Goal: Task Accomplishment & Management: Manage account settings

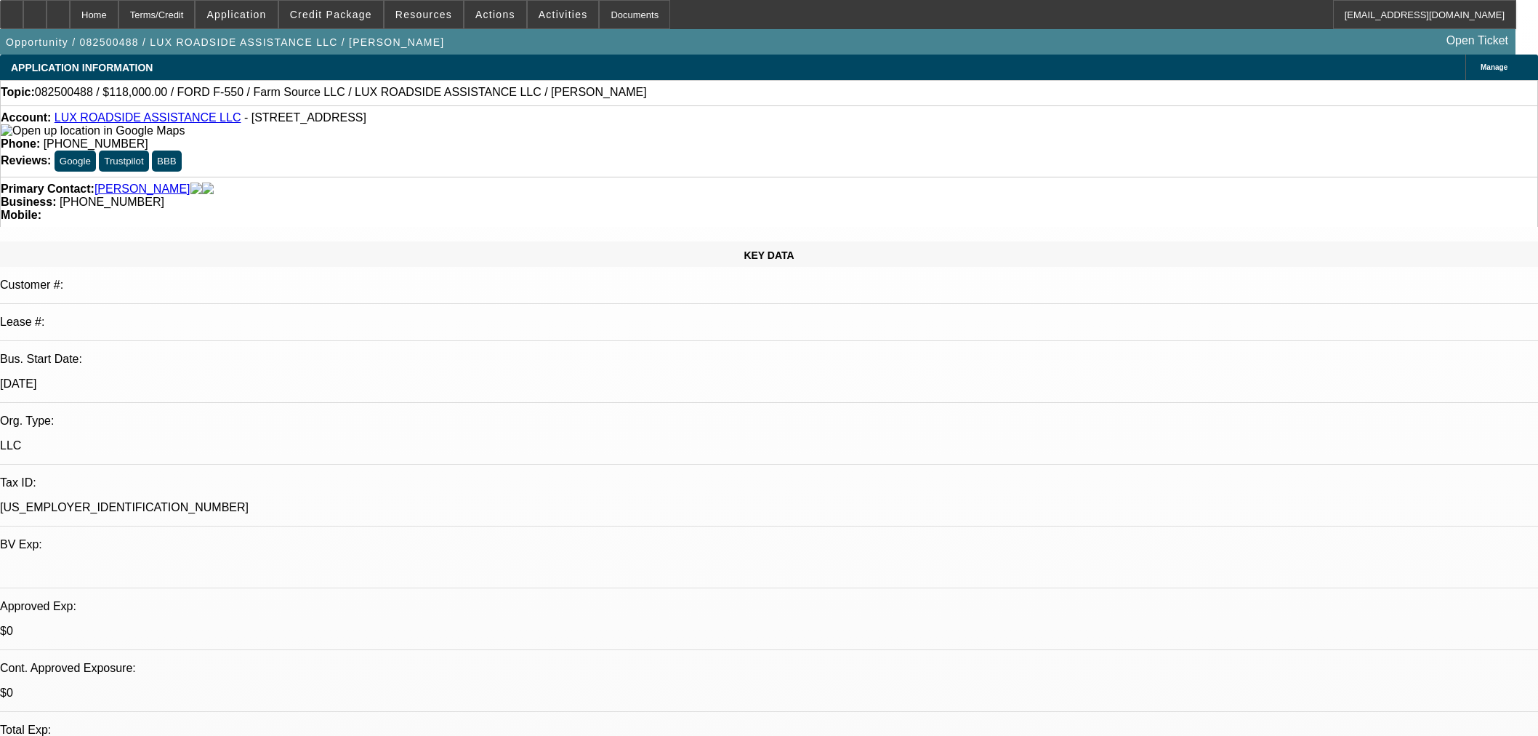
select select "0"
select select "6"
select select "0"
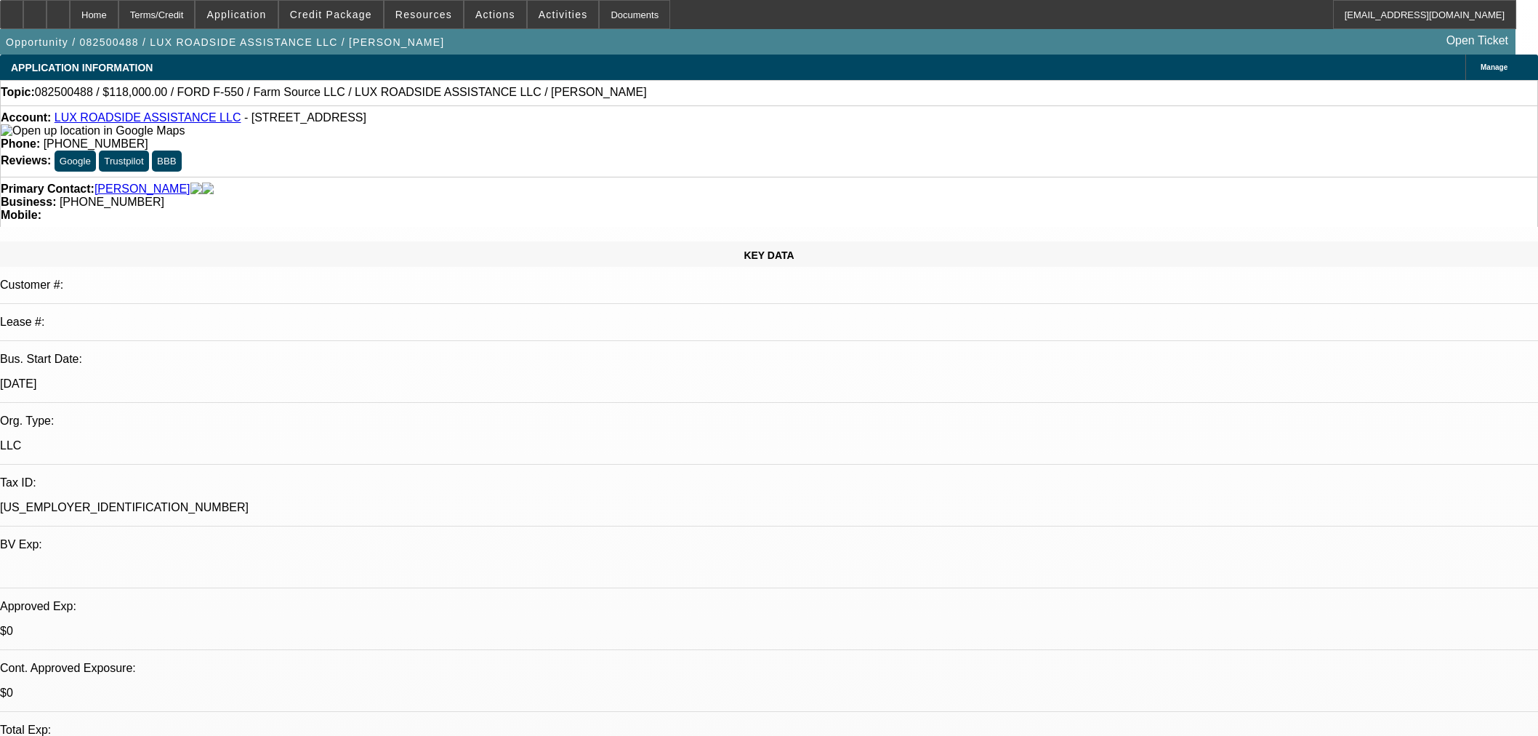
select select "0"
select select "6"
select select "0"
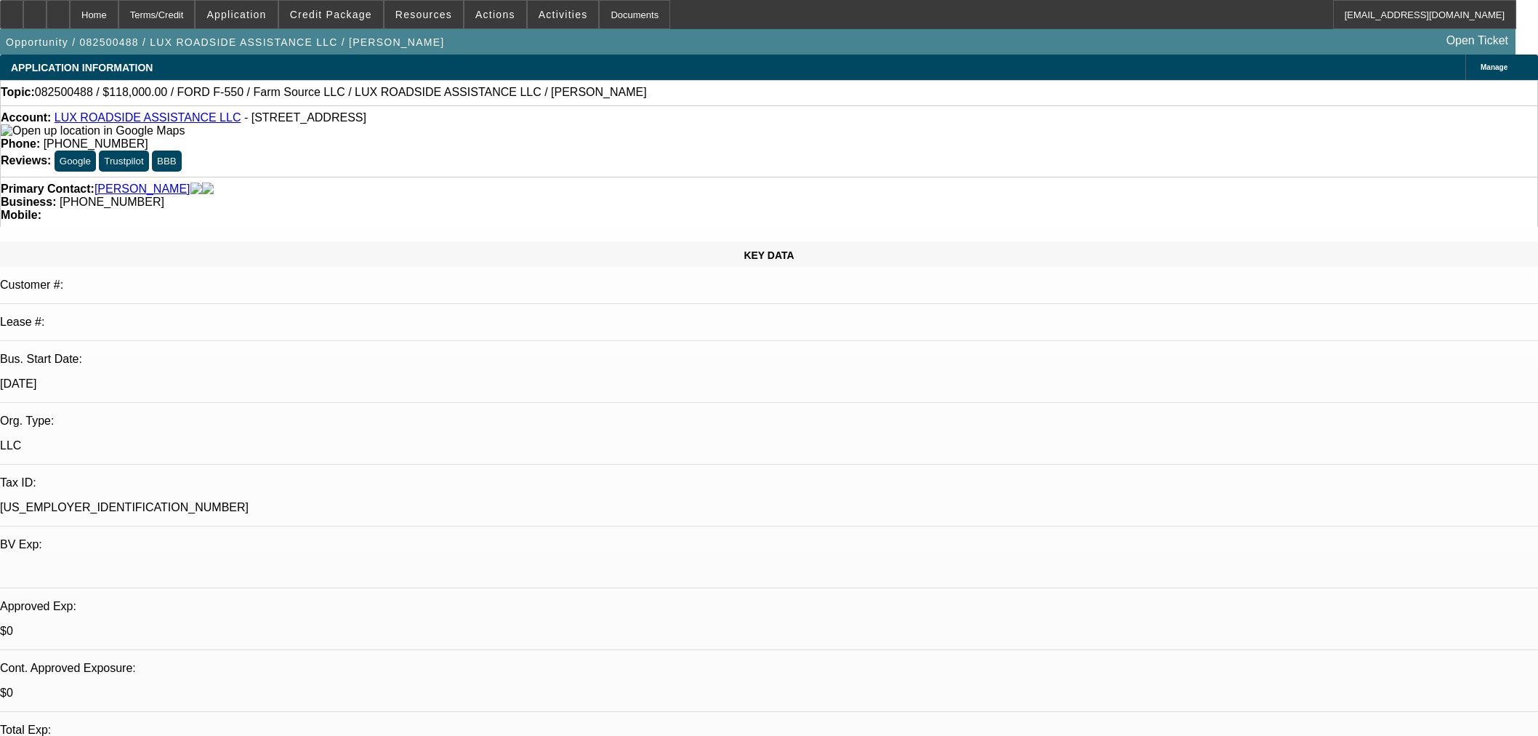
select select "0"
select select "6"
select select "0"
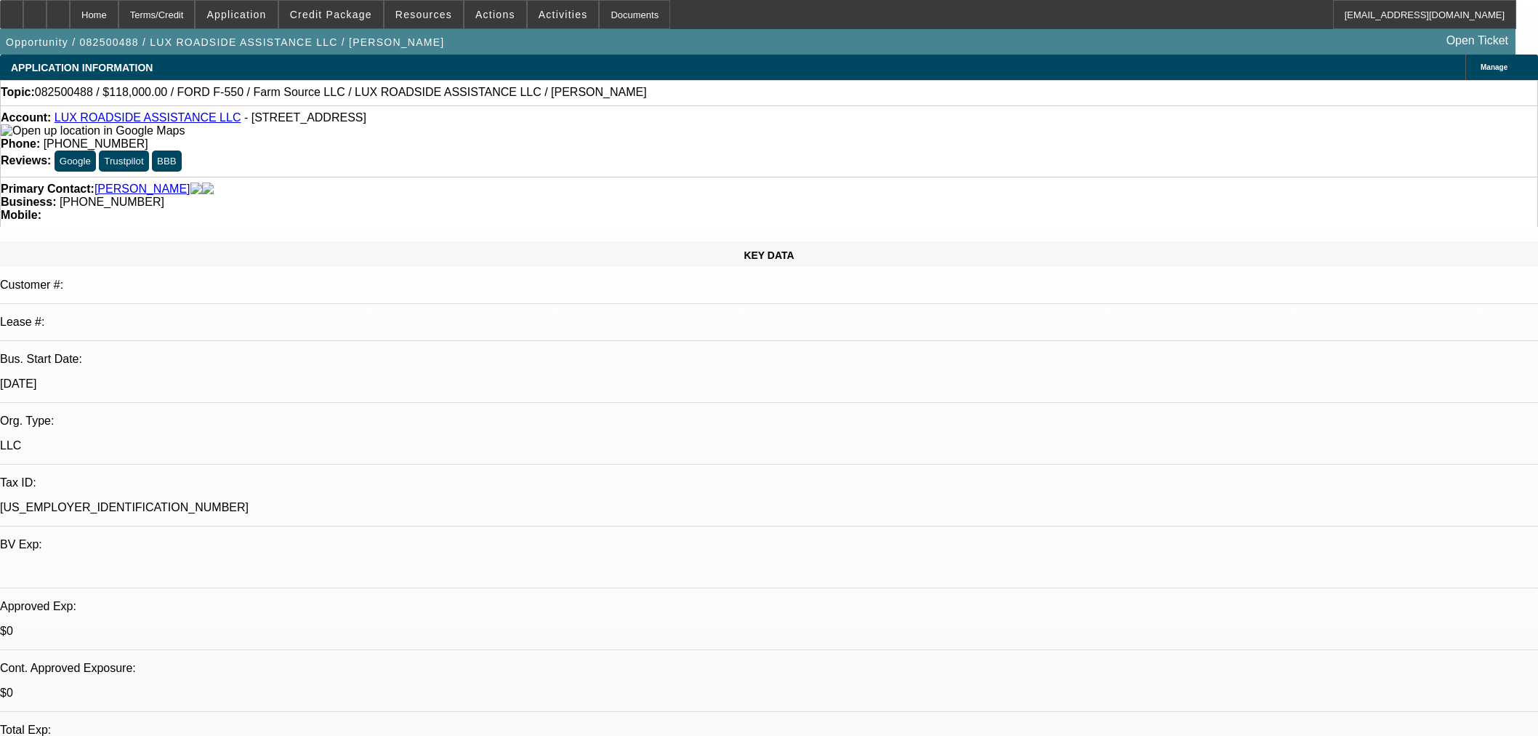
select select "6"
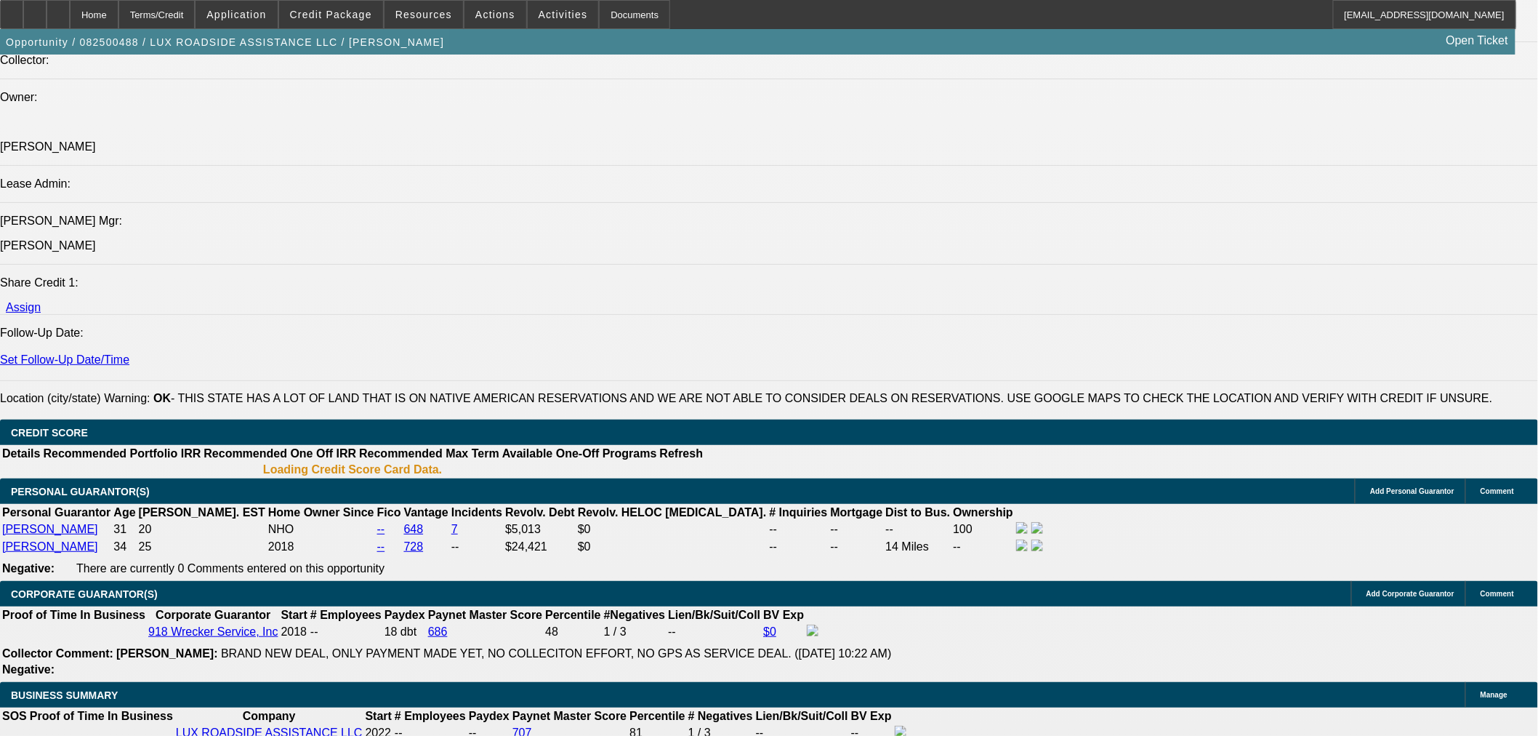
select select "0"
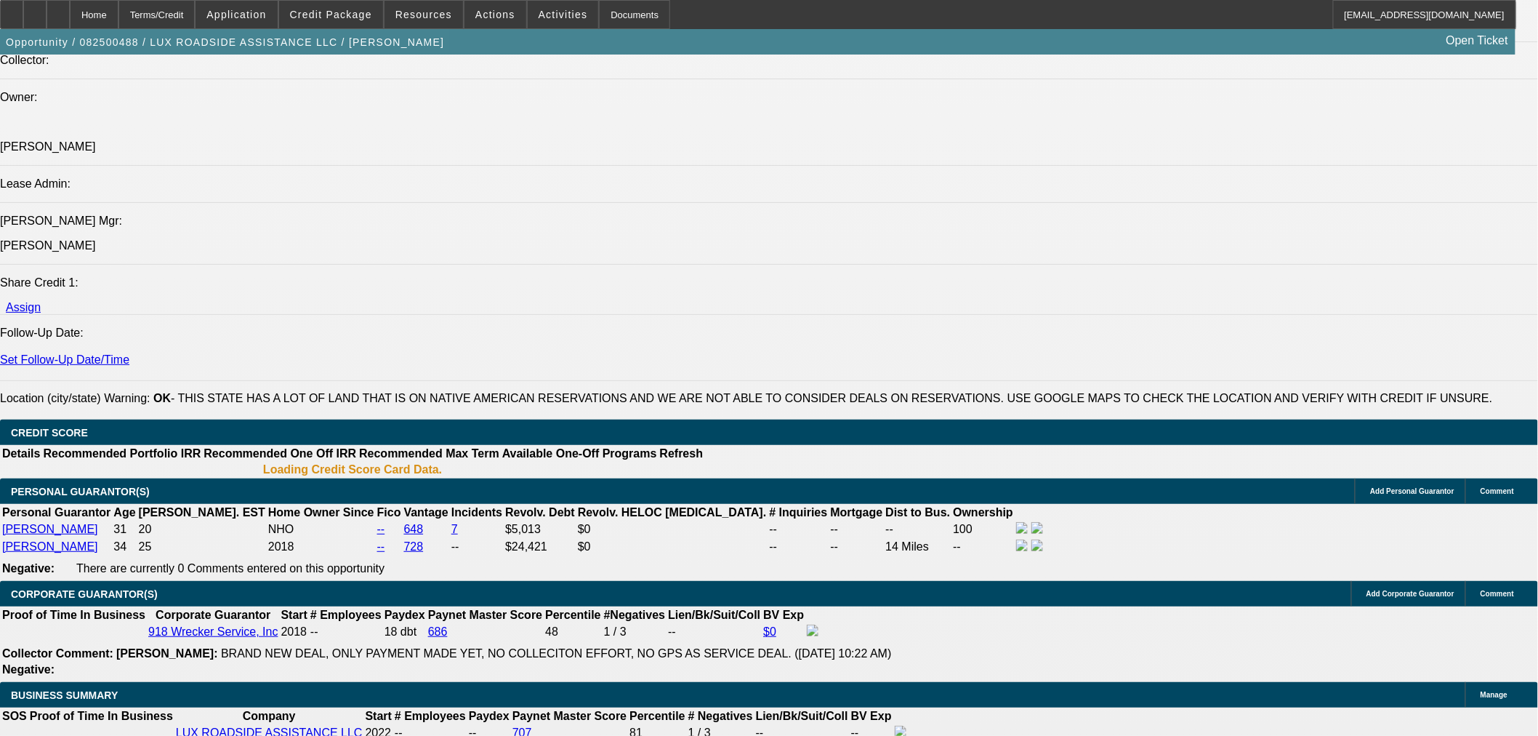
select select "0"
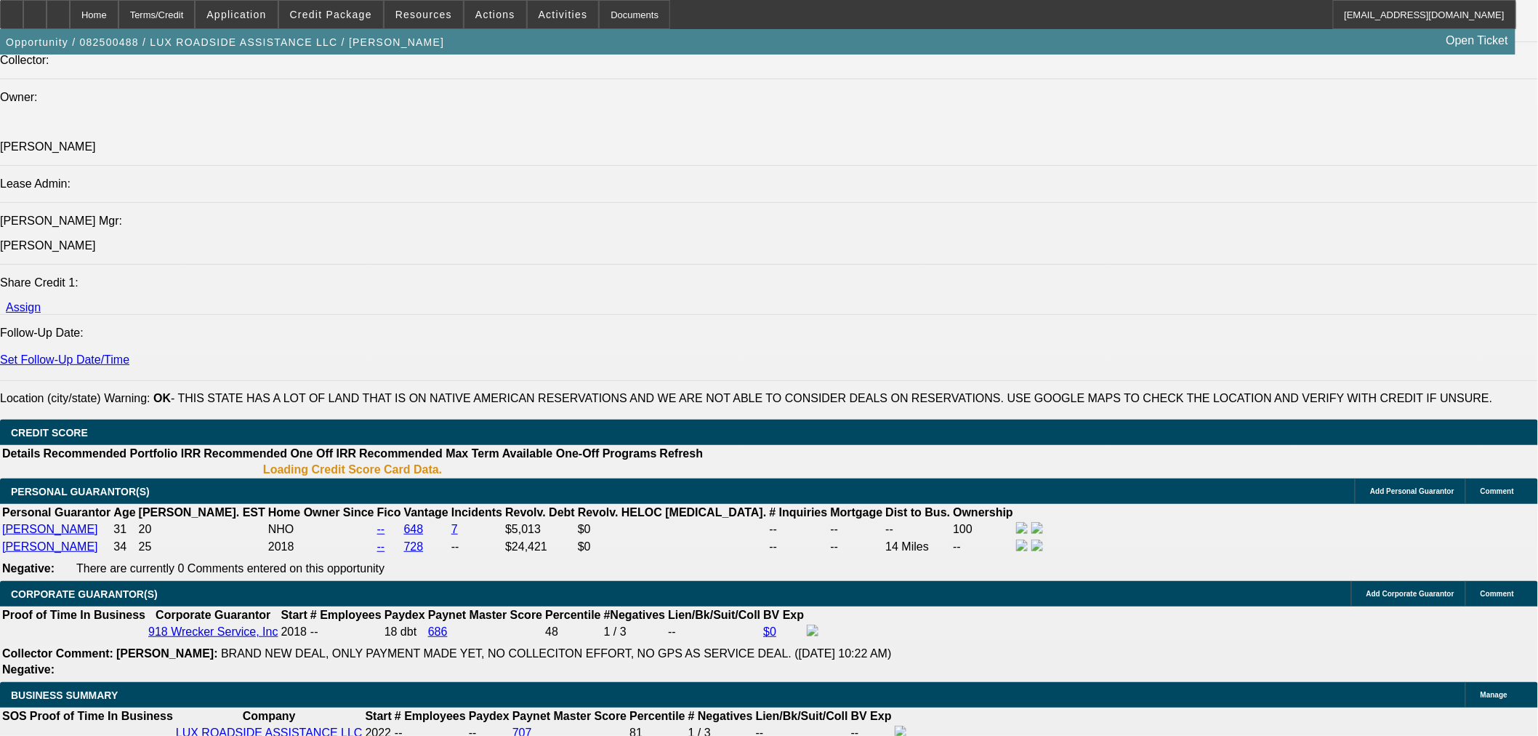
select select "0"
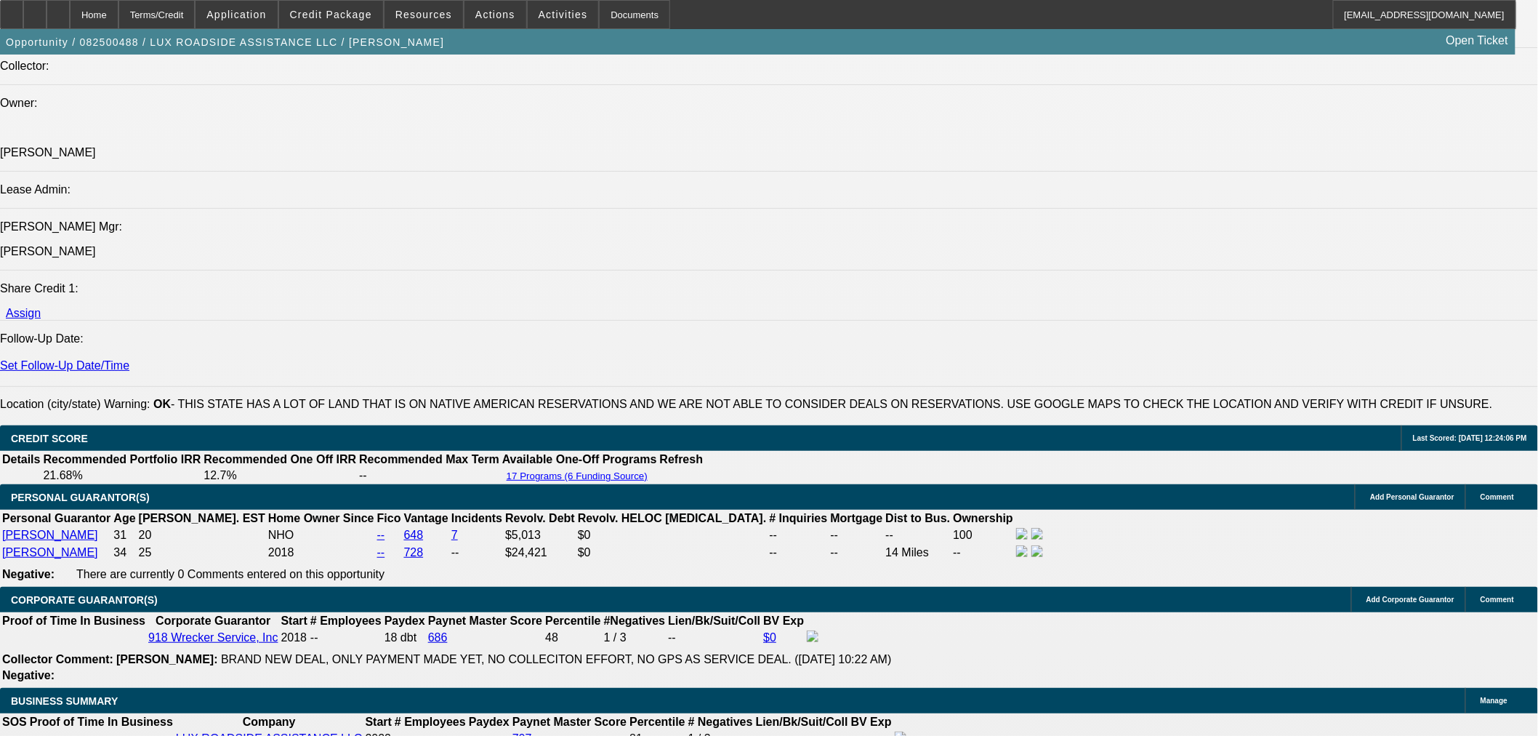
select select "1"
select select "6"
select select "1"
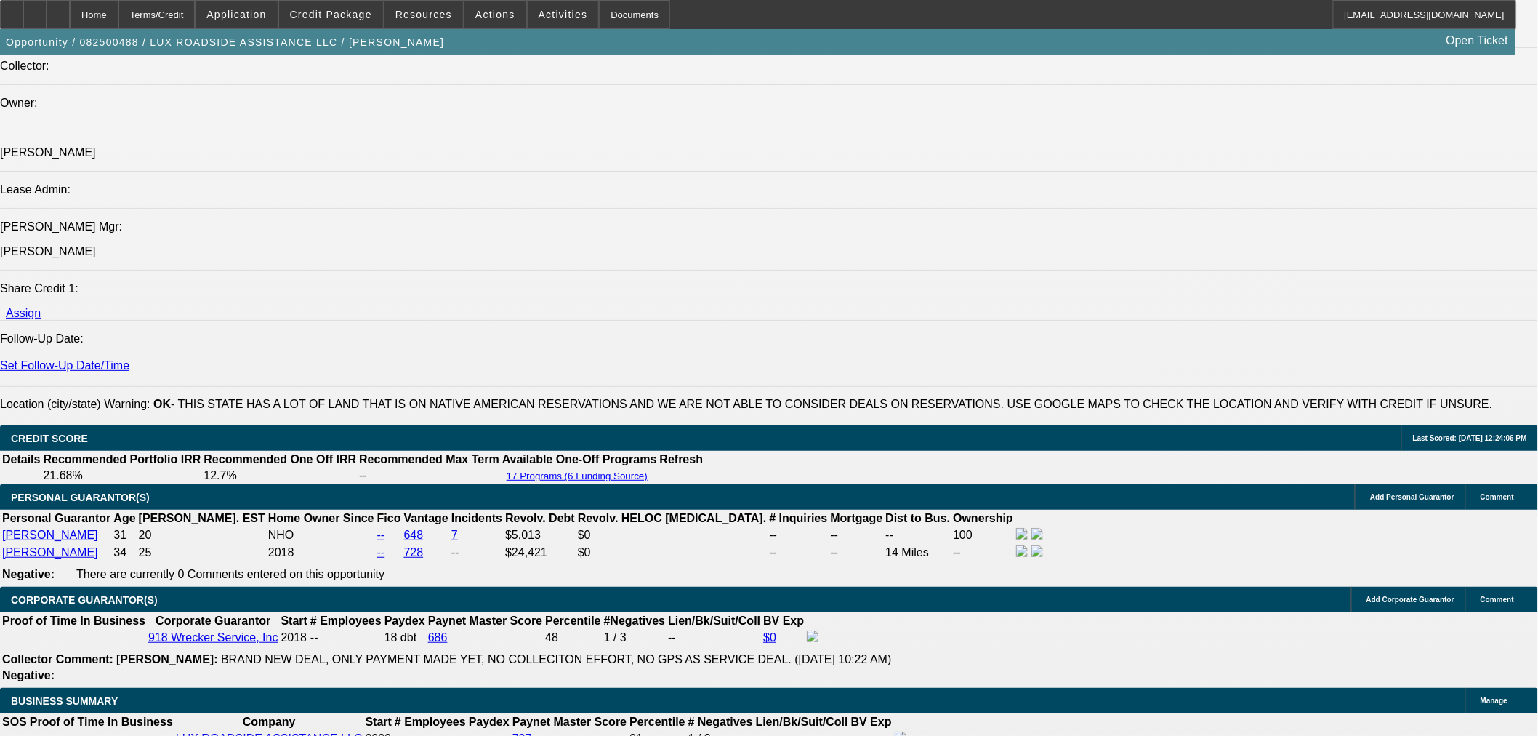
select select "6"
select select "1"
select select "6"
select select "1"
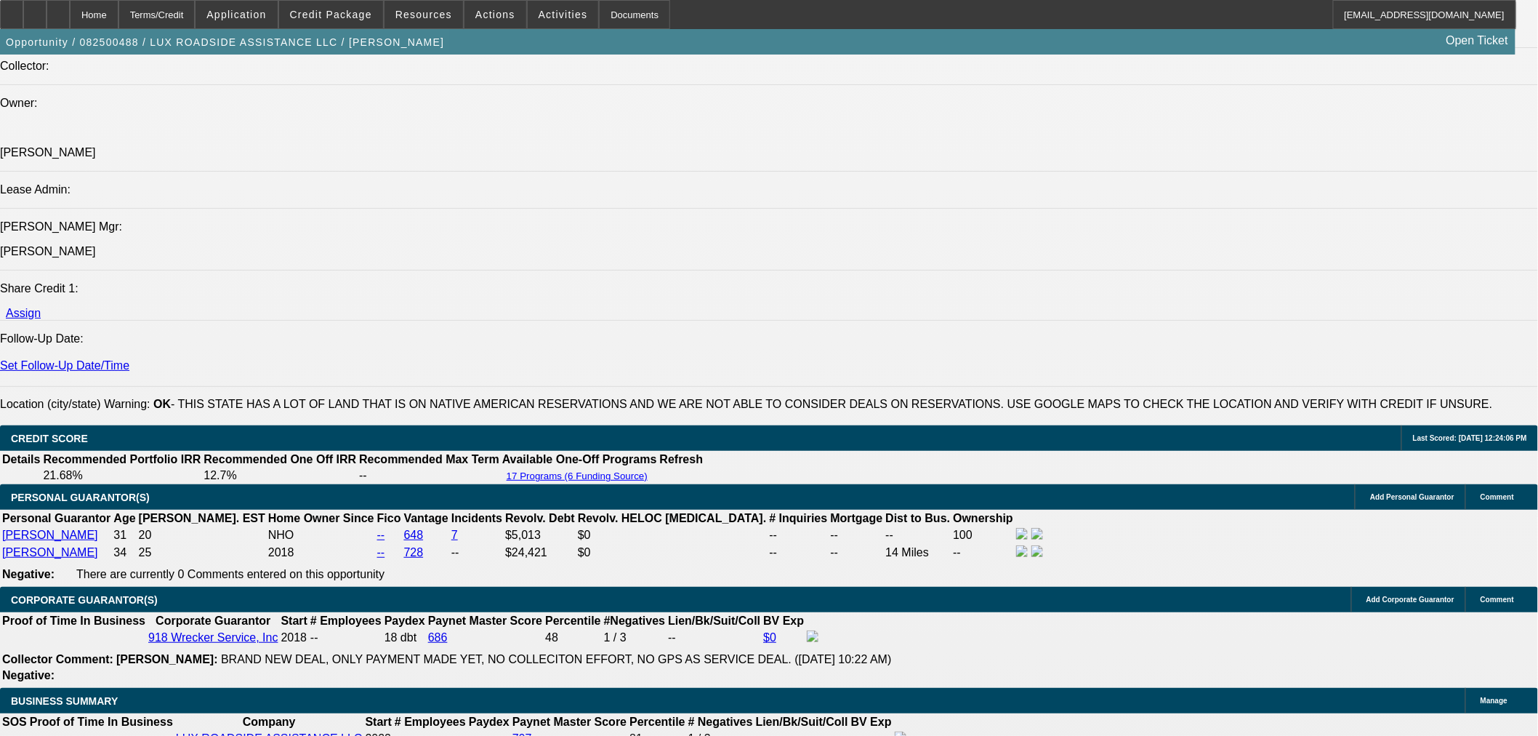
select select "1"
select select "6"
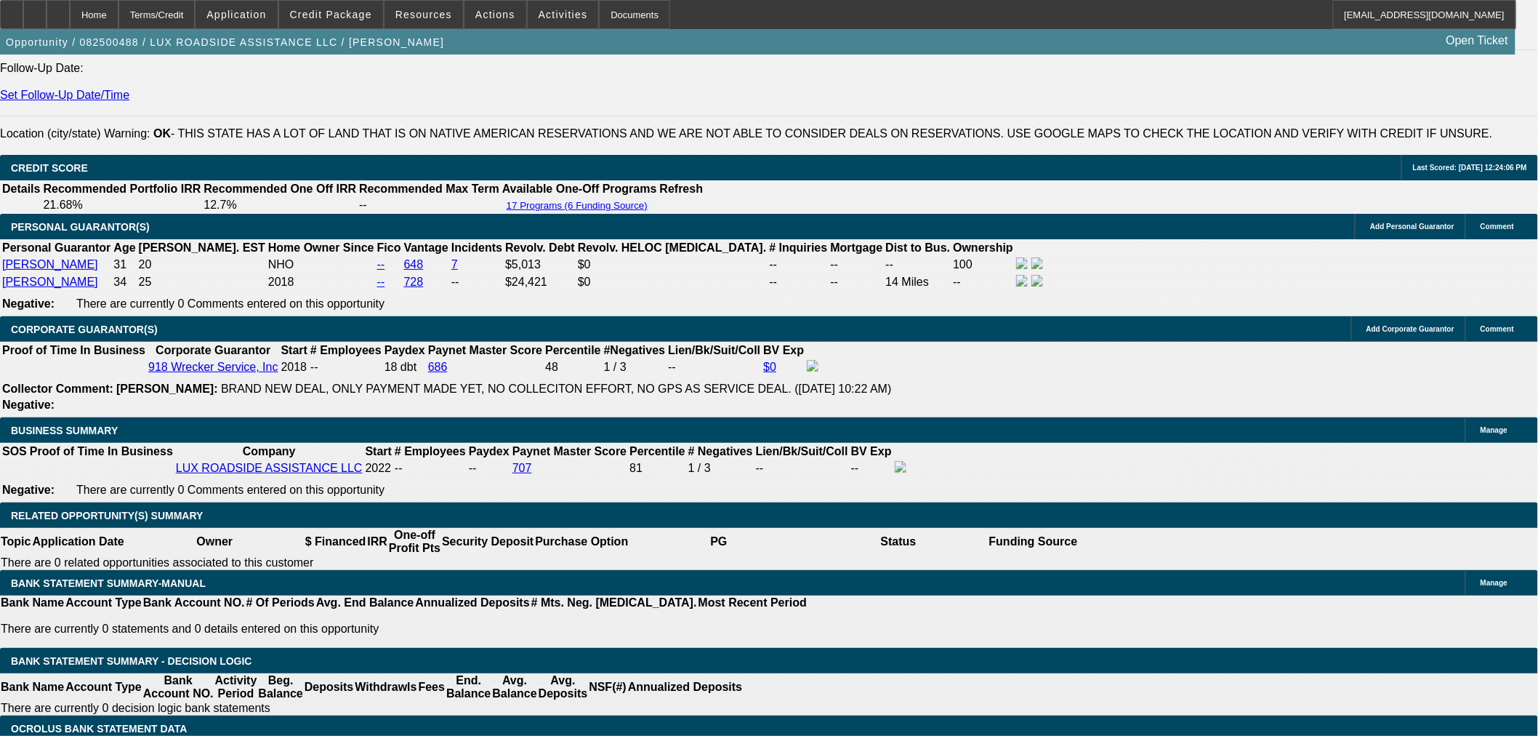
scroll to position [1932, 0]
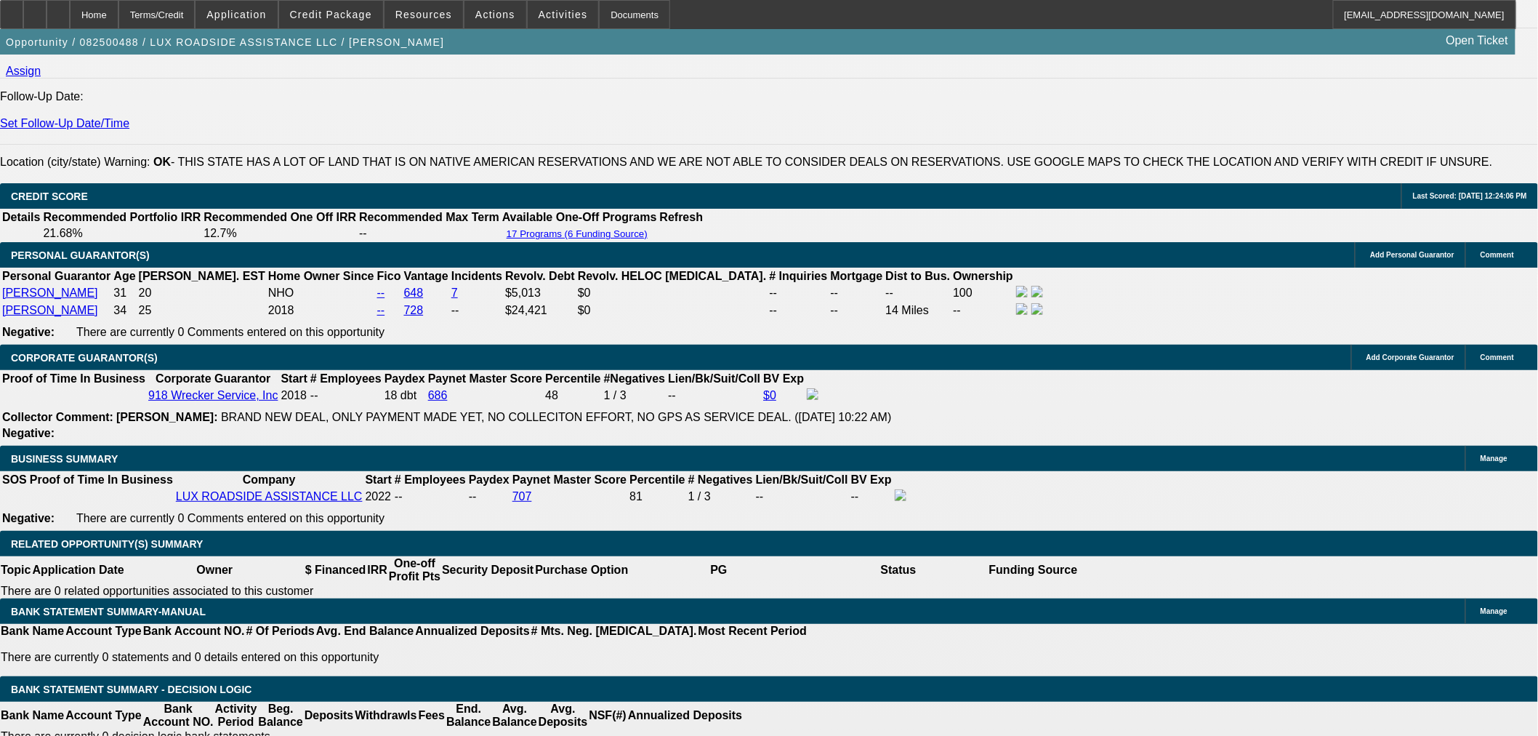
drag, startPoint x: 189, startPoint y: 309, endPoint x: 262, endPoint y: 264, distance: 85.5
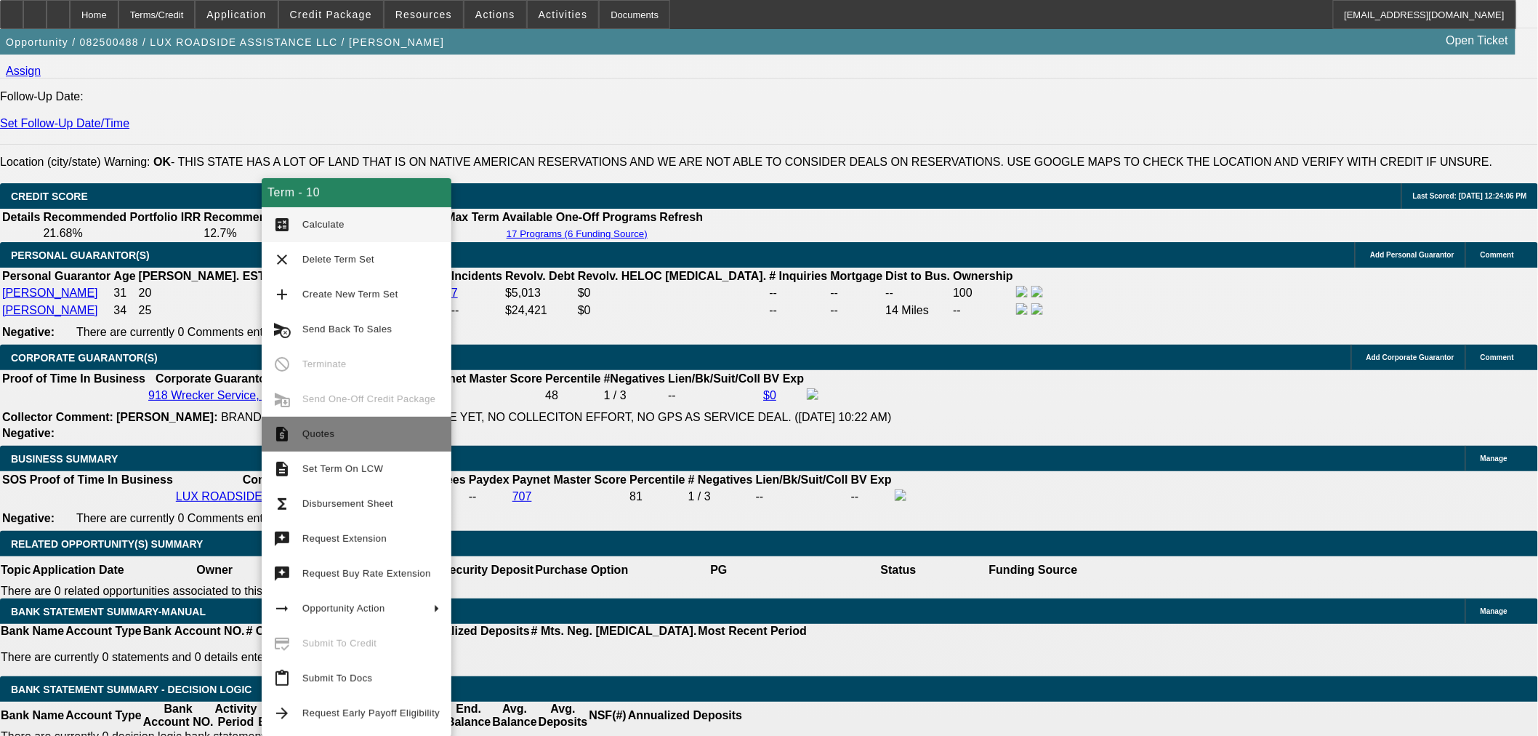
click at [300, 442] on button "request_quote Quotes" at bounding box center [357, 433] width 190 height 35
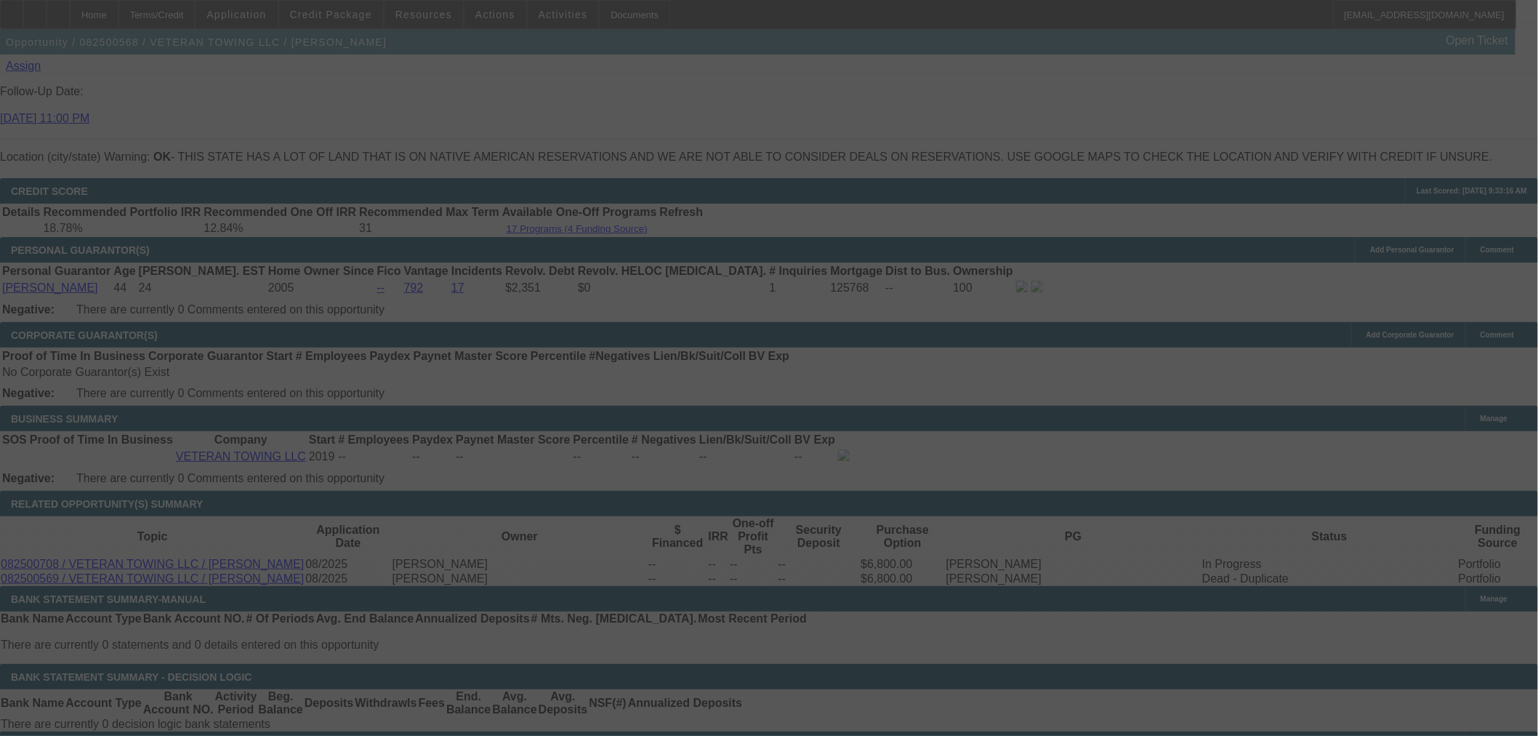
scroll to position [2109, 0]
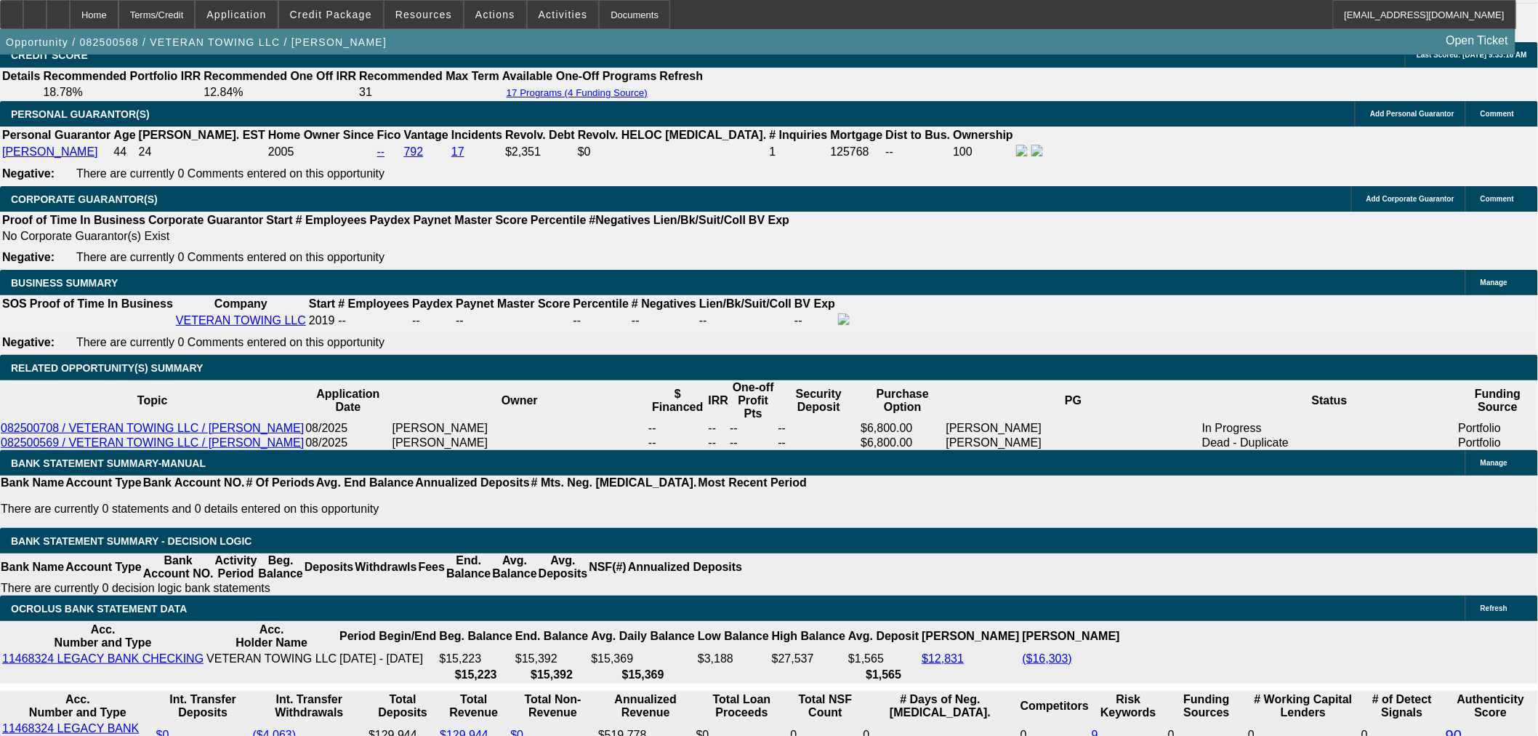
select select "0"
select select "6"
select select "0"
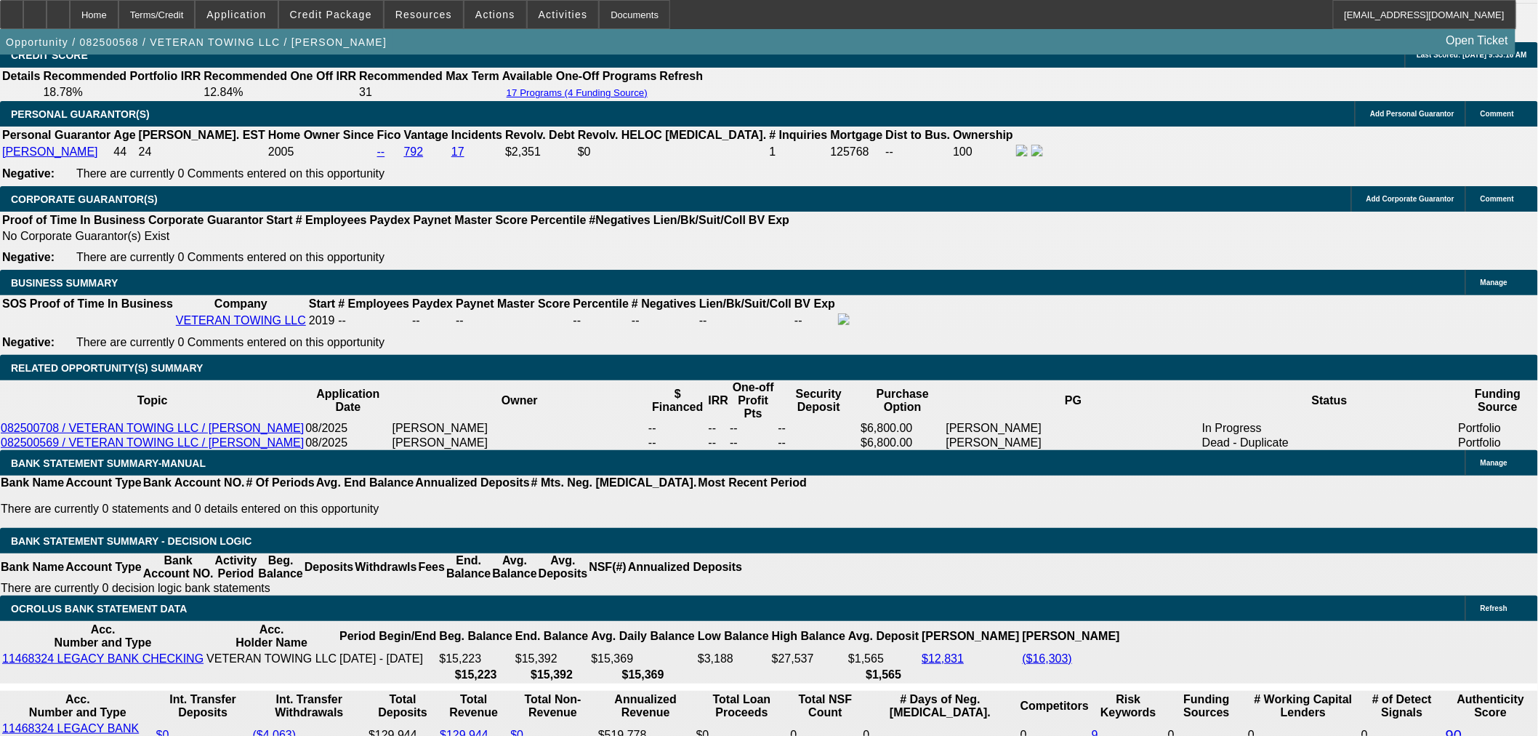
select select "0"
select select "6"
select select "0"
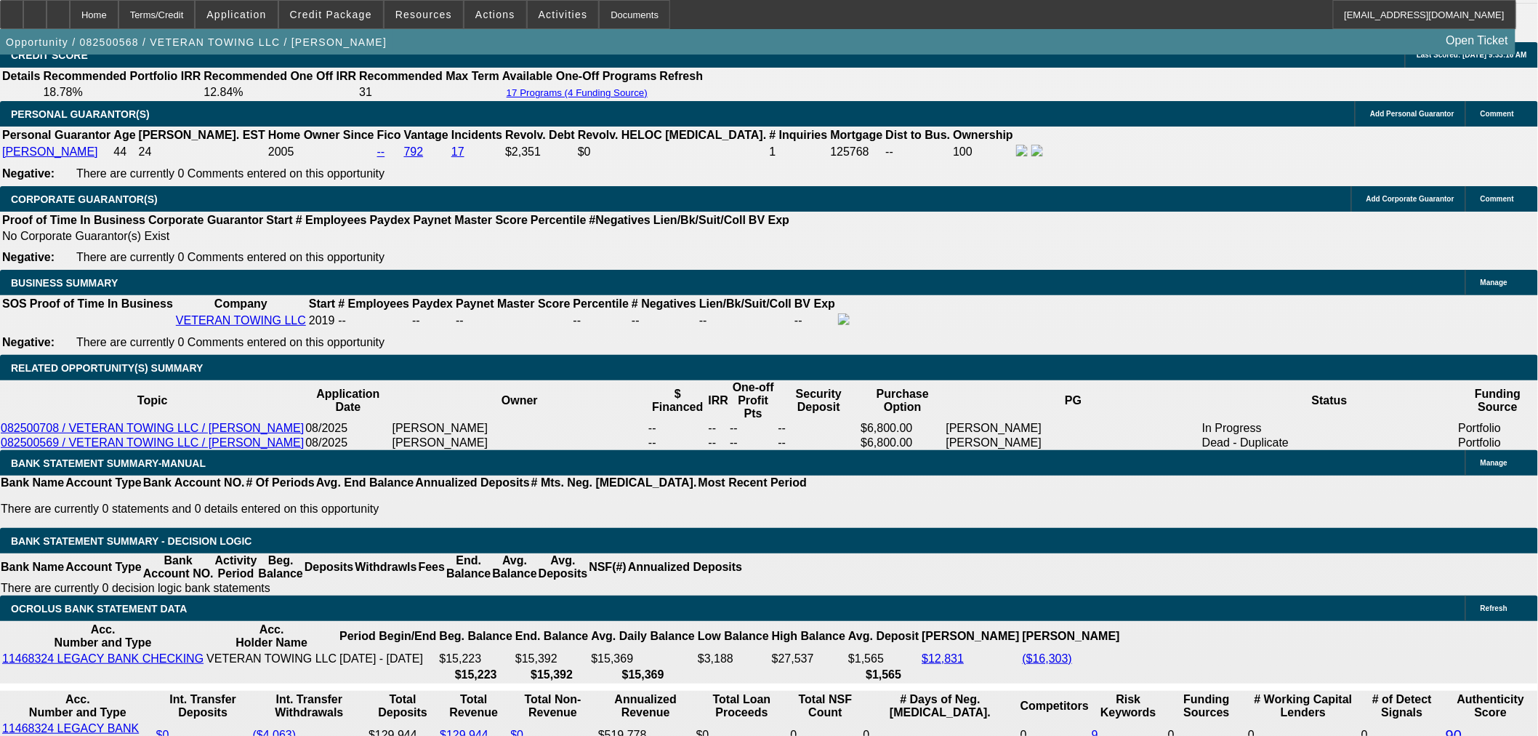
select select "0"
select select "6"
select select "0"
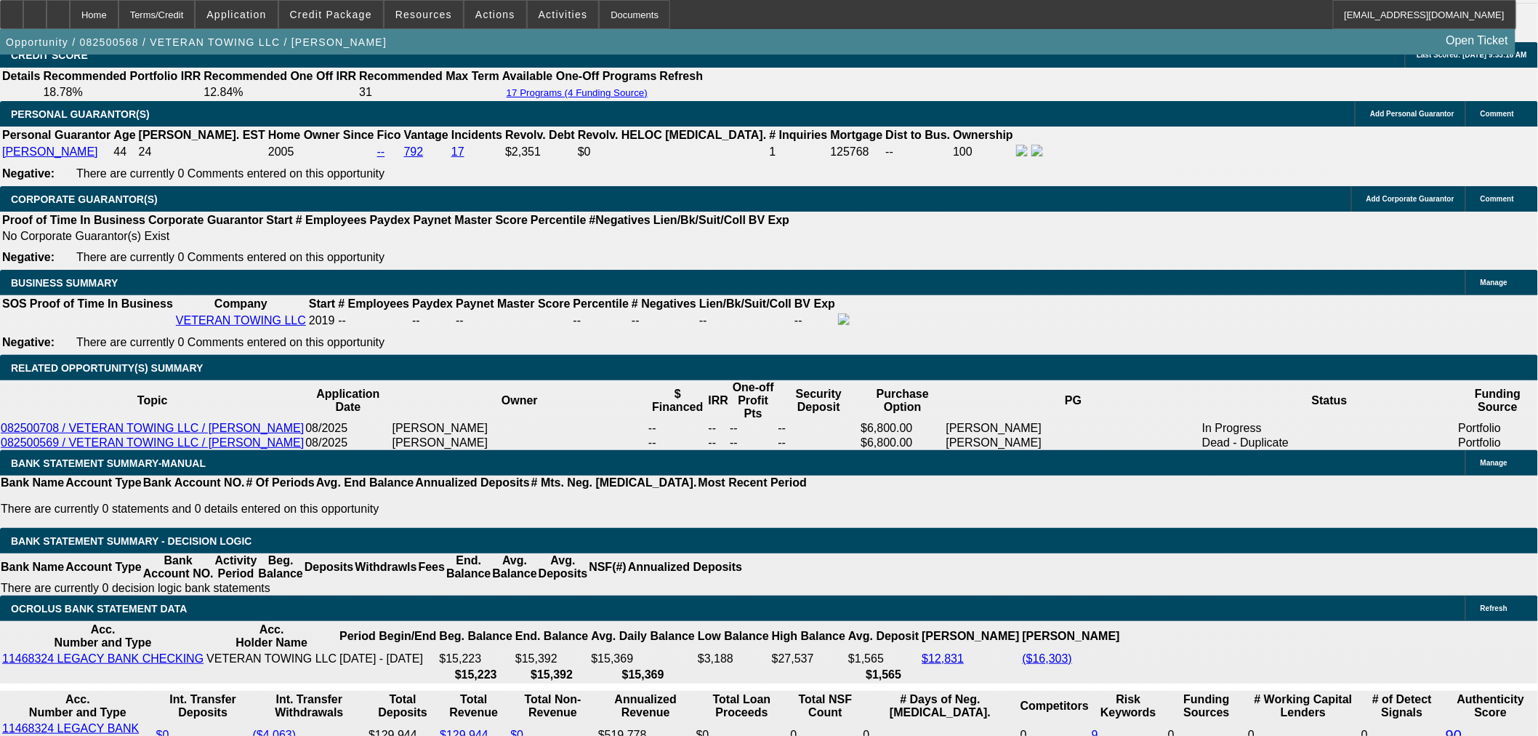
select select "6"
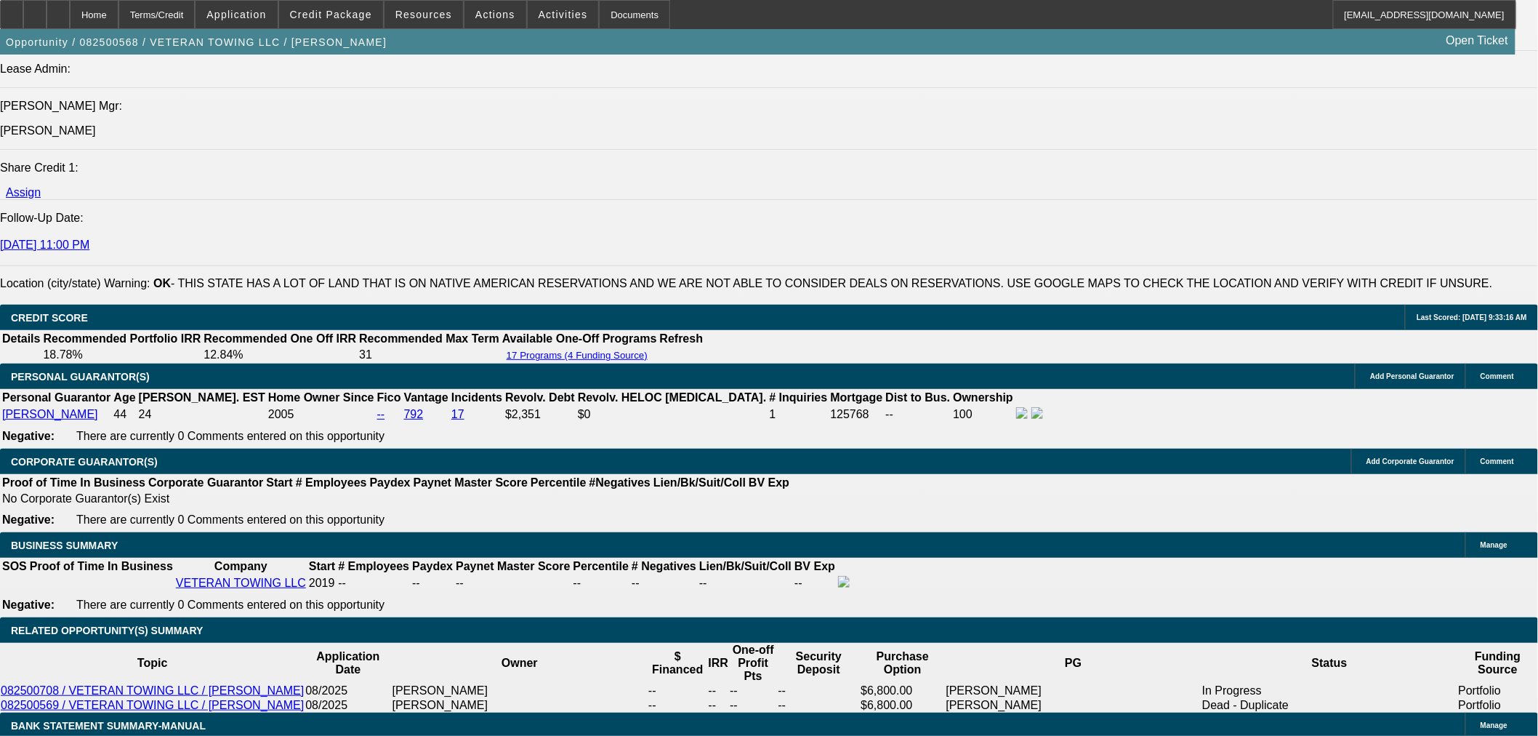
scroll to position [2099, 0]
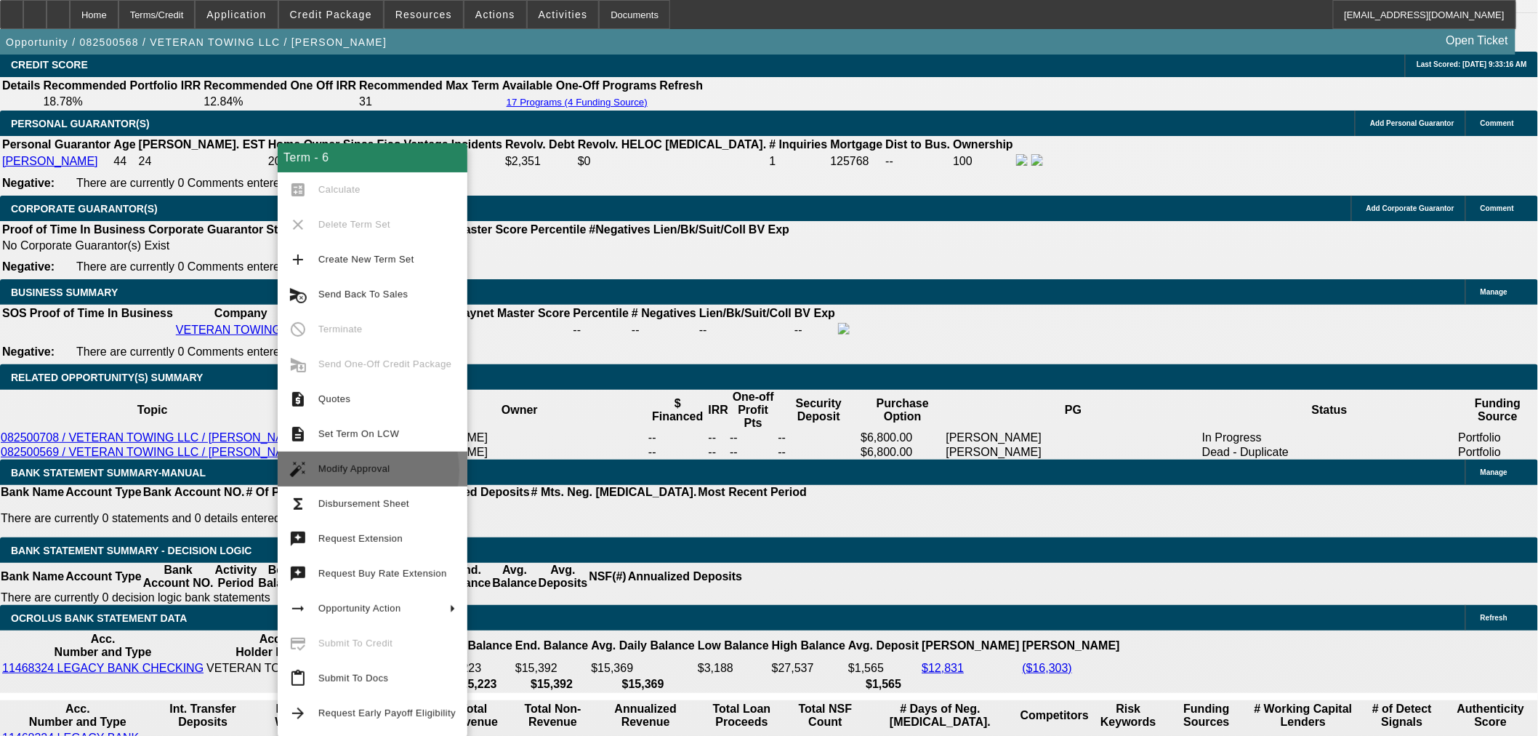
click at [351, 470] on span "Modify Approval" at bounding box center [354, 468] width 72 height 11
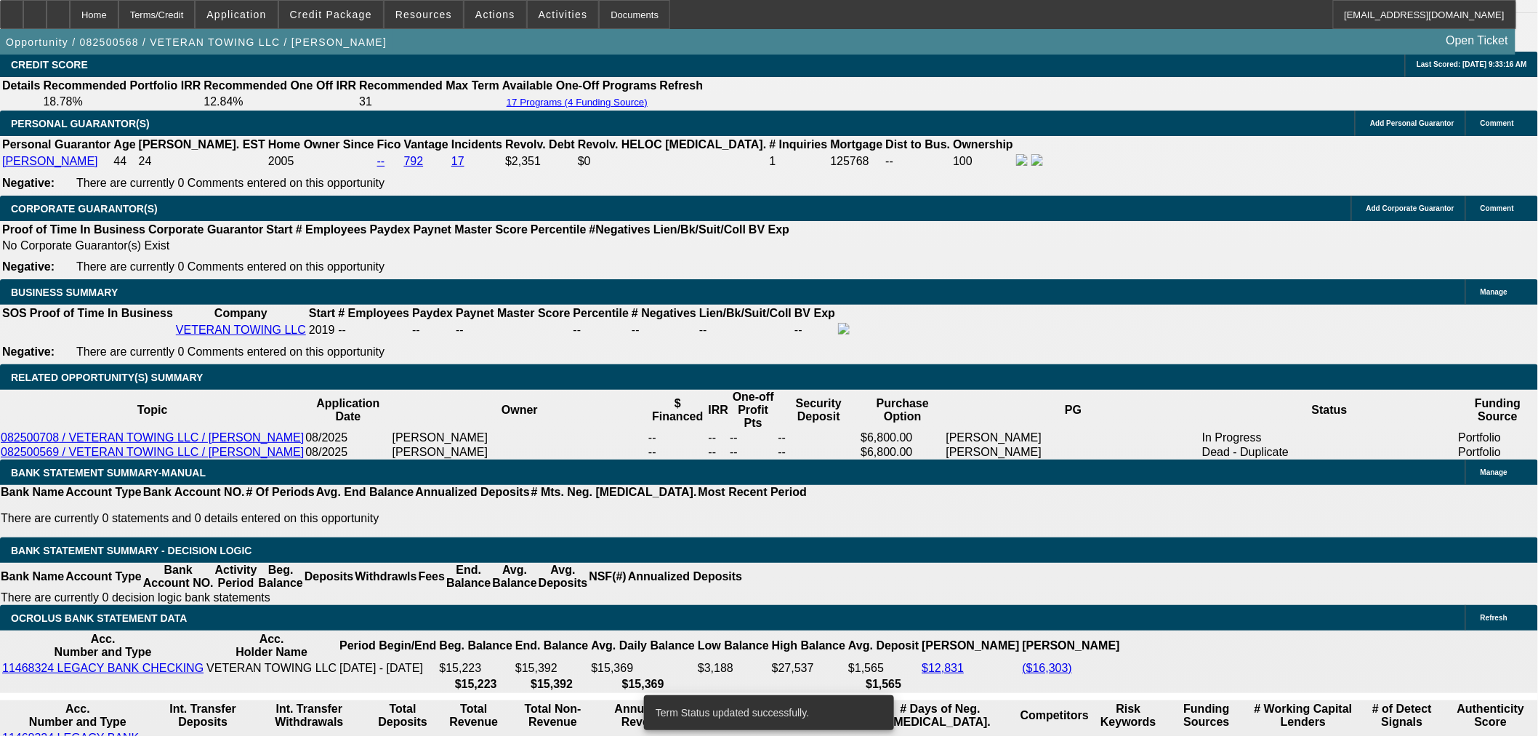
select select "0"
select select "6"
select select "0"
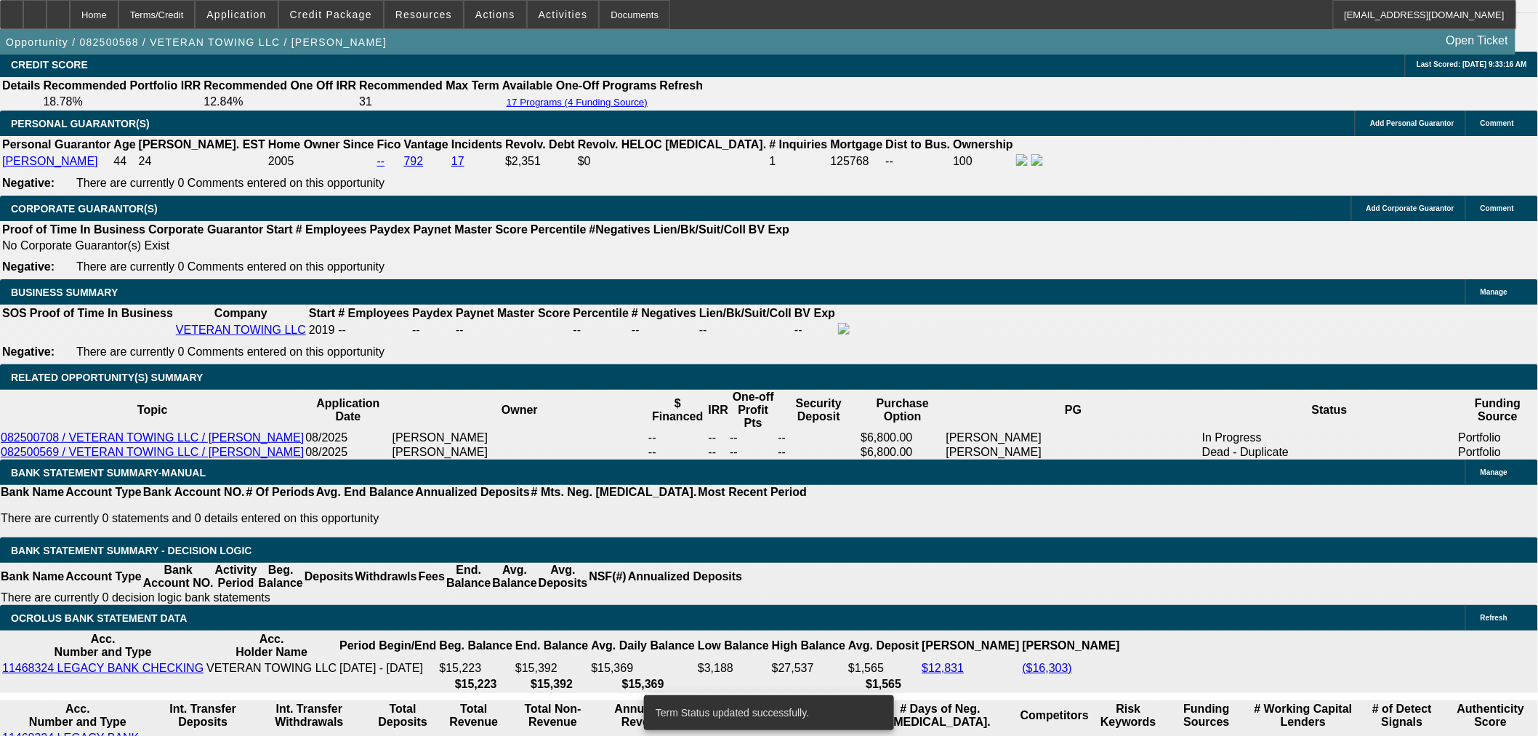
select select "0"
select select "6"
select select "0"
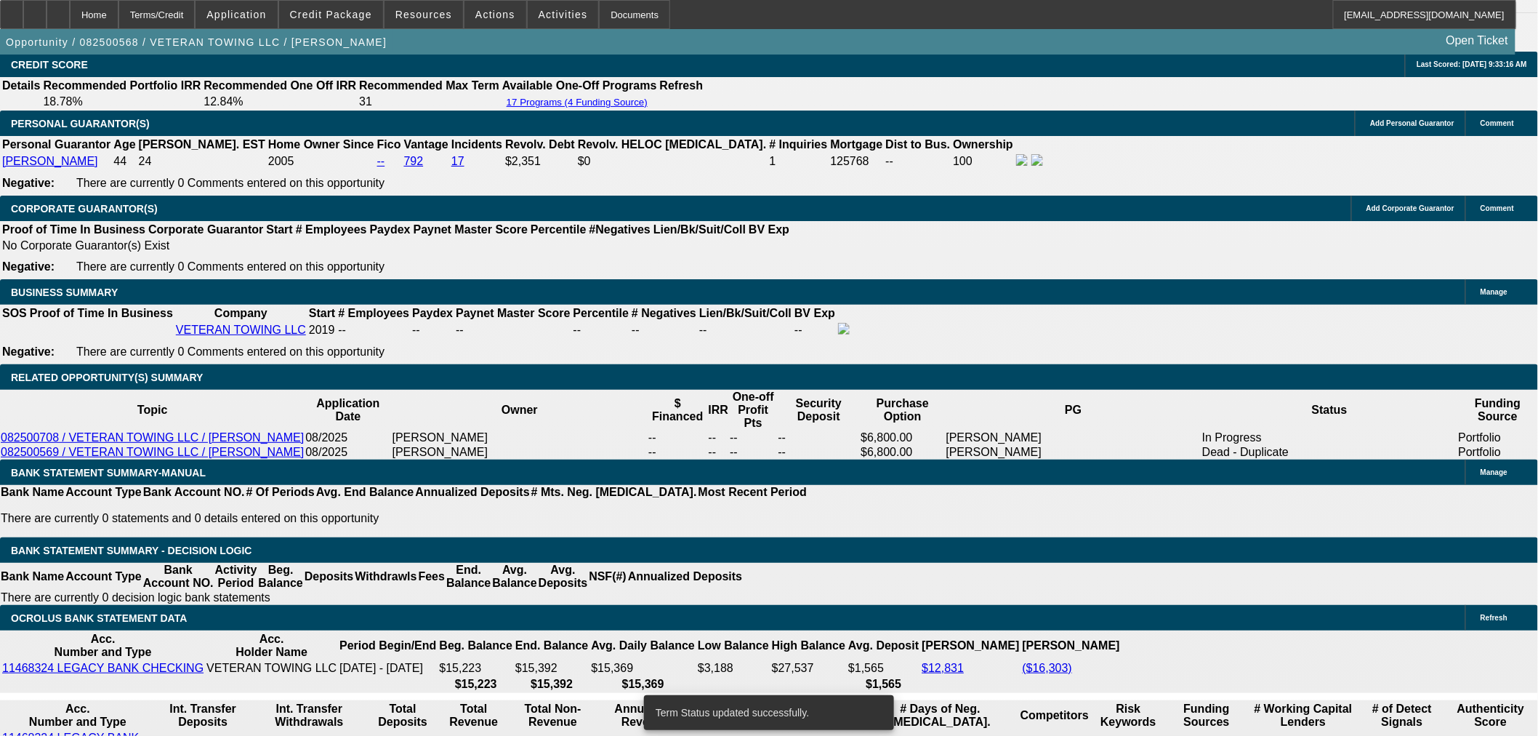
select select "0"
select select "6"
select select "0"
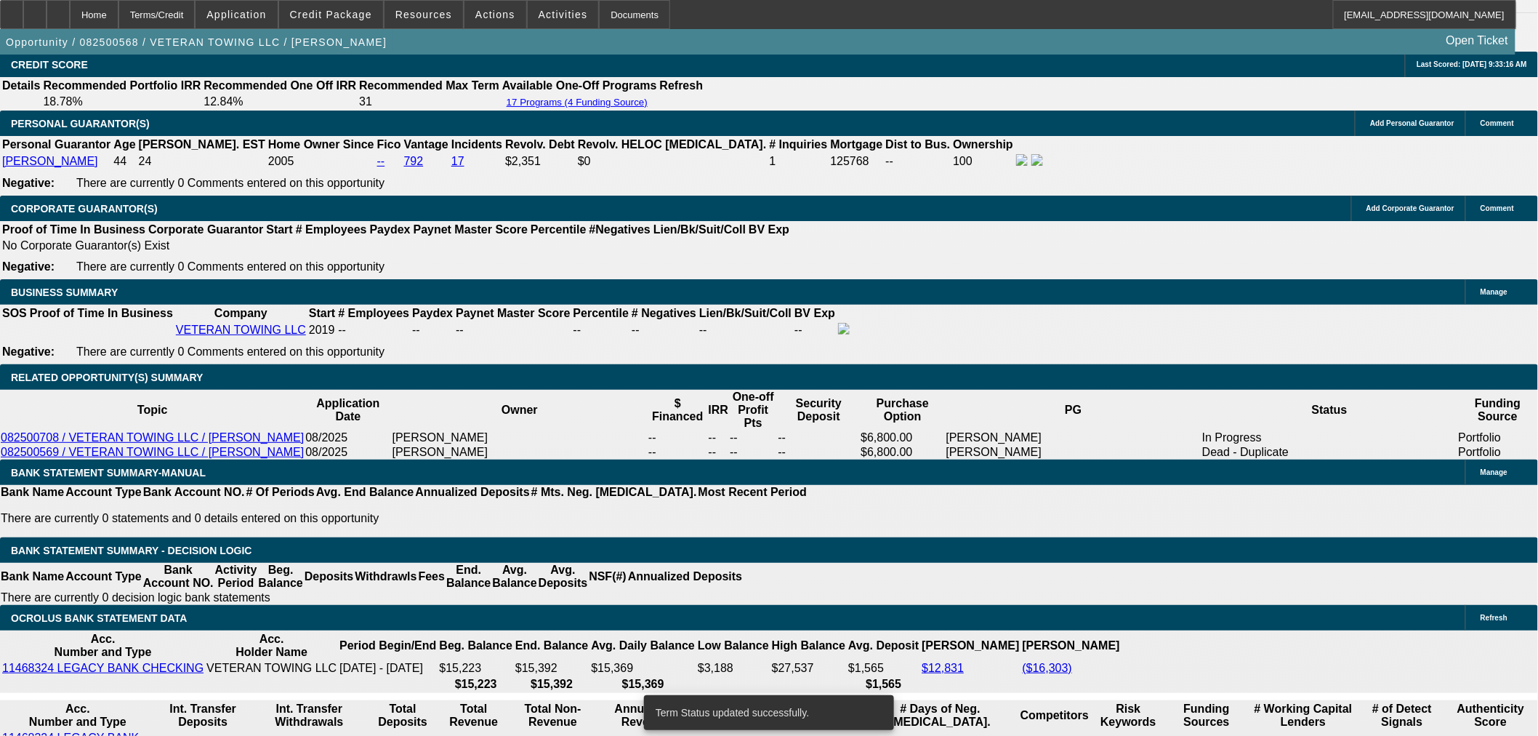
select select "6"
drag, startPoint x: 329, startPoint y: 395, endPoint x: 432, endPoint y: 395, distance: 102.5
type input "UNKNOWN"
type input "11"
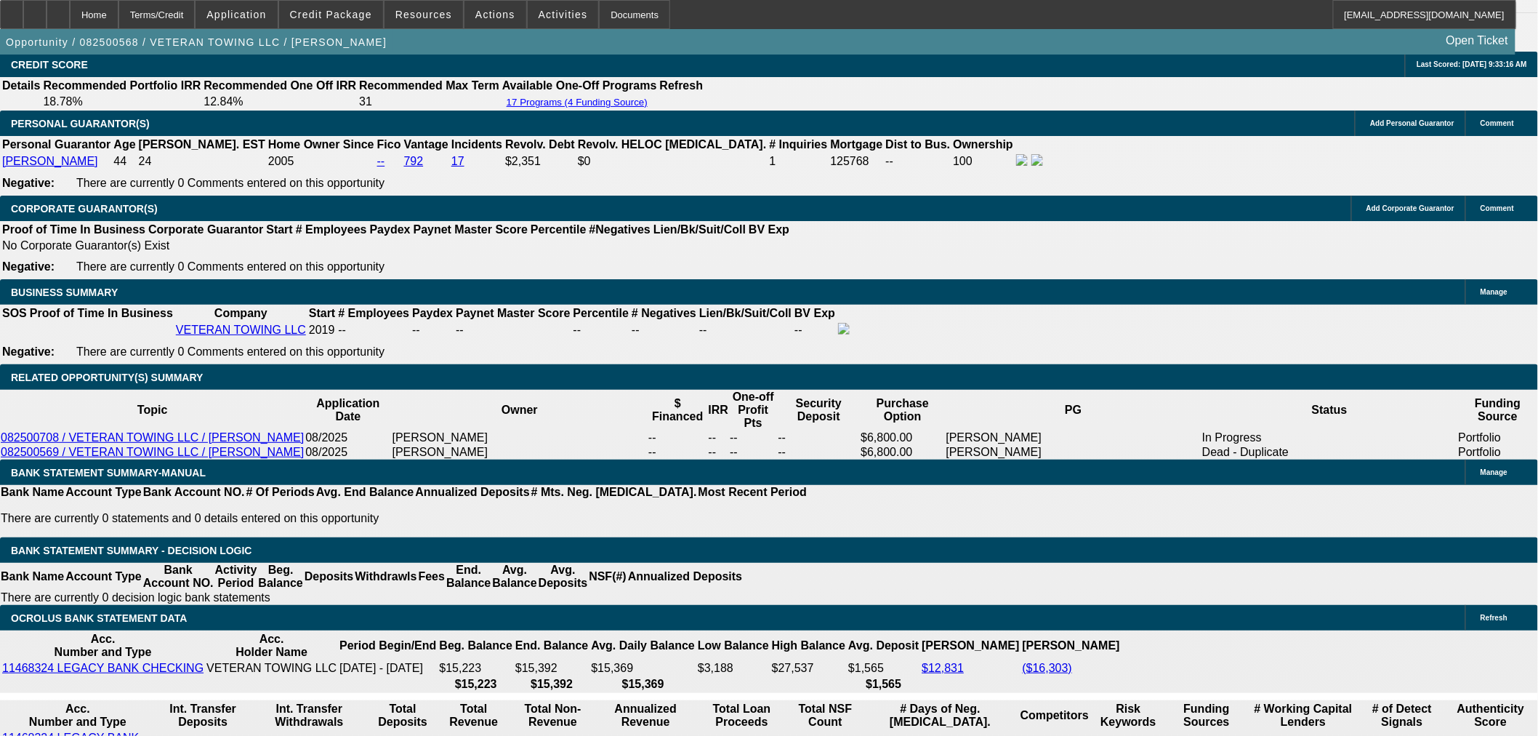
type input "$1,652.91"
type input "11."
type input "$1,948.44"
type input "11.6"
type input "$1,967.11"
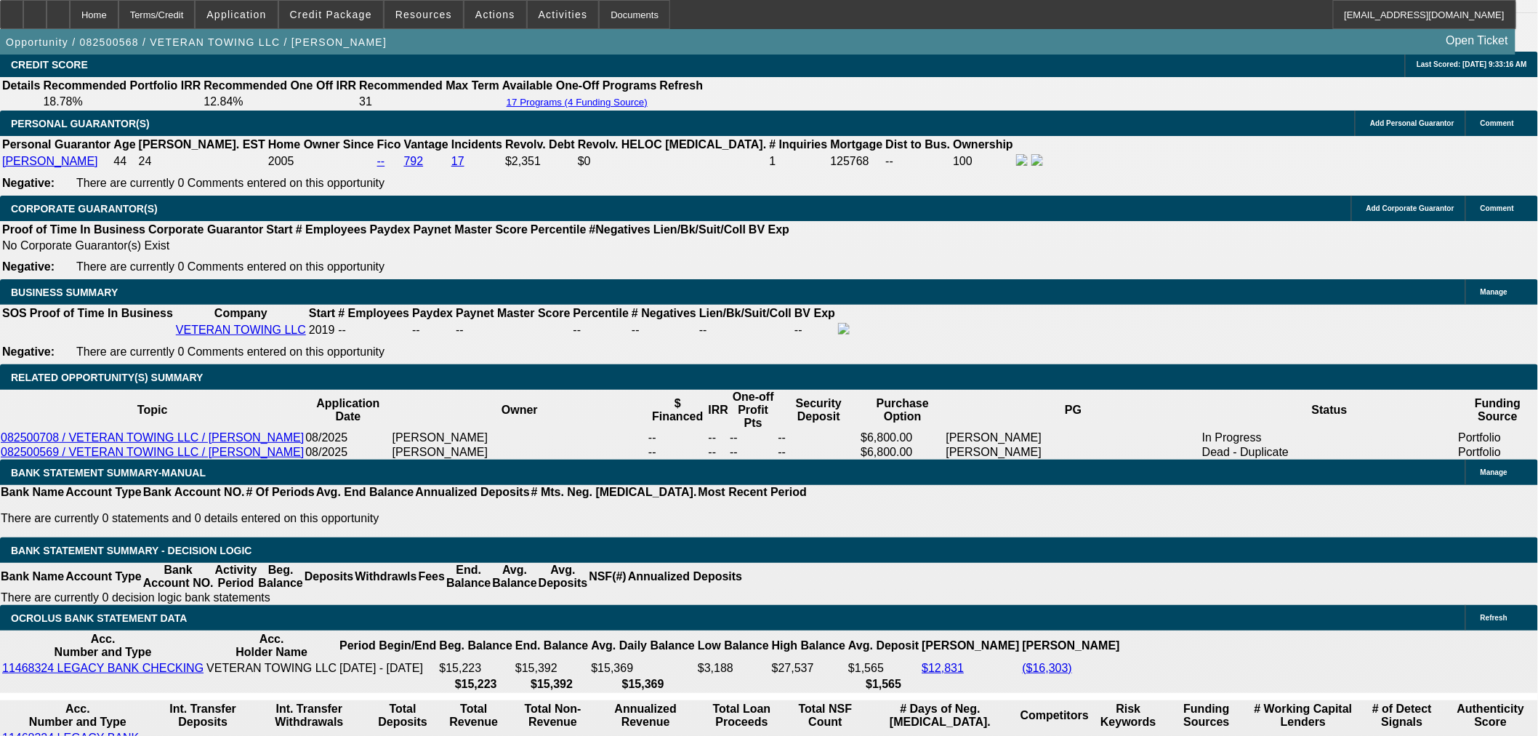
drag, startPoint x: 327, startPoint y: 395, endPoint x: 380, endPoint y: 387, distance: 53.7
type input "11"
type input "$1,948.44"
type input "11.5"
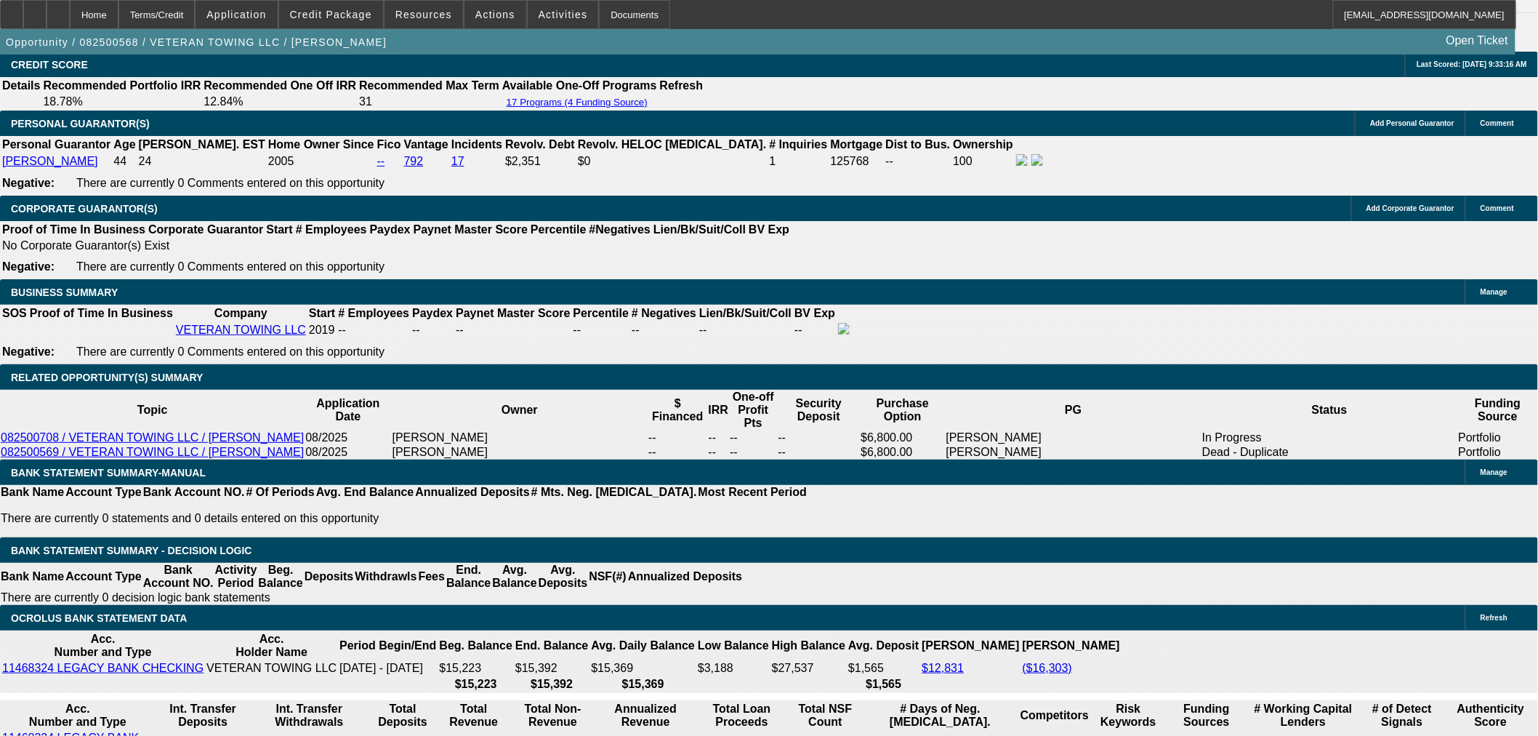
type input "$1,963.99"
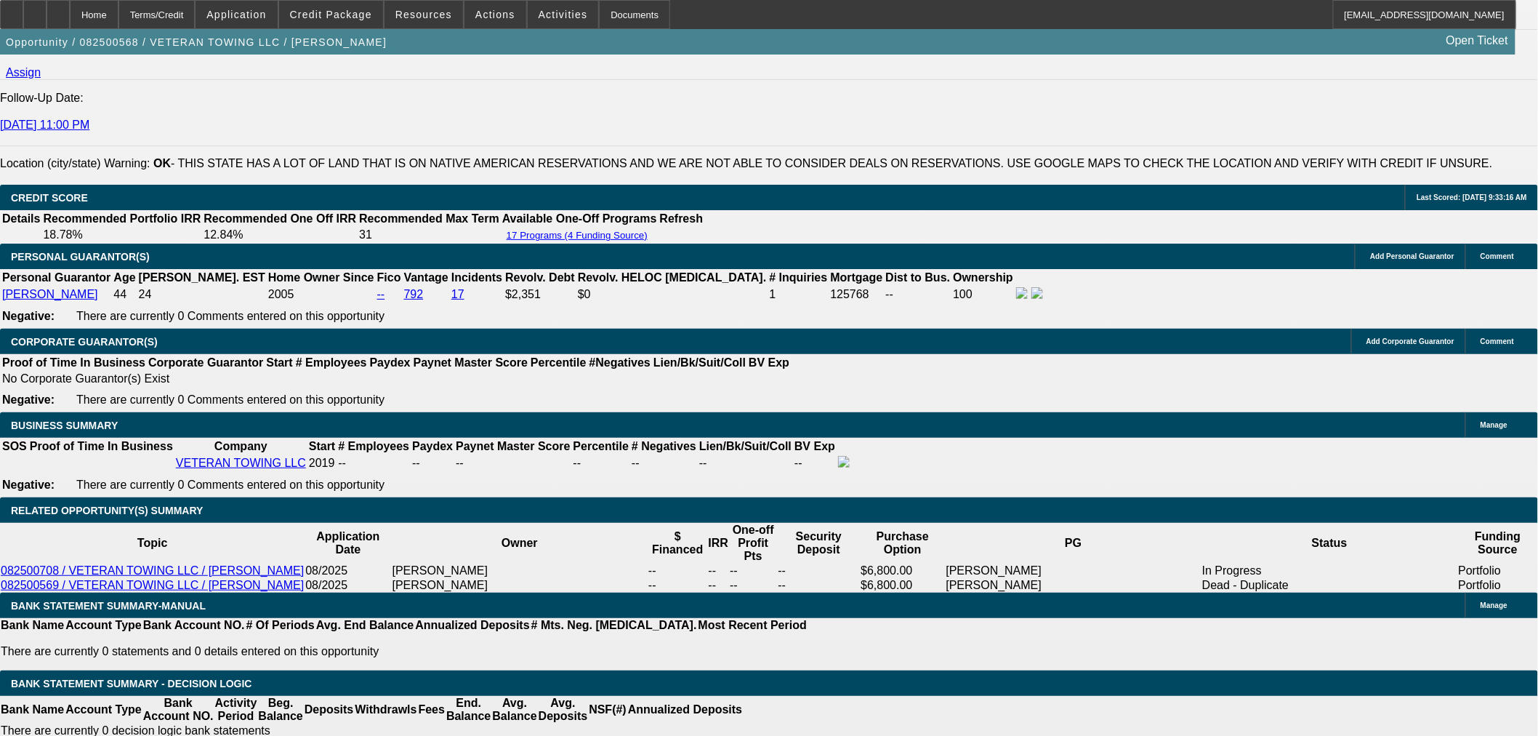
scroll to position [1938, 0]
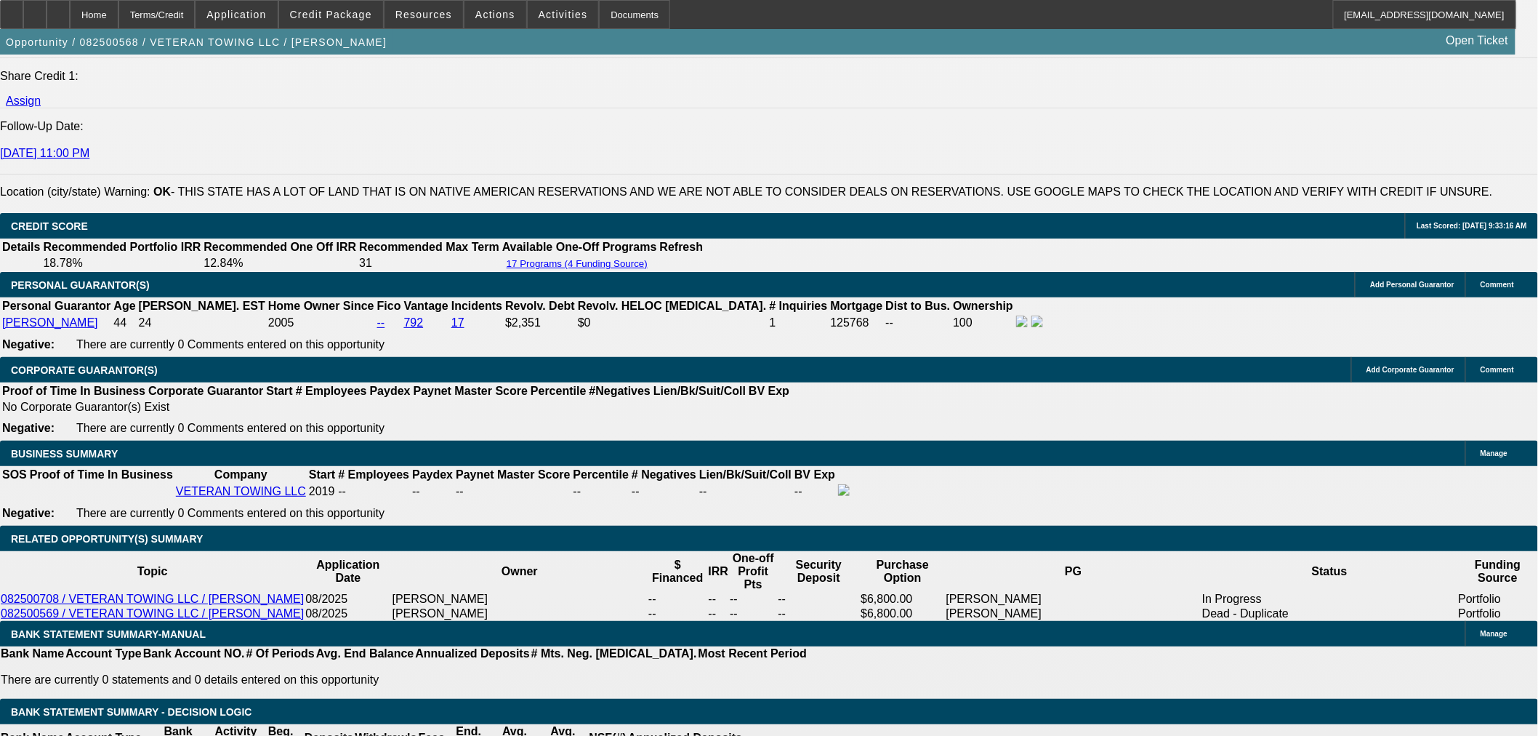
type input "11.5"
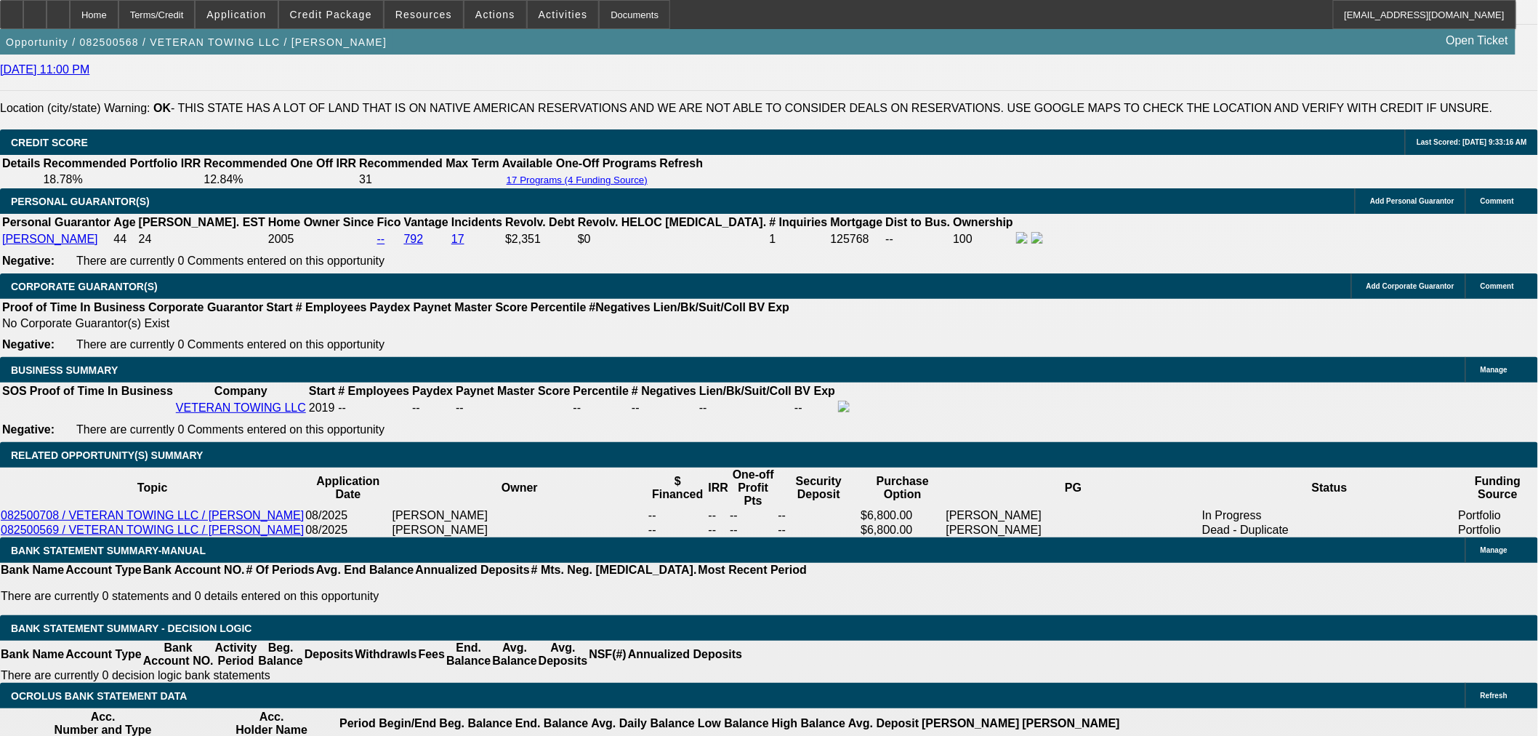
scroll to position [2181, 0]
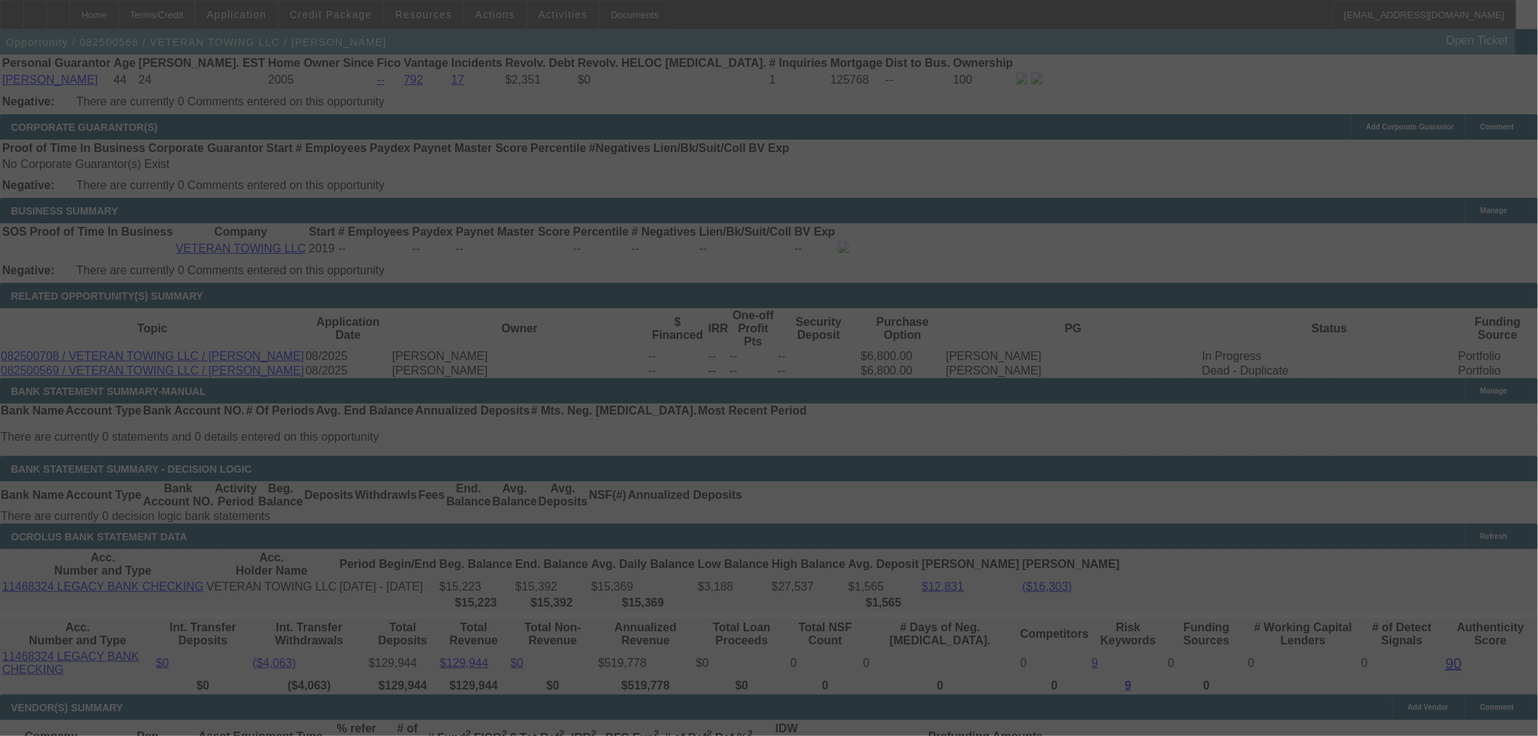
select select "0"
select select "6"
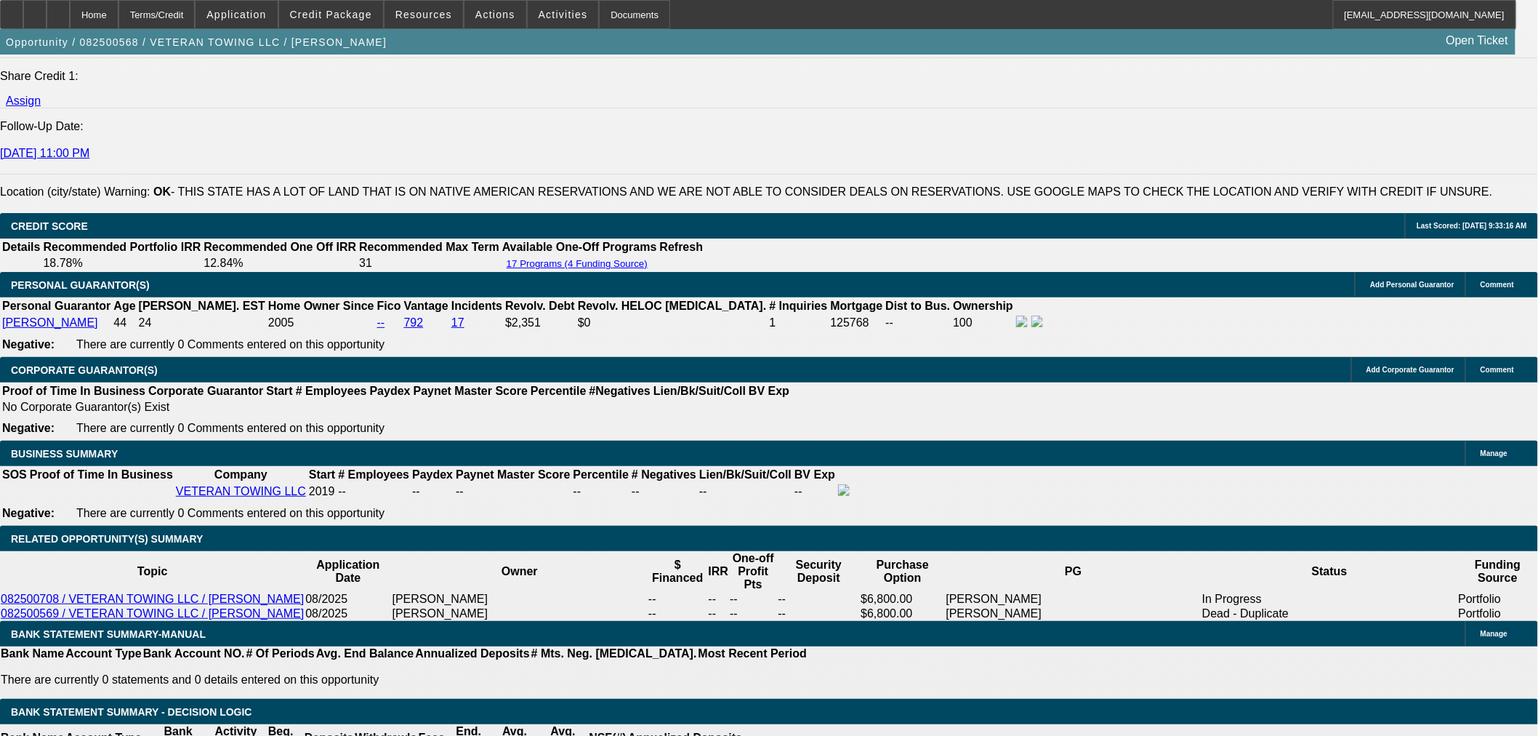
scroll to position [2018, 0]
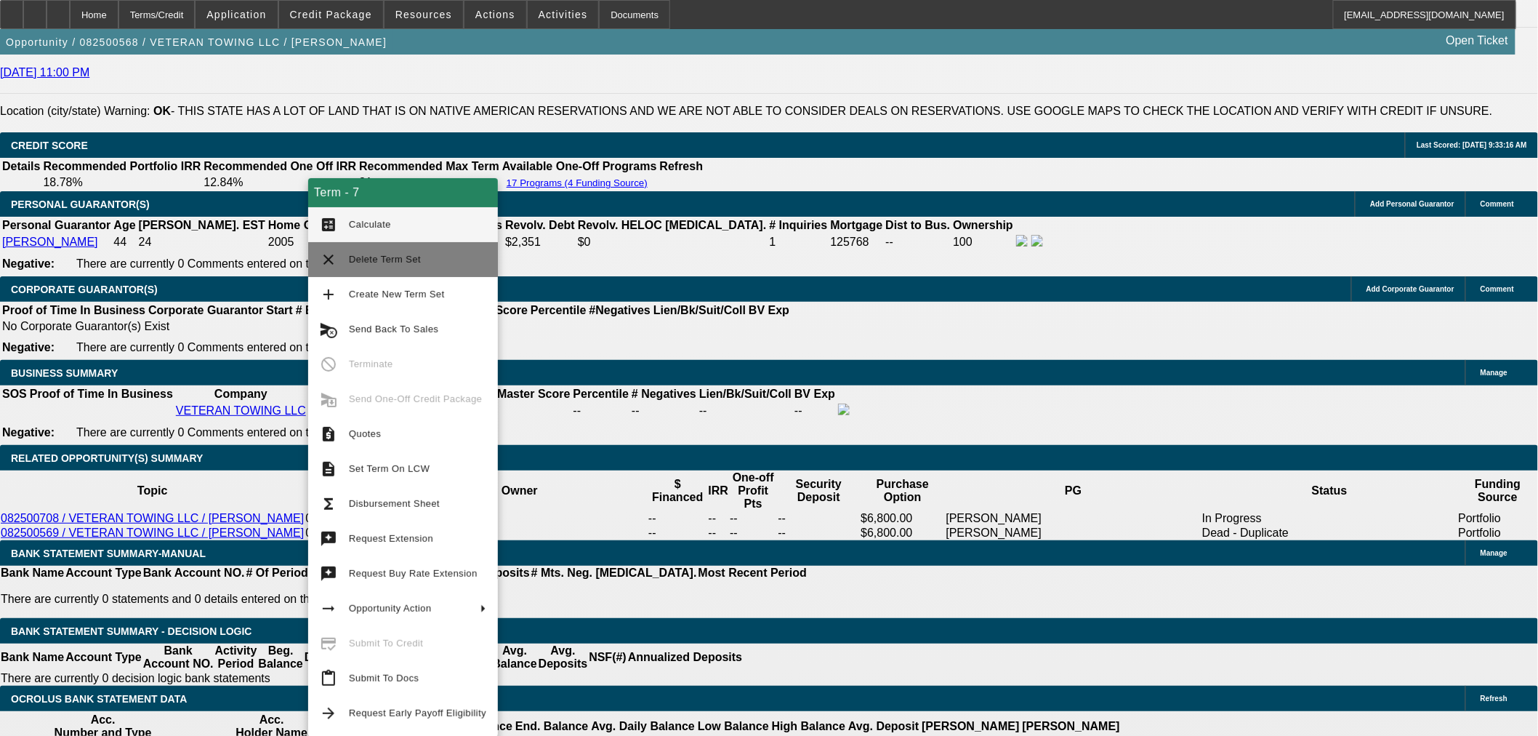
click at [355, 264] on span "Delete Term Set" at bounding box center [385, 259] width 72 height 11
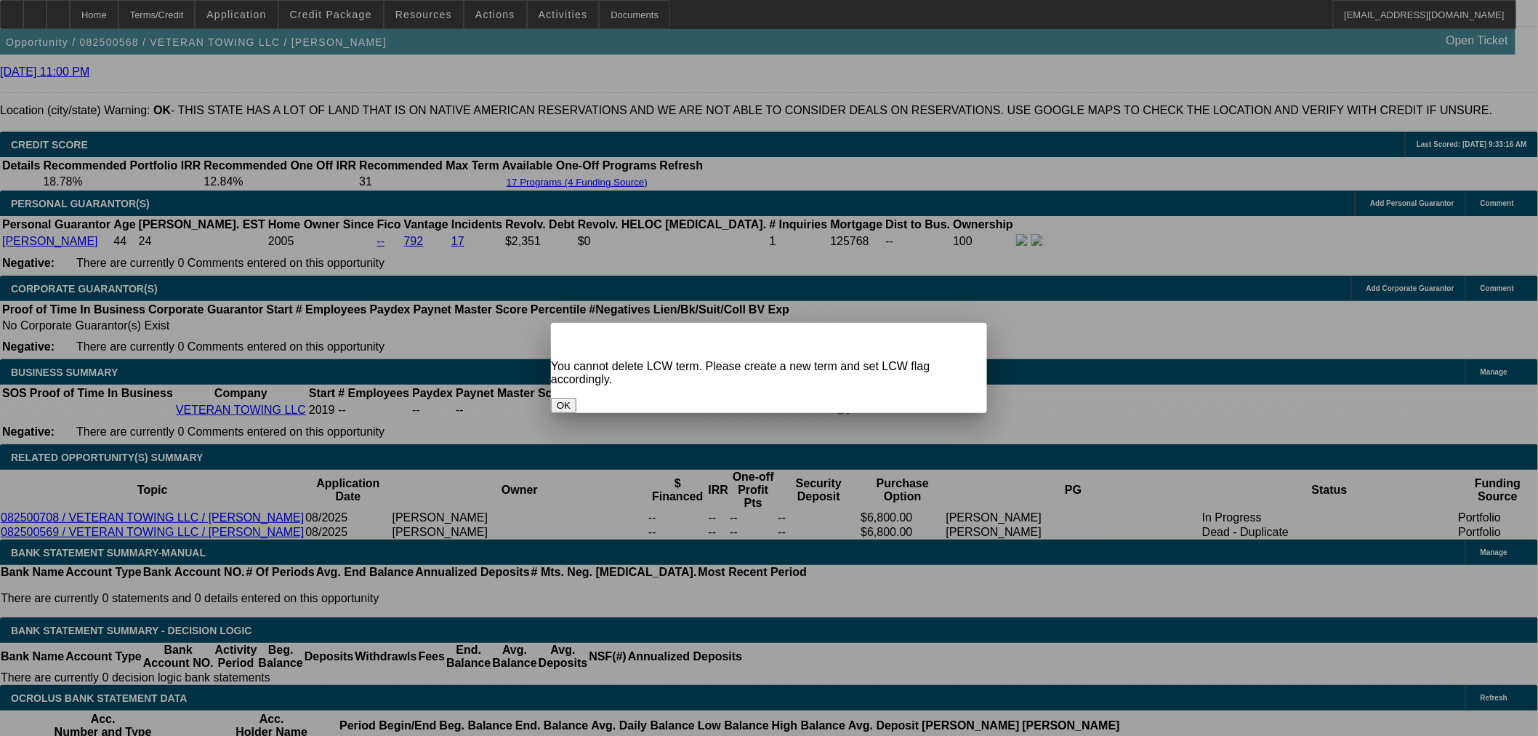
scroll to position [0, 0]
click at [576, 398] on button "OK" at bounding box center [563, 405] width 25 height 15
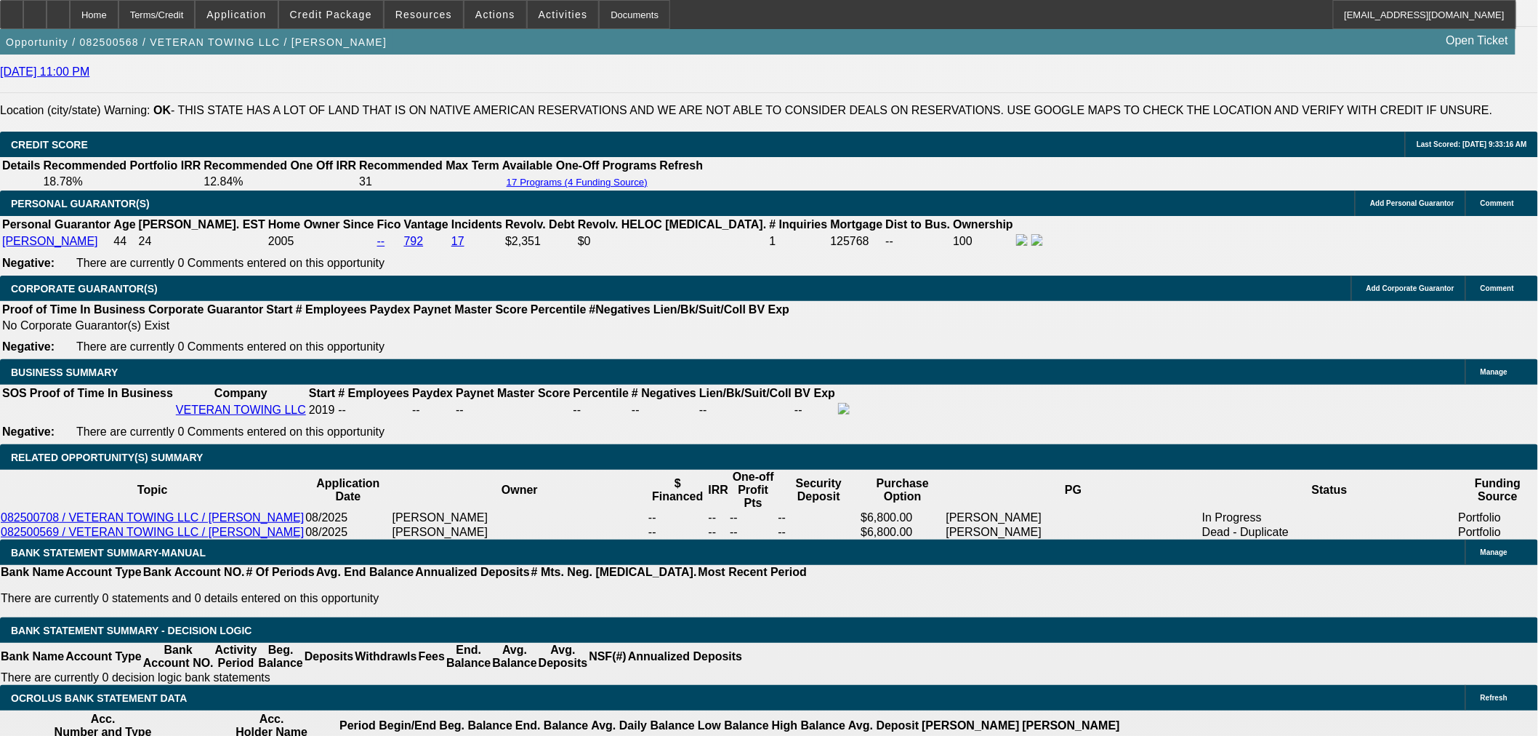
scroll to position [2018, 0]
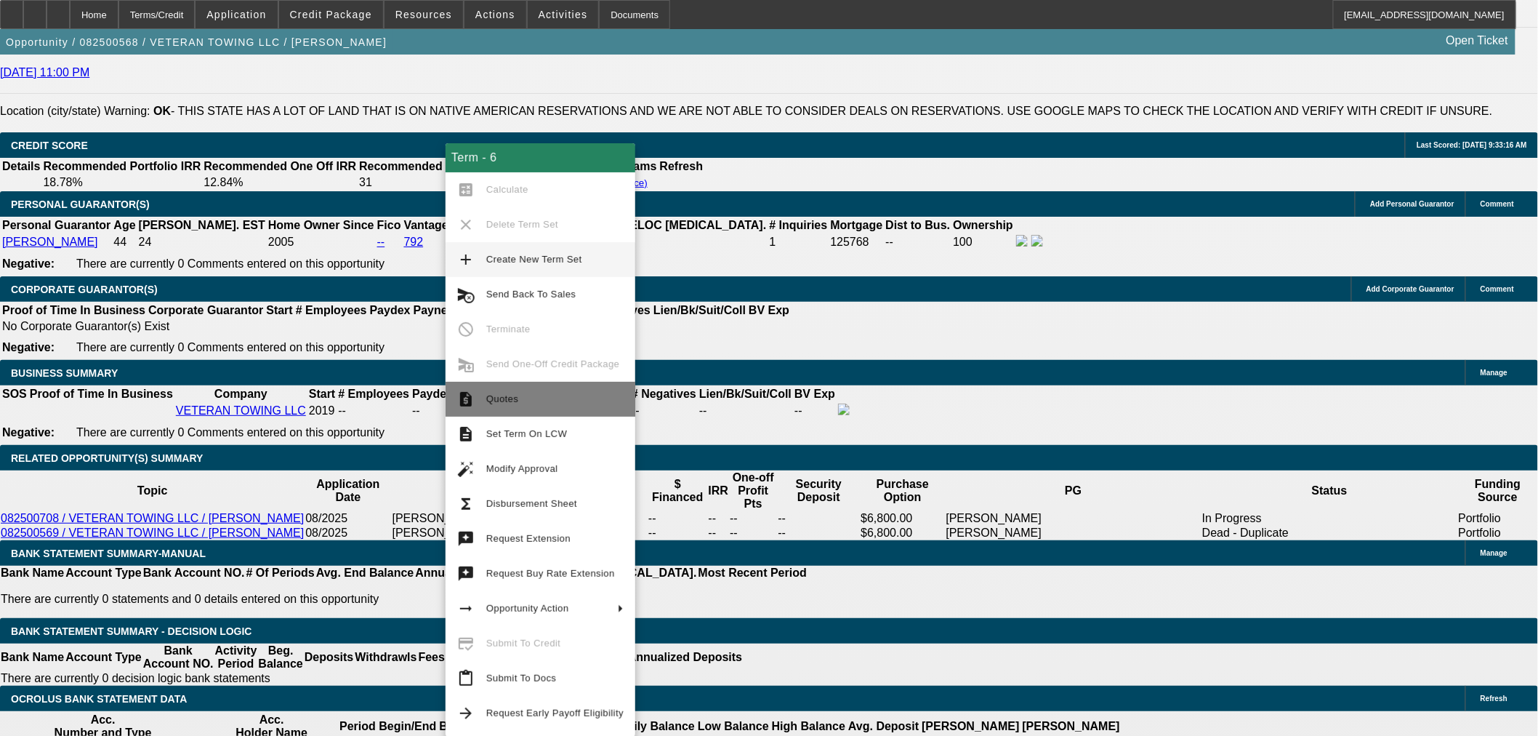
click at [507, 390] on span "Quotes" at bounding box center [554, 398] width 137 height 17
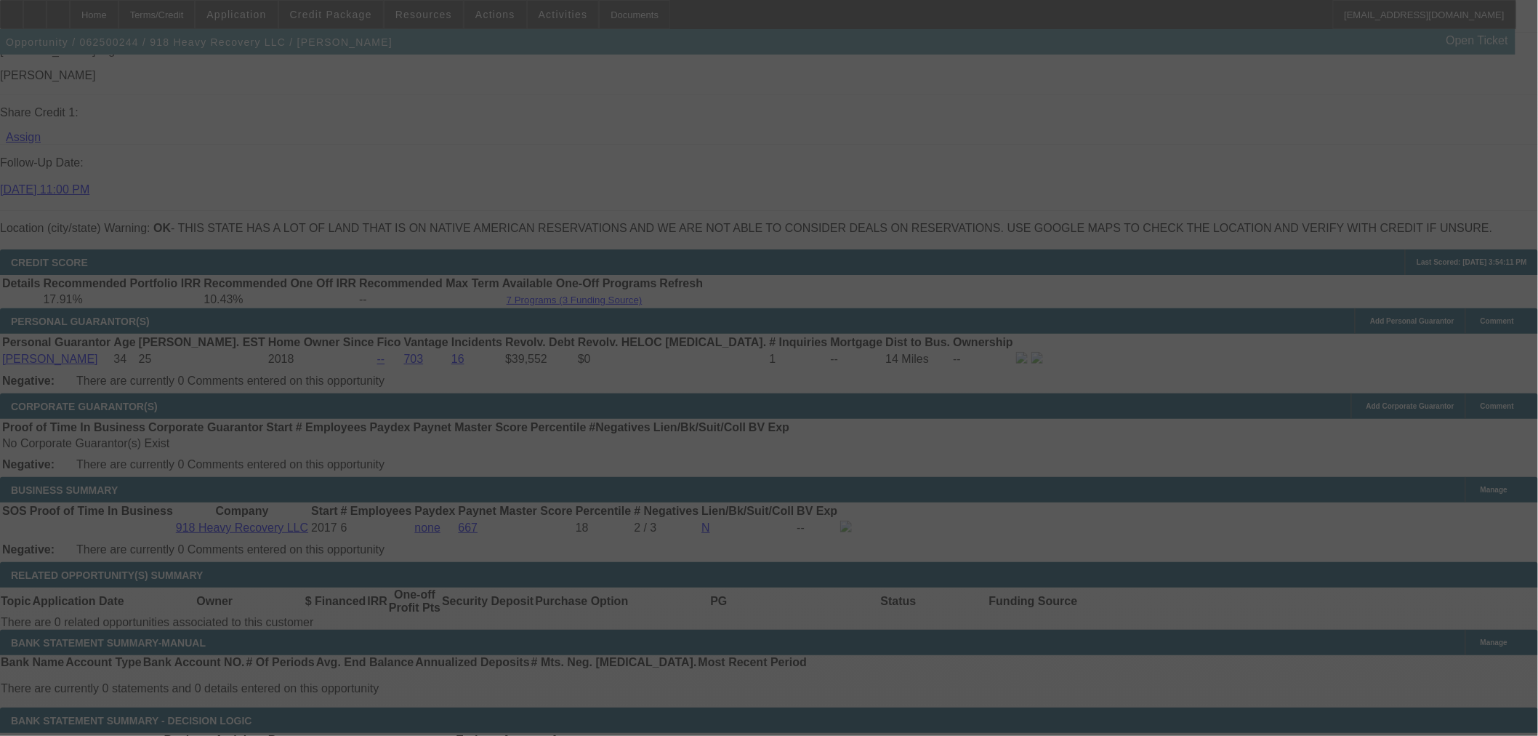
scroll to position [1923, 0]
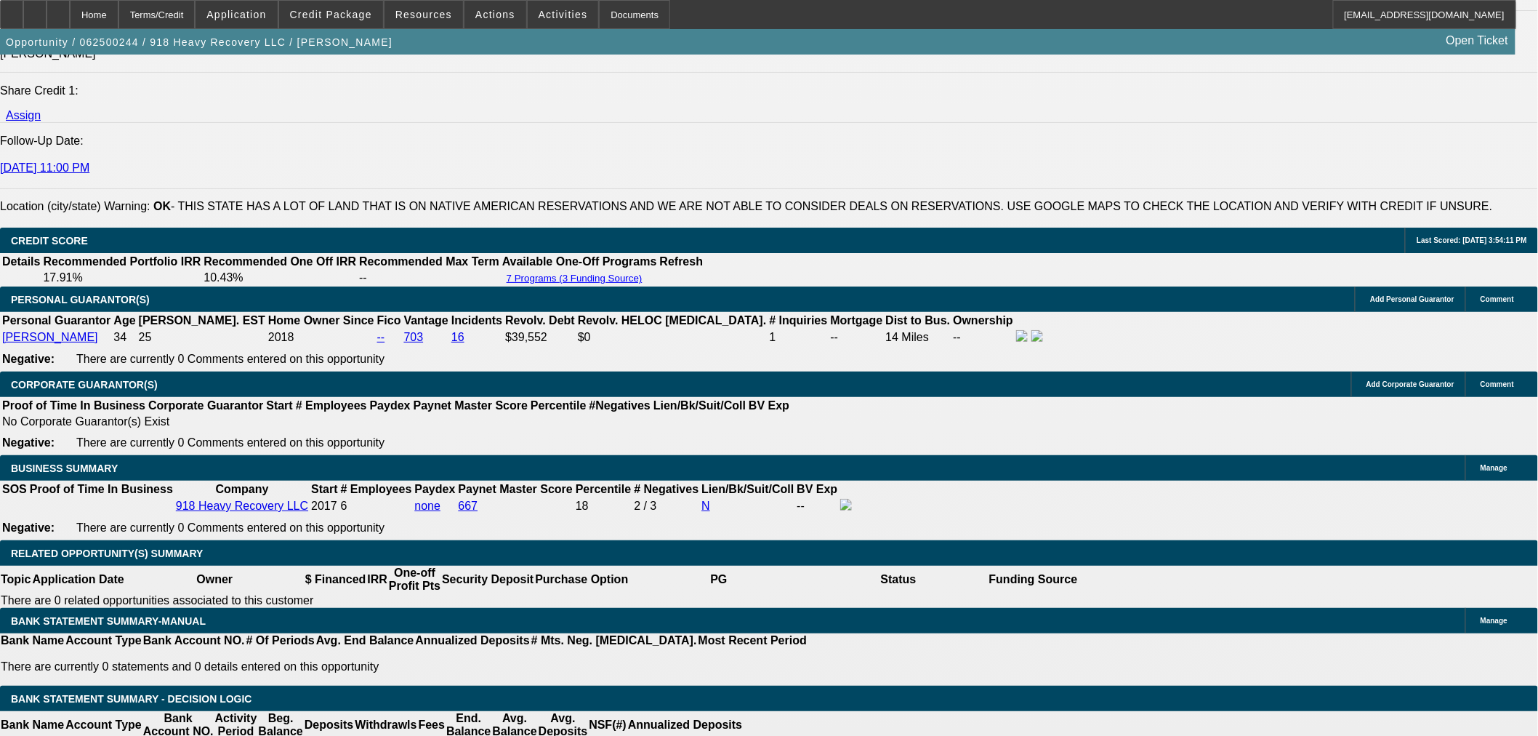
select select "0"
select select "2"
select select "0"
select select "6"
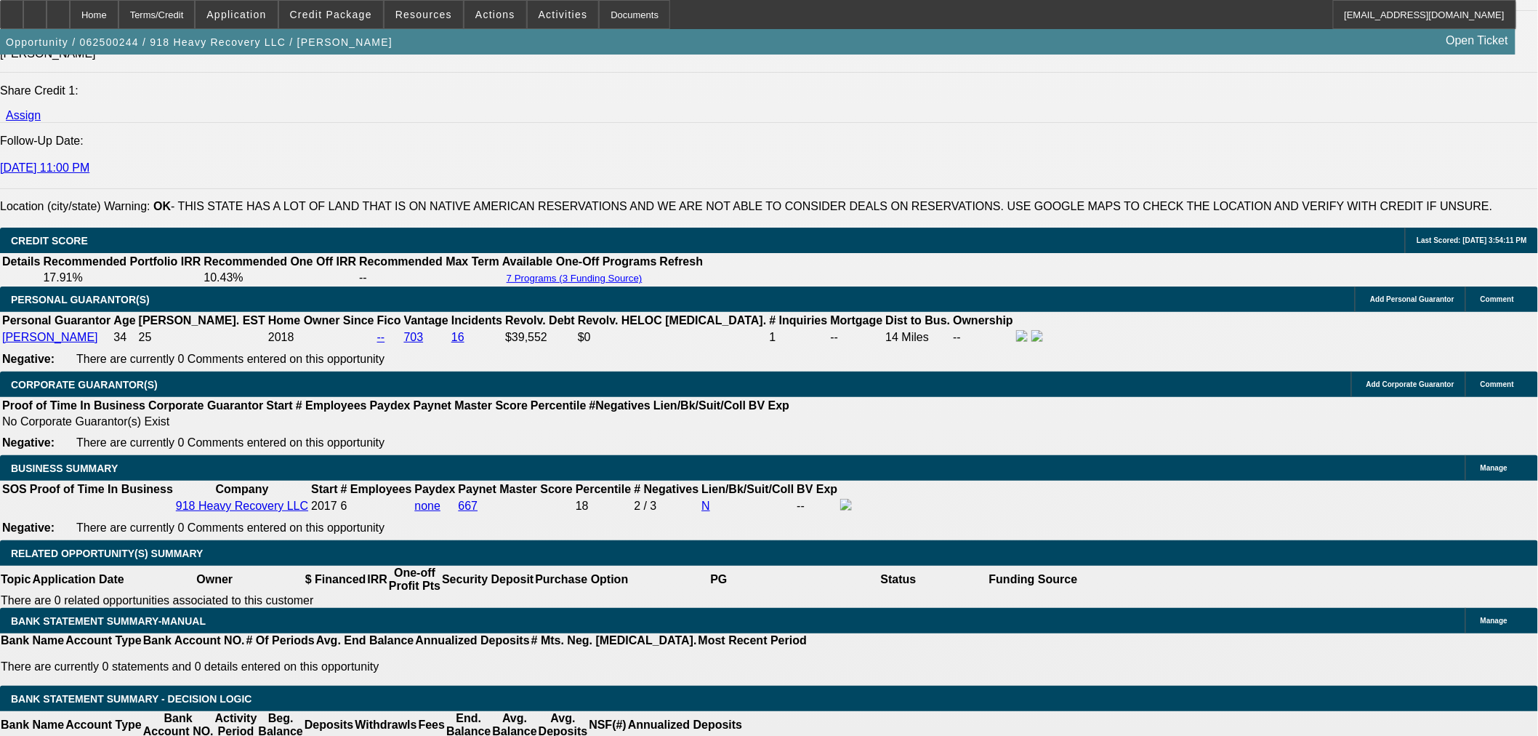
select select "0"
select select "2"
select select "0"
select select "6"
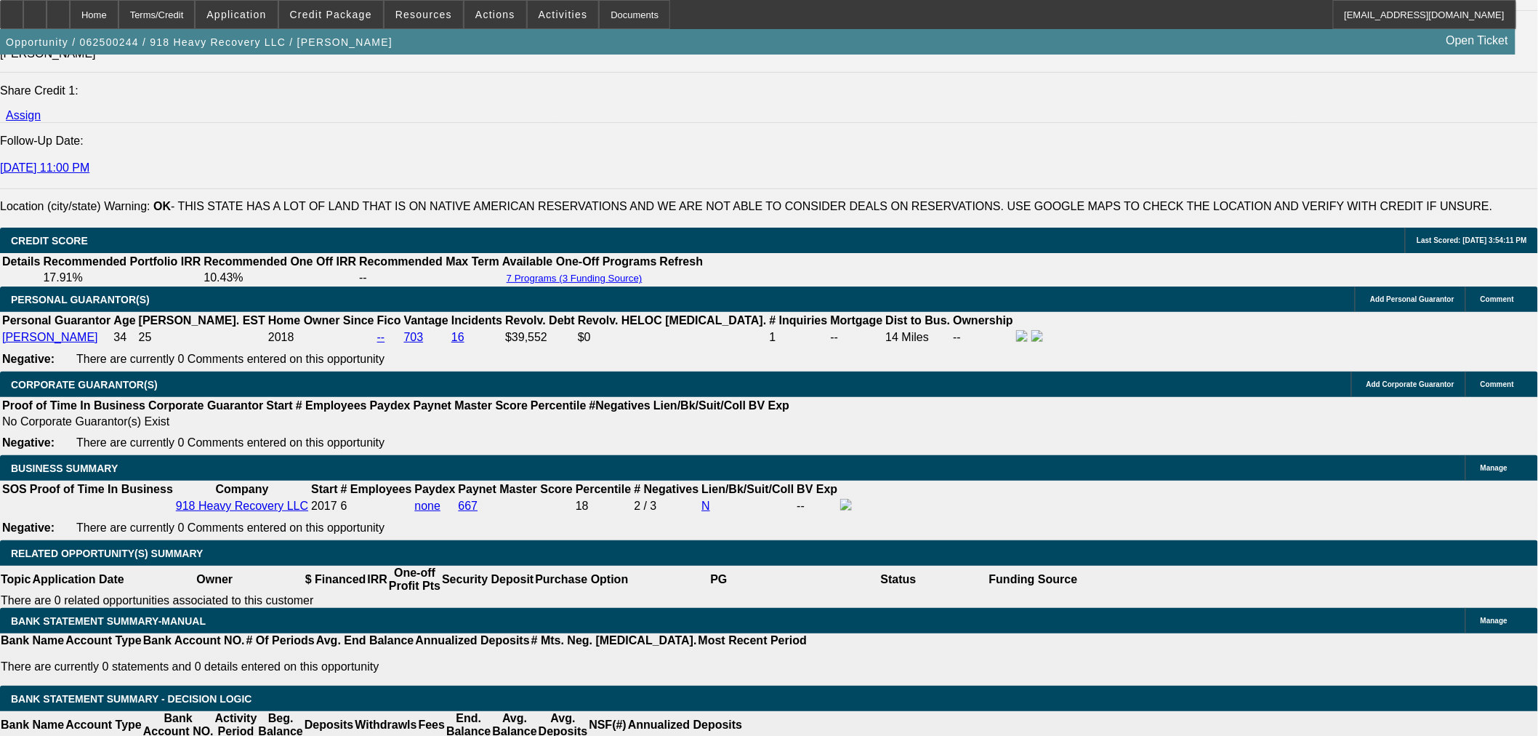
select select "0"
select select "2"
select select "0"
select select "6"
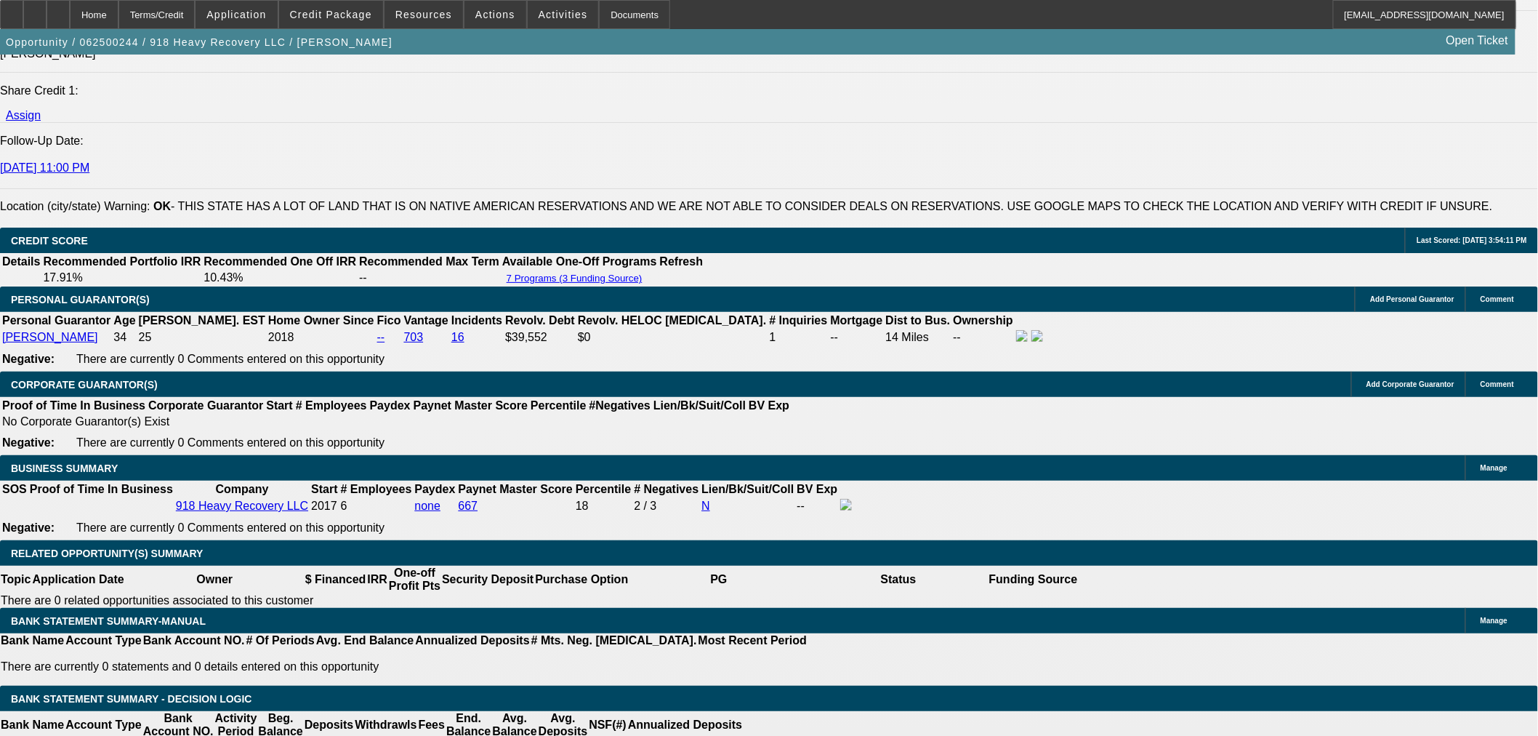
select select "0"
select select "2"
select select "0"
select select "6"
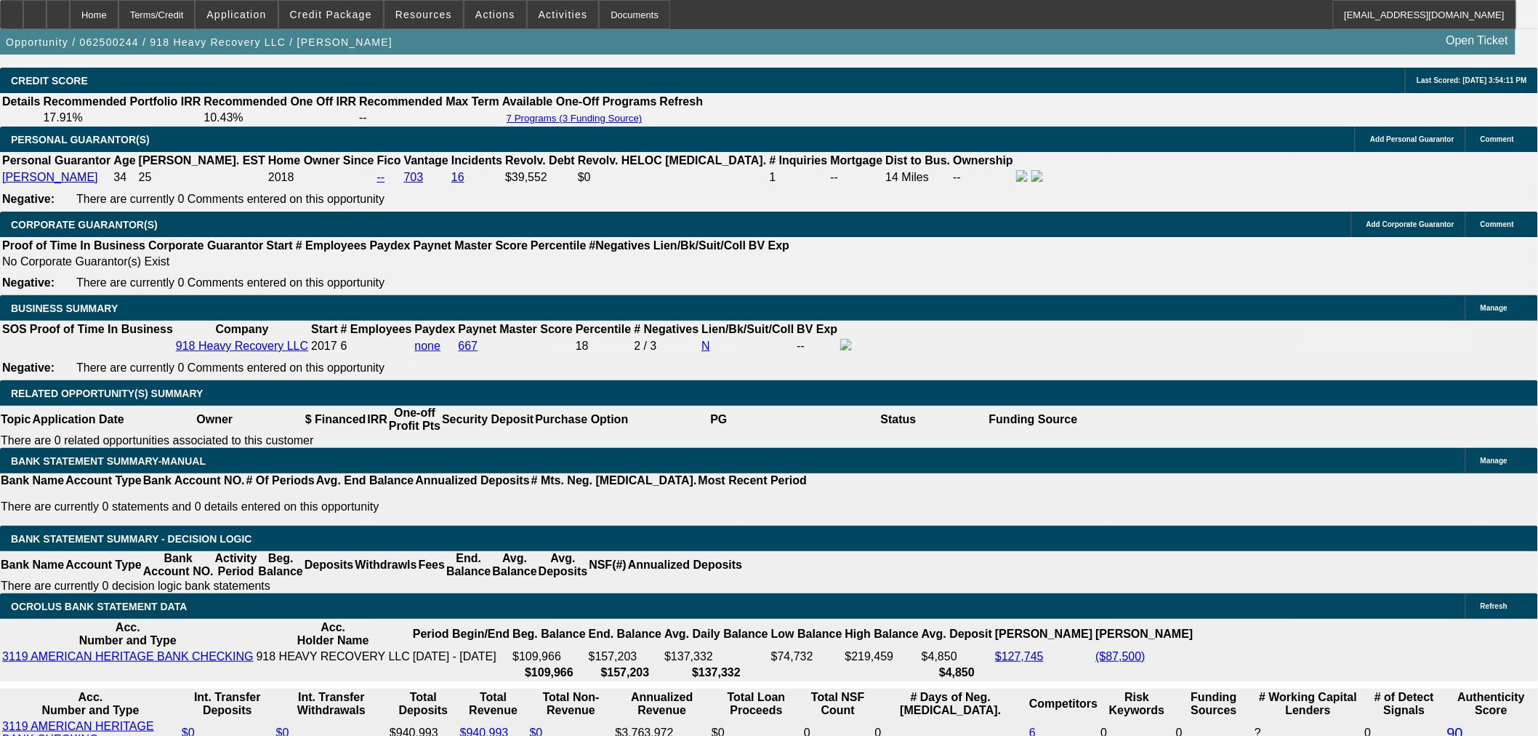
scroll to position [2085, 0]
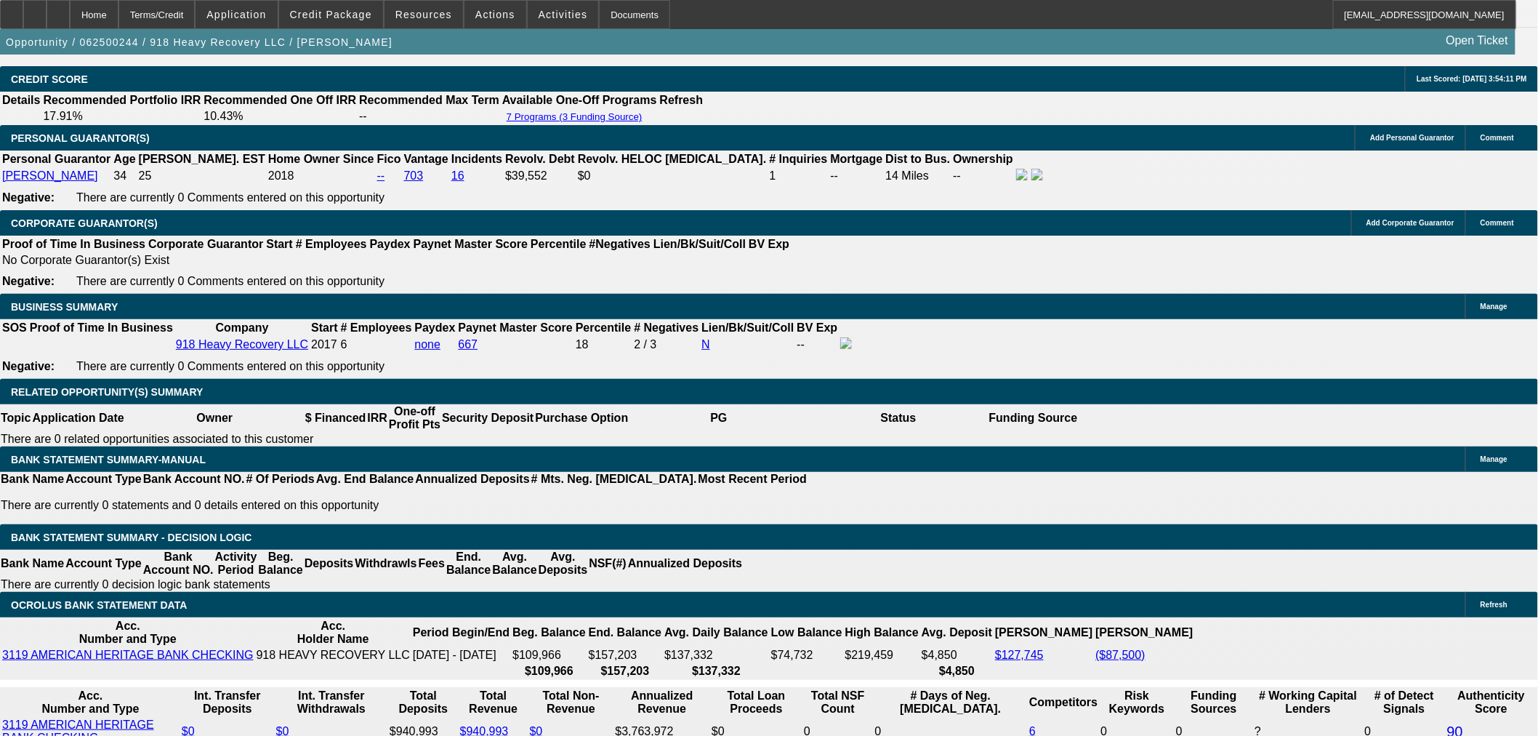
select select "0"
select select "2"
select select "0"
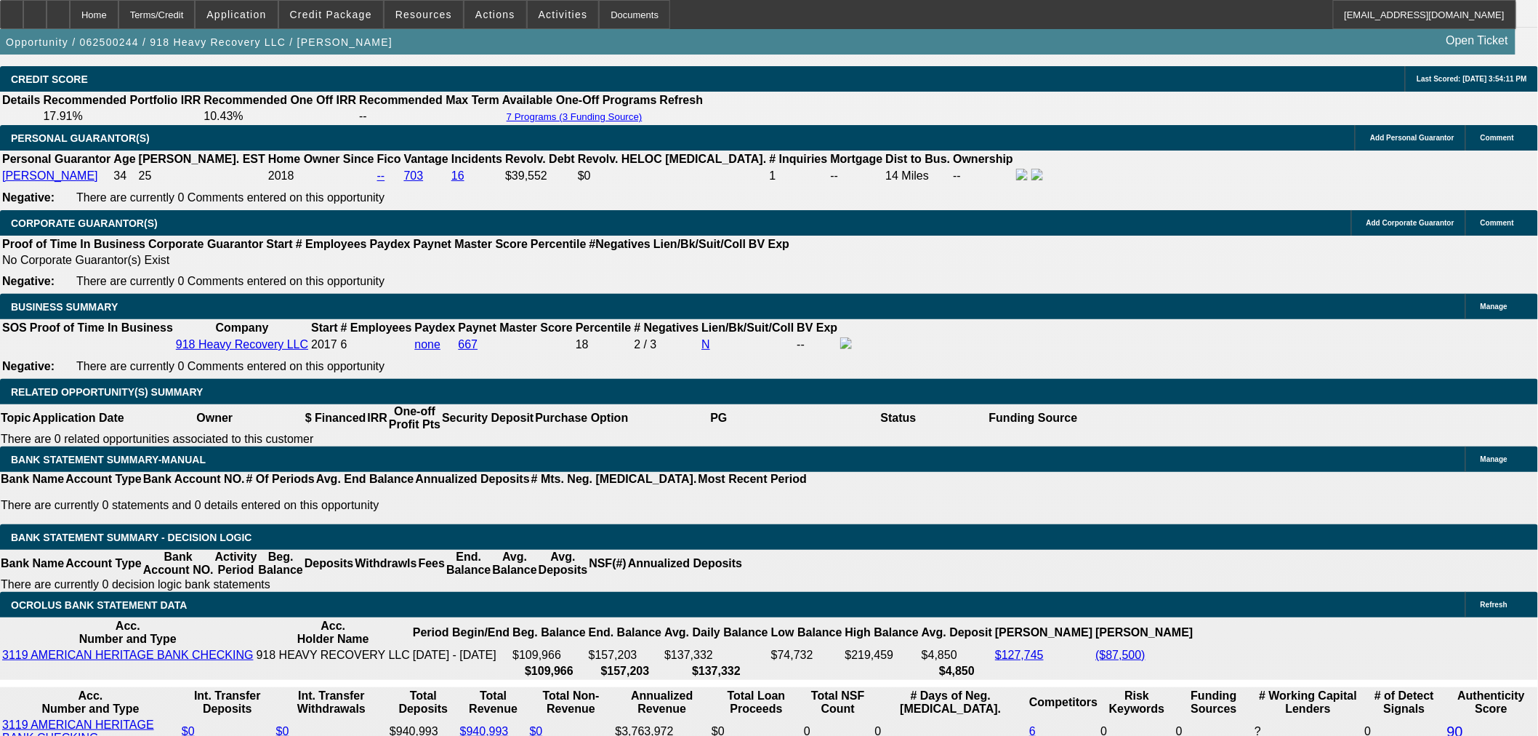
select select "6"
select select "0"
select select "2"
select select "0"
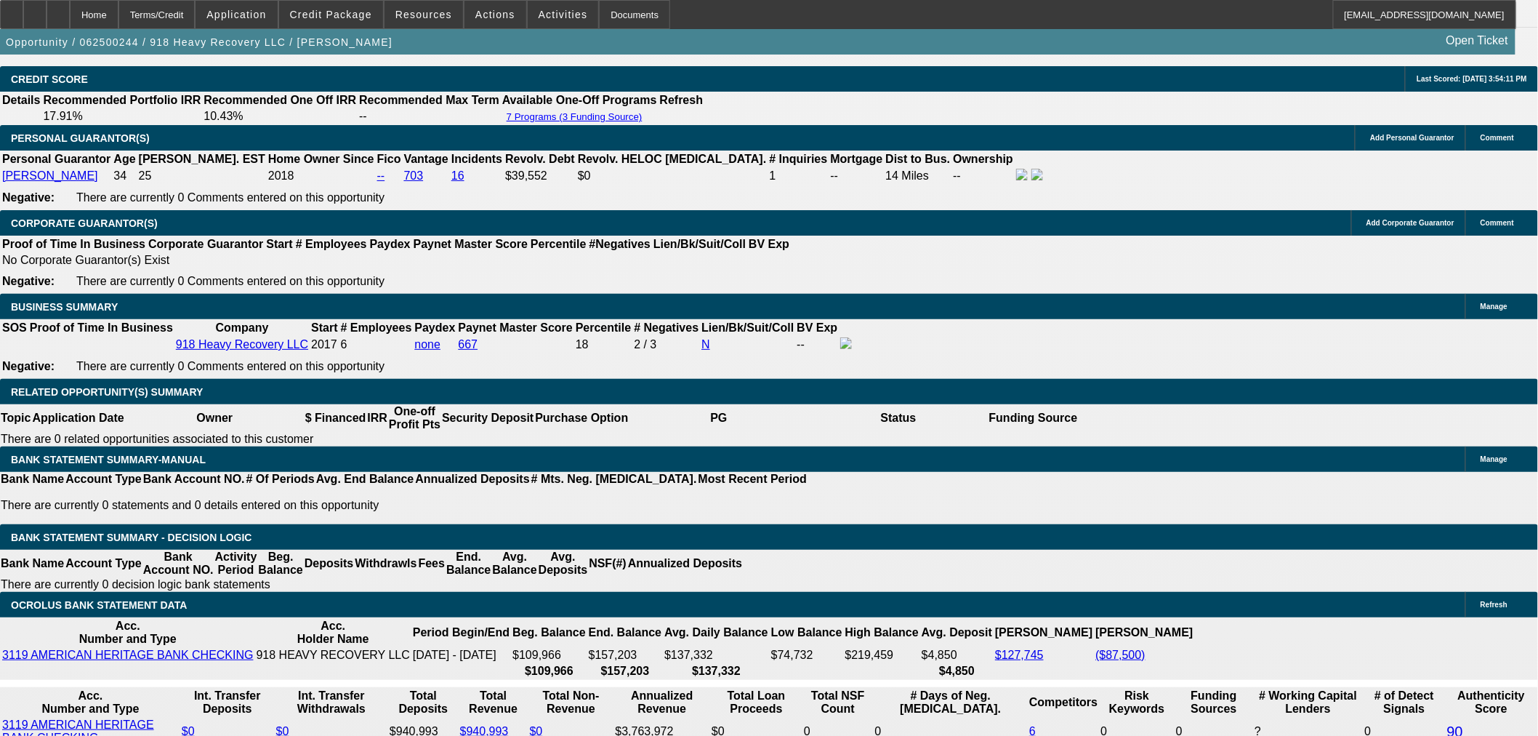
select select "6"
select select "0"
select select "2"
select select "0"
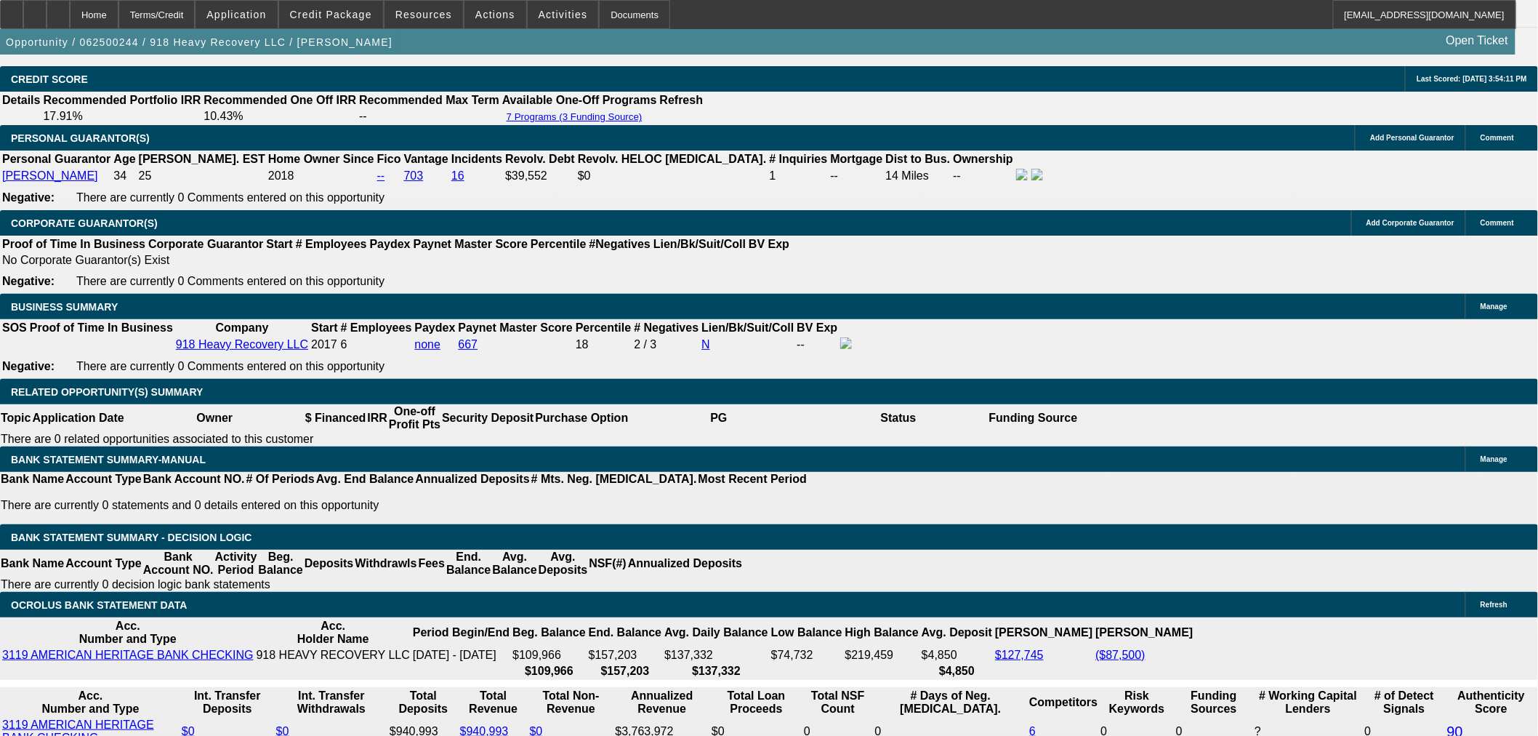
select select "6"
select select "0"
select select "2"
select select "0"
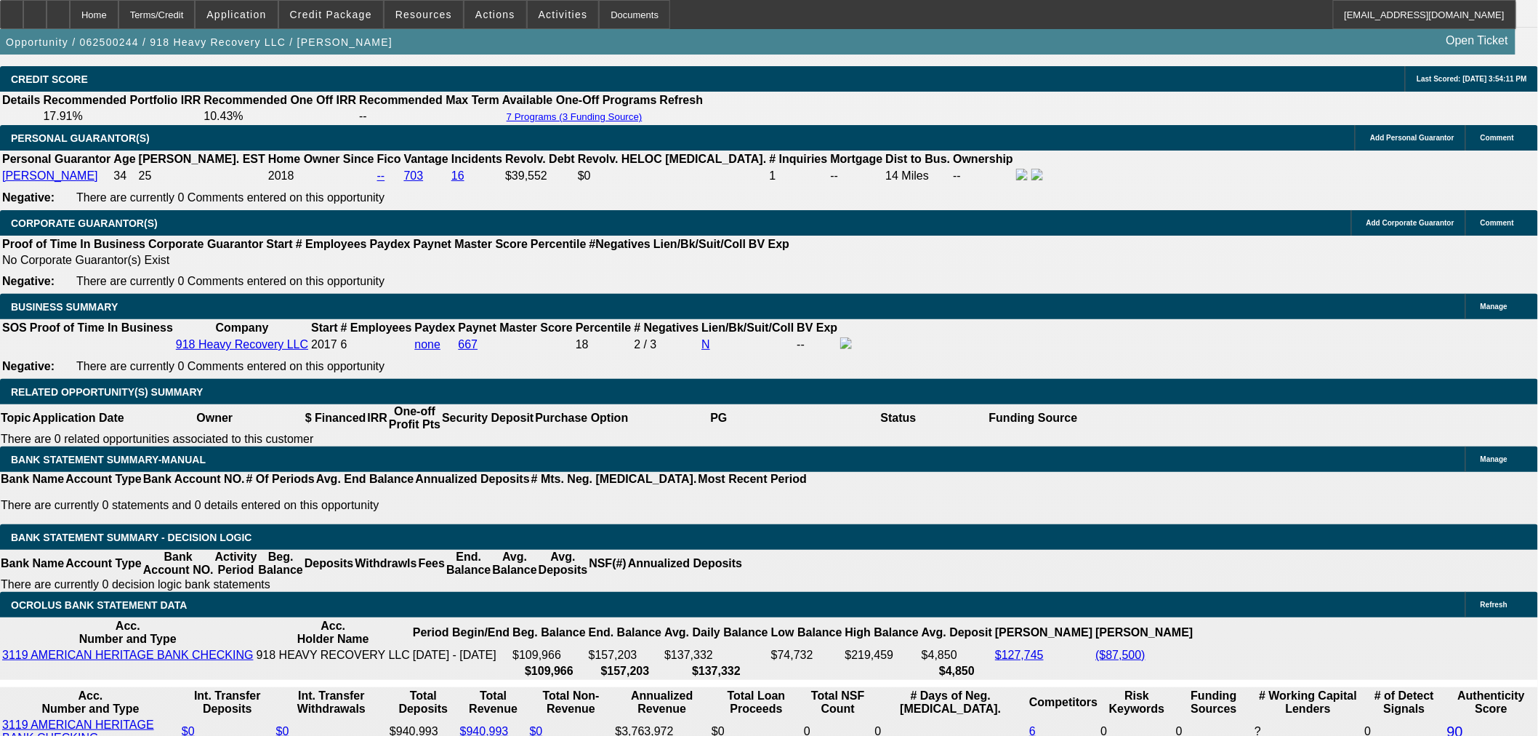
select select "6"
select select "0"
select select "2"
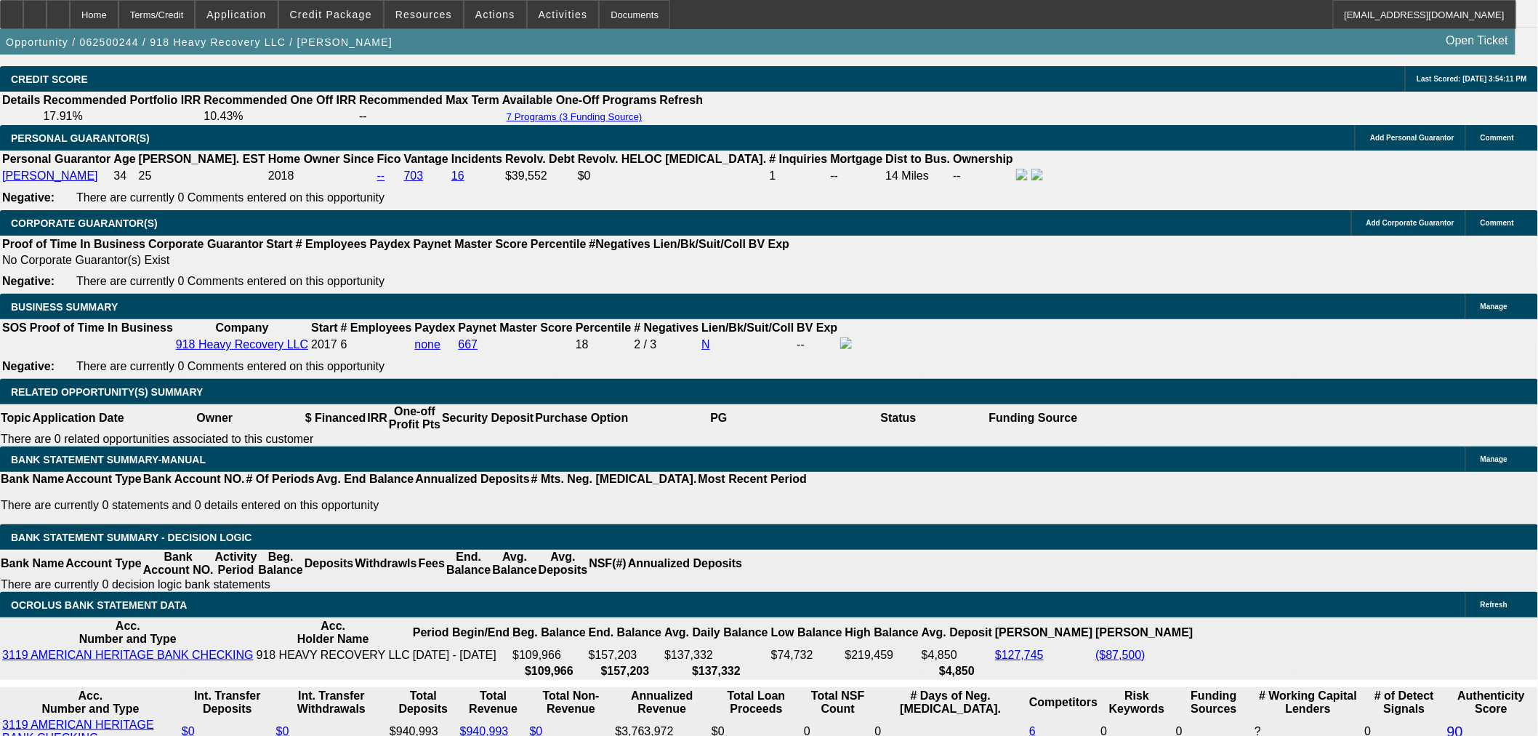
select select "0"
select select "6"
select select "0"
select select "2"
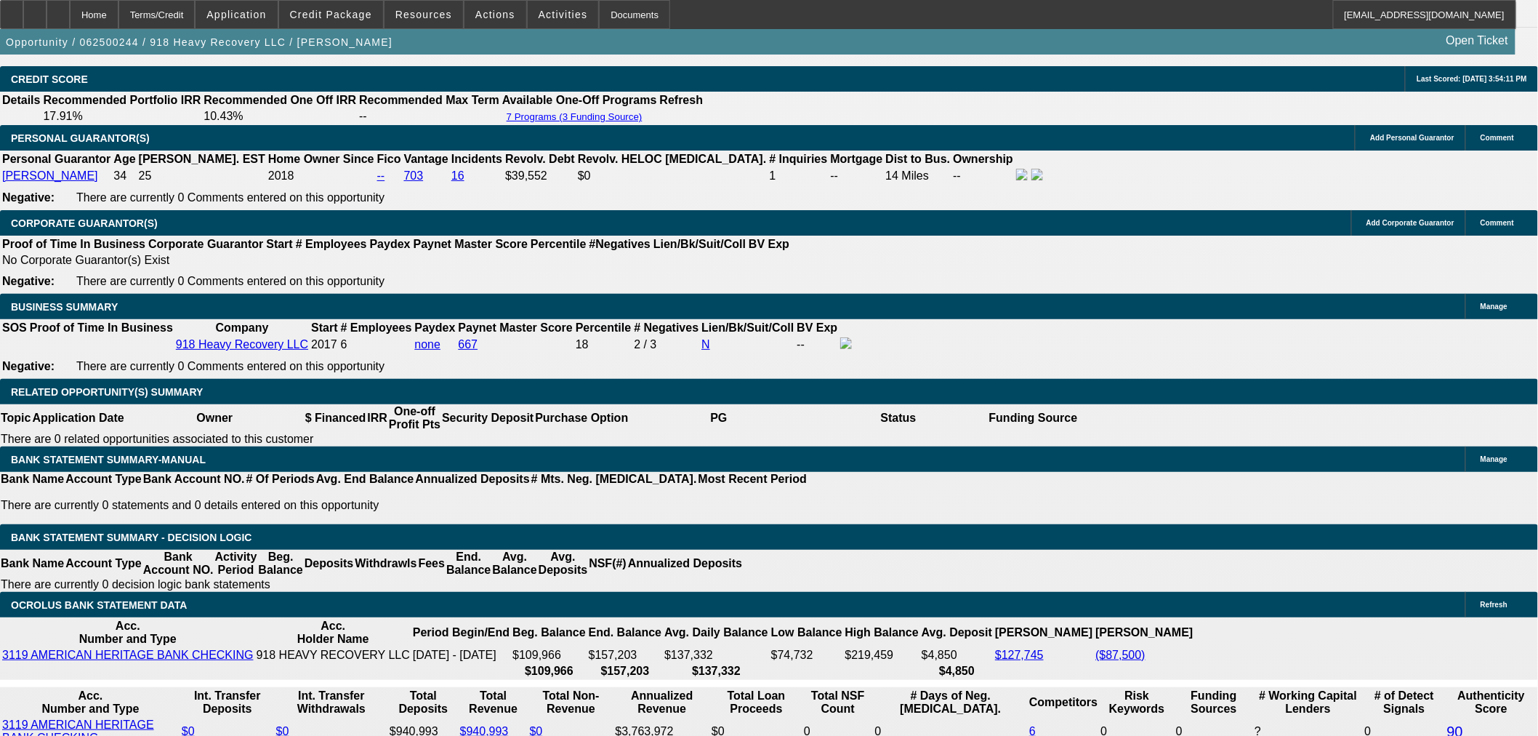
select select "0"
select select "6"
select select "0"
select select "2"
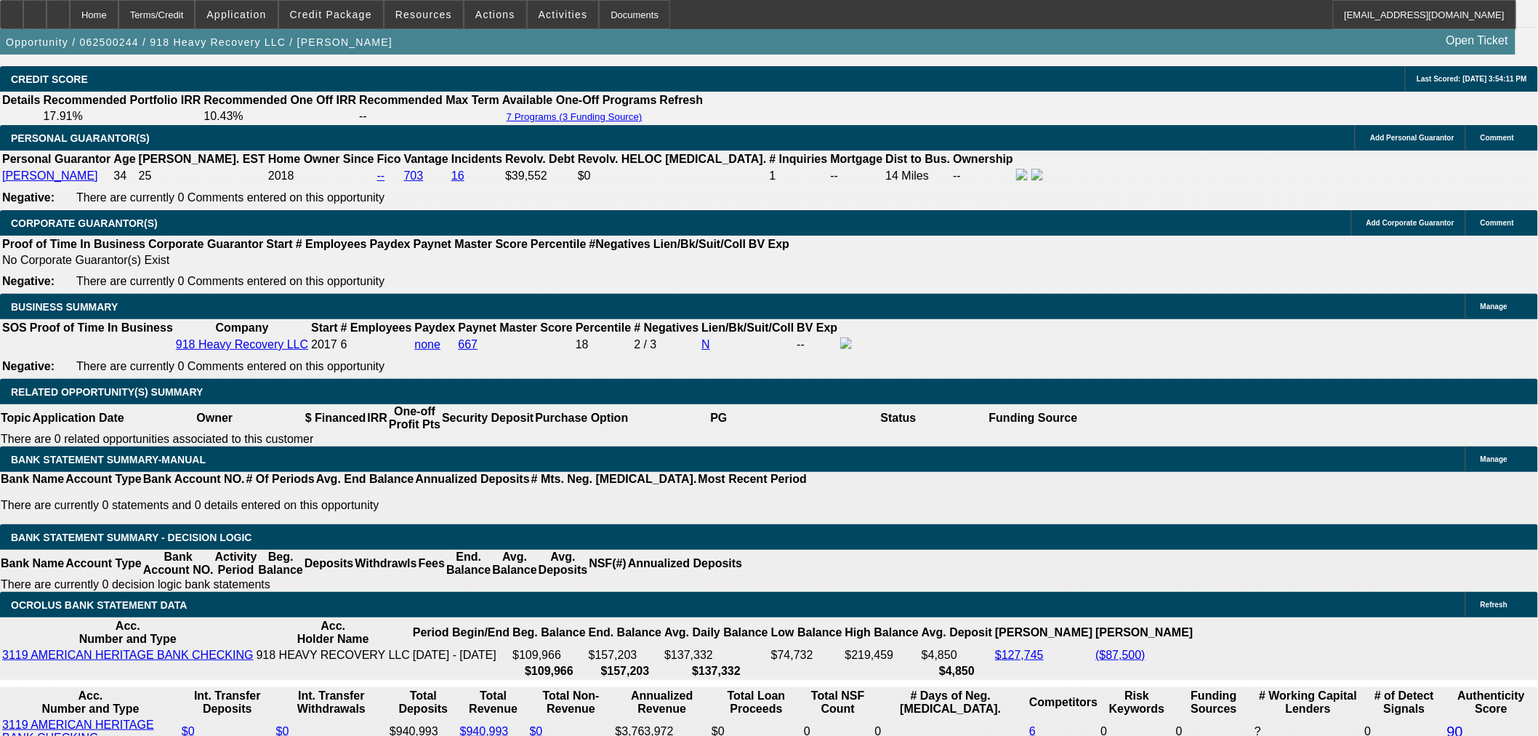
select select "0"
select select "6"
select select "0"
select select "2"
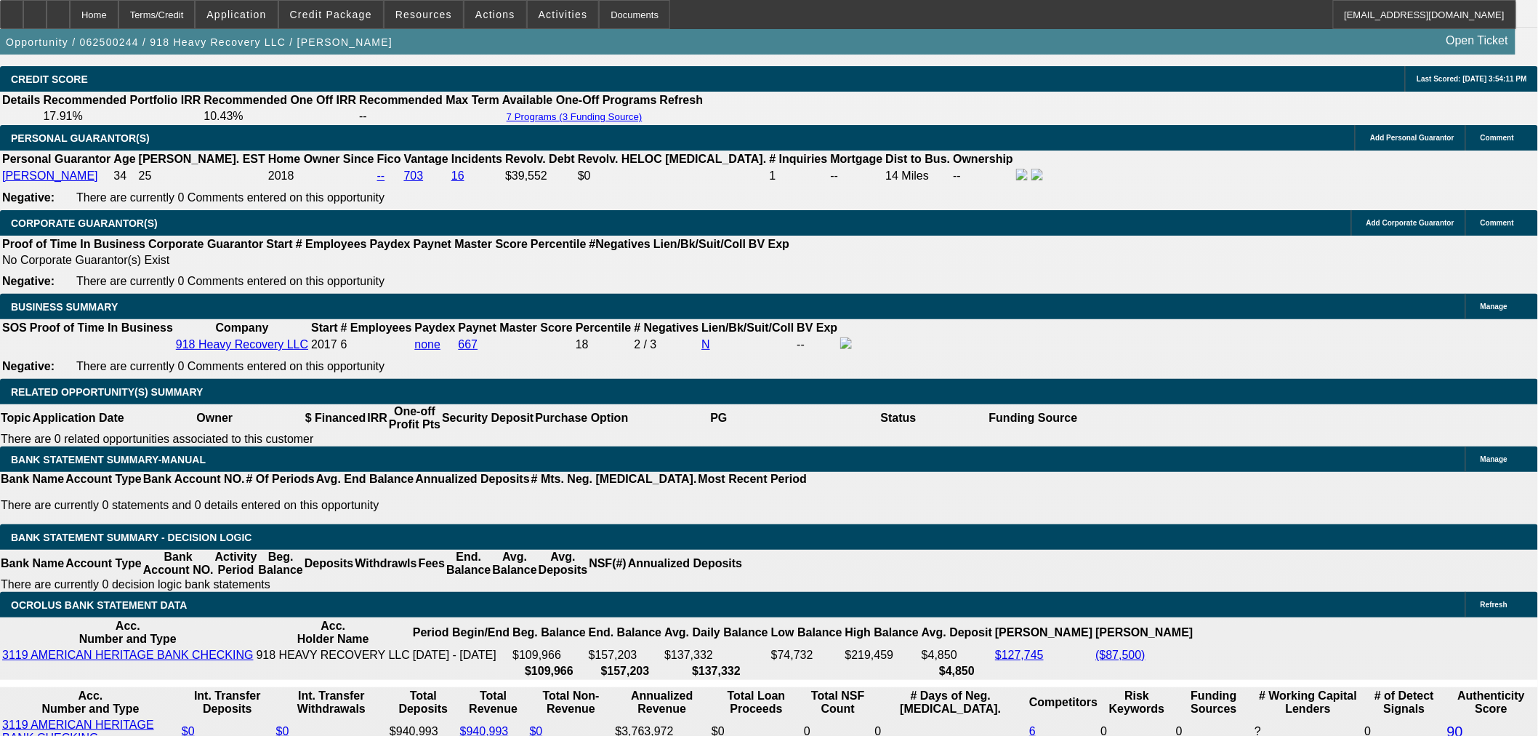
select select "0"
select select "6"
select select "0"
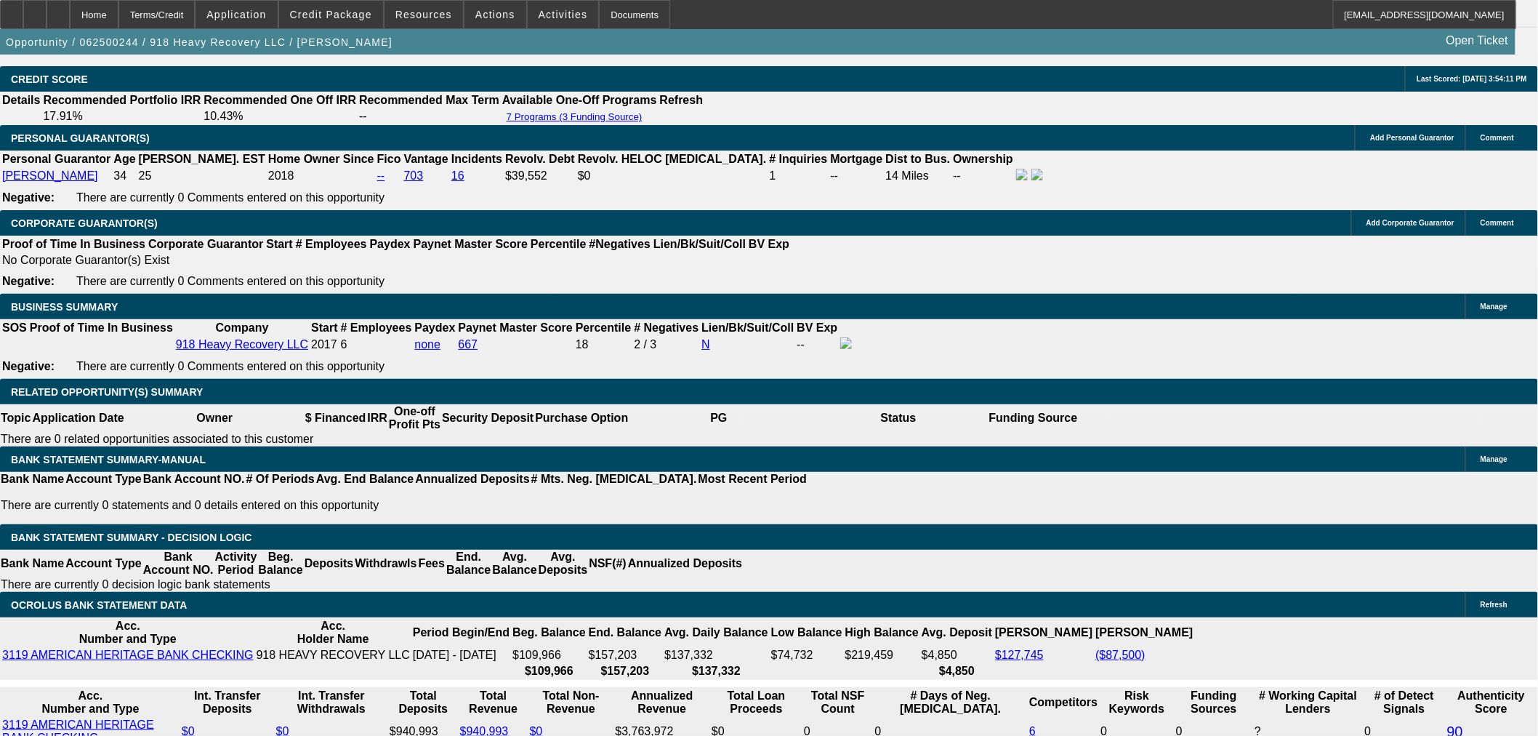
select select "2"
select select "0"
select select "6"
select select "0"
select select "2"
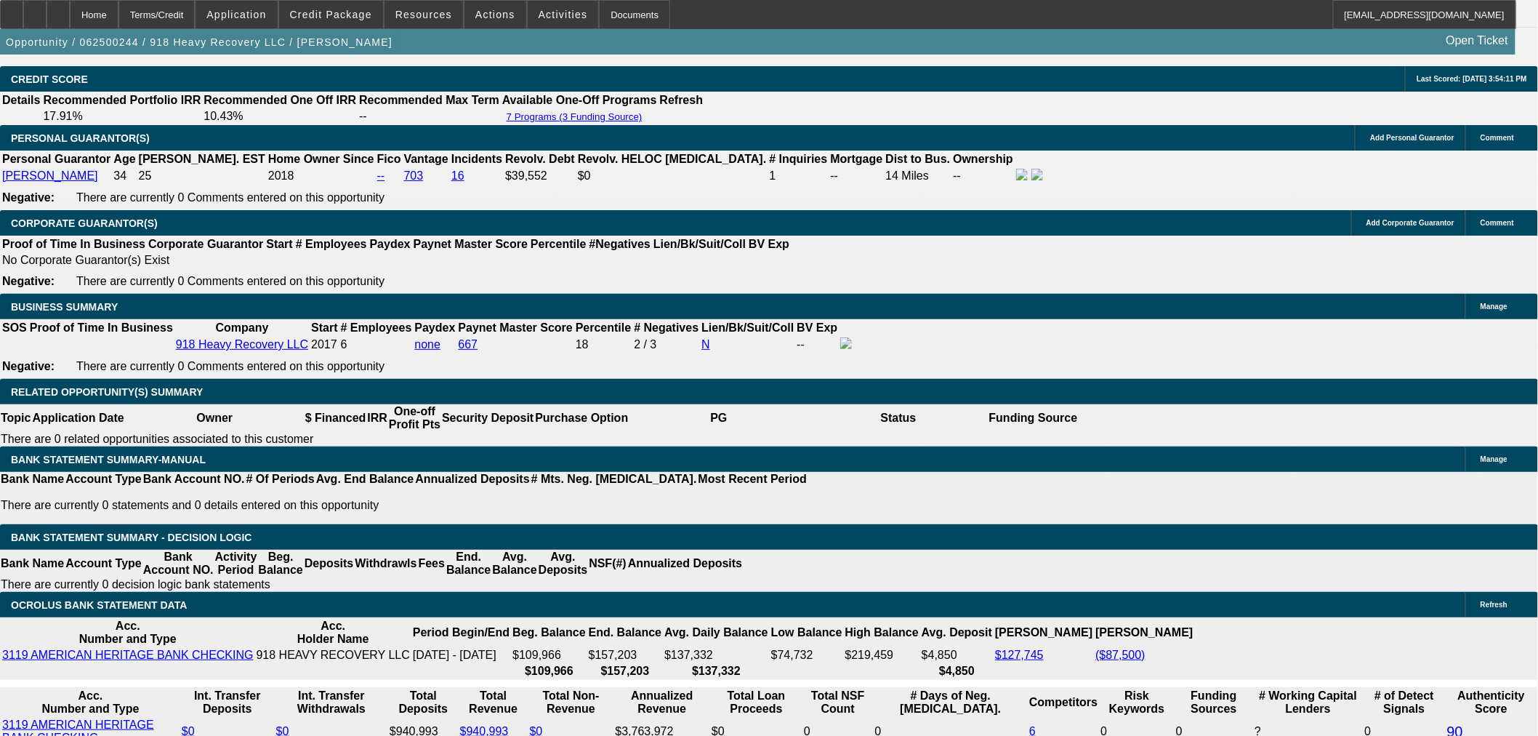
select select "2"
select select "0"
select select "6"
select select "0"
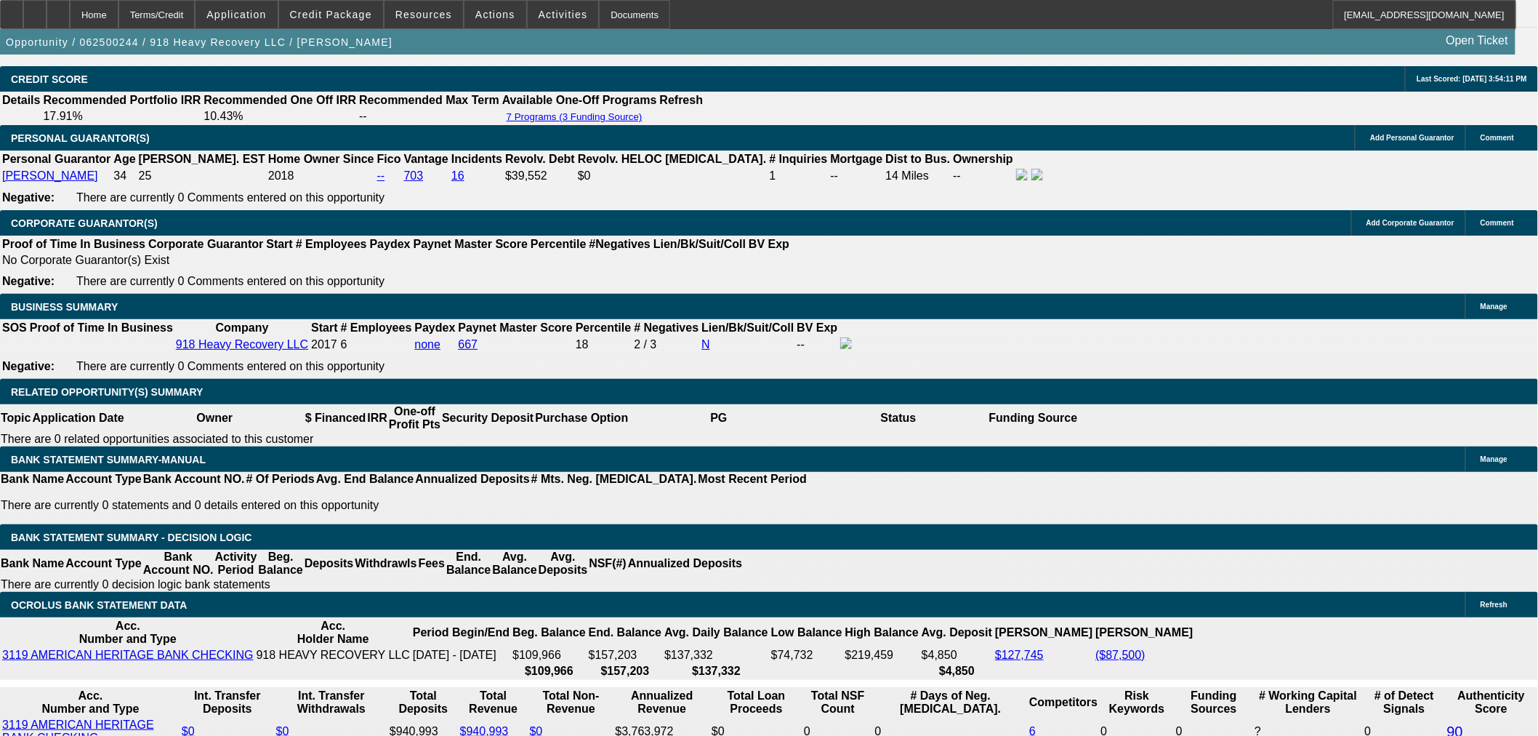
select select "2"
select select "0"
select select "6"
select select "0"
select select "2"
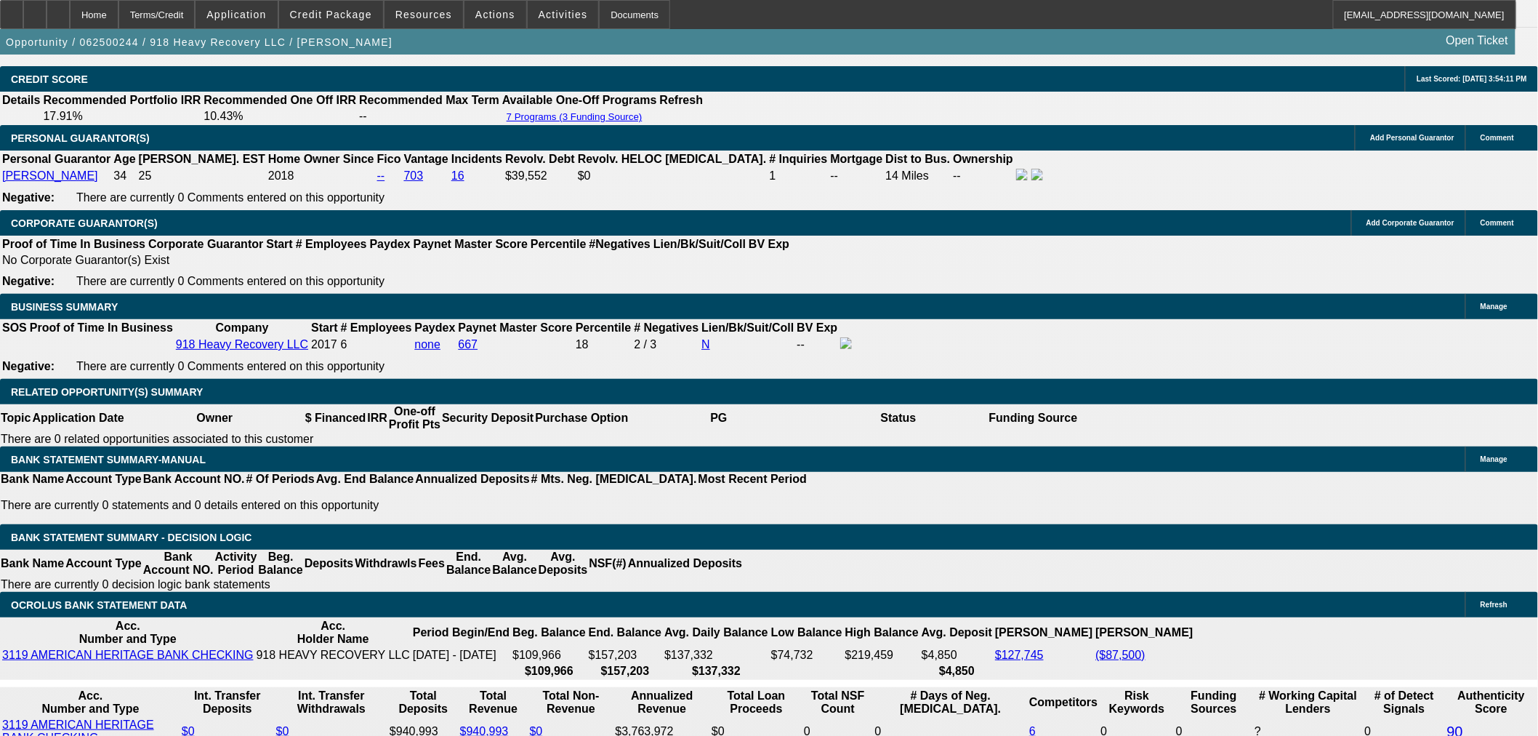
select select "2"
select select "0"
select select "6"
select select "0"
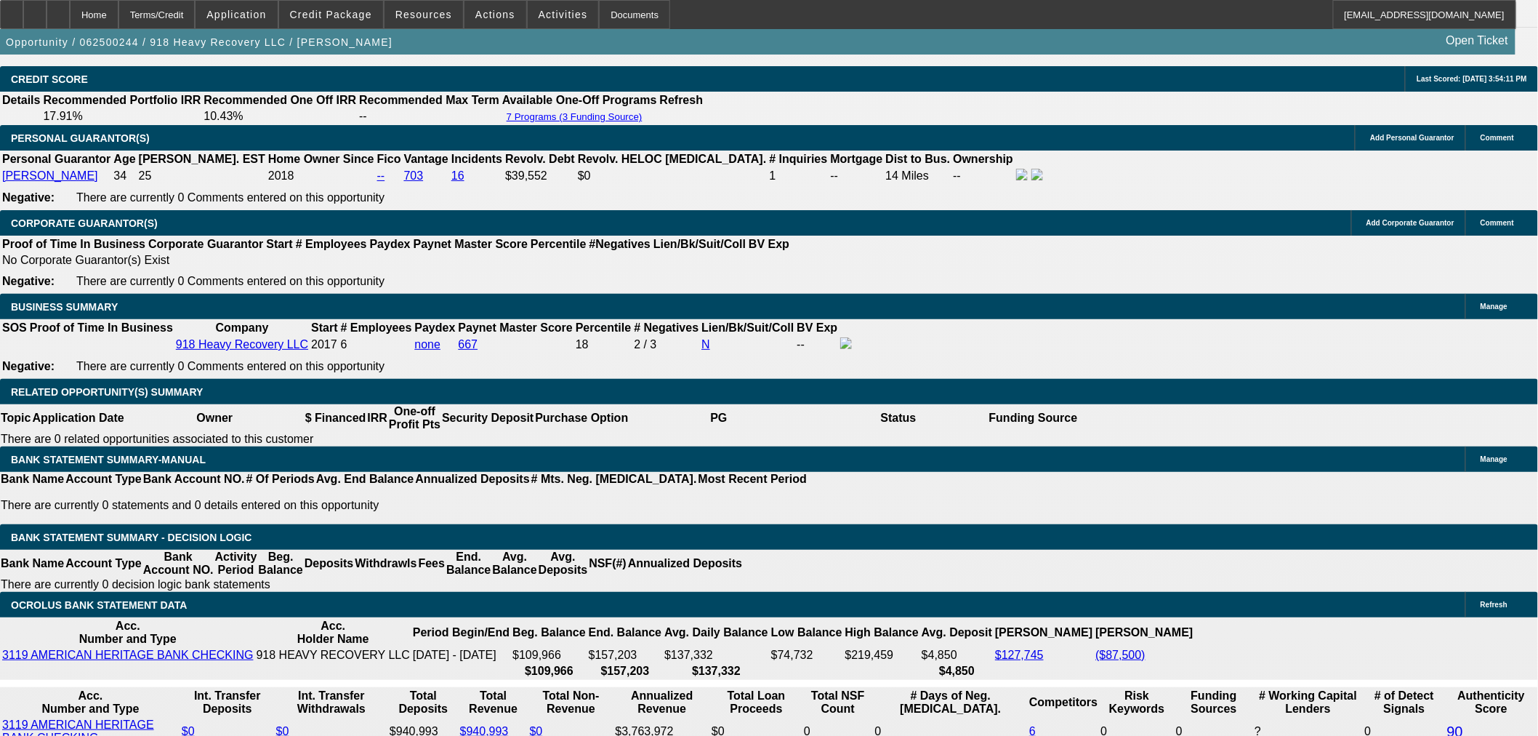
select select "2"
select select "0"
select select "6"
select select "0"
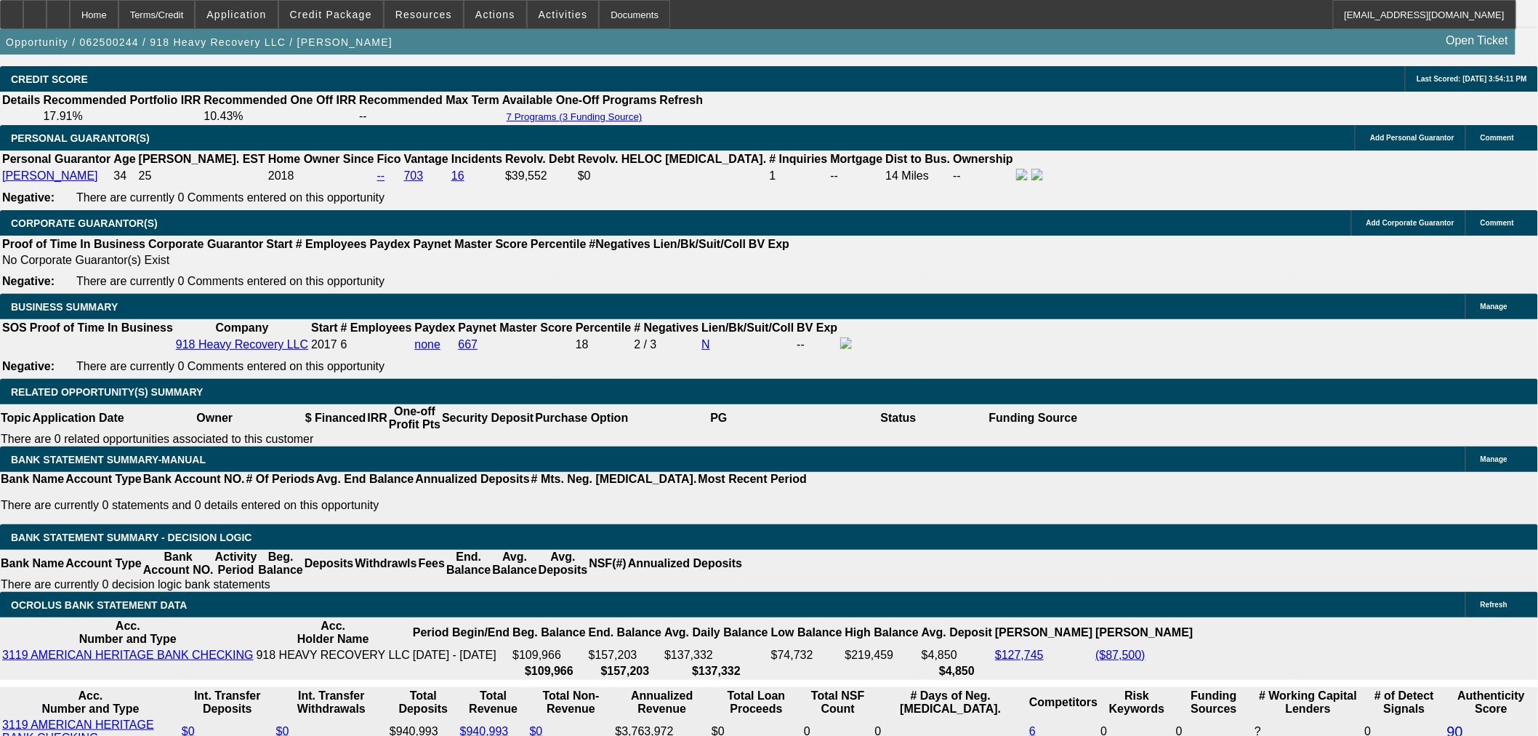
select select "2"
select select "0"
select select "6"
select select "0"
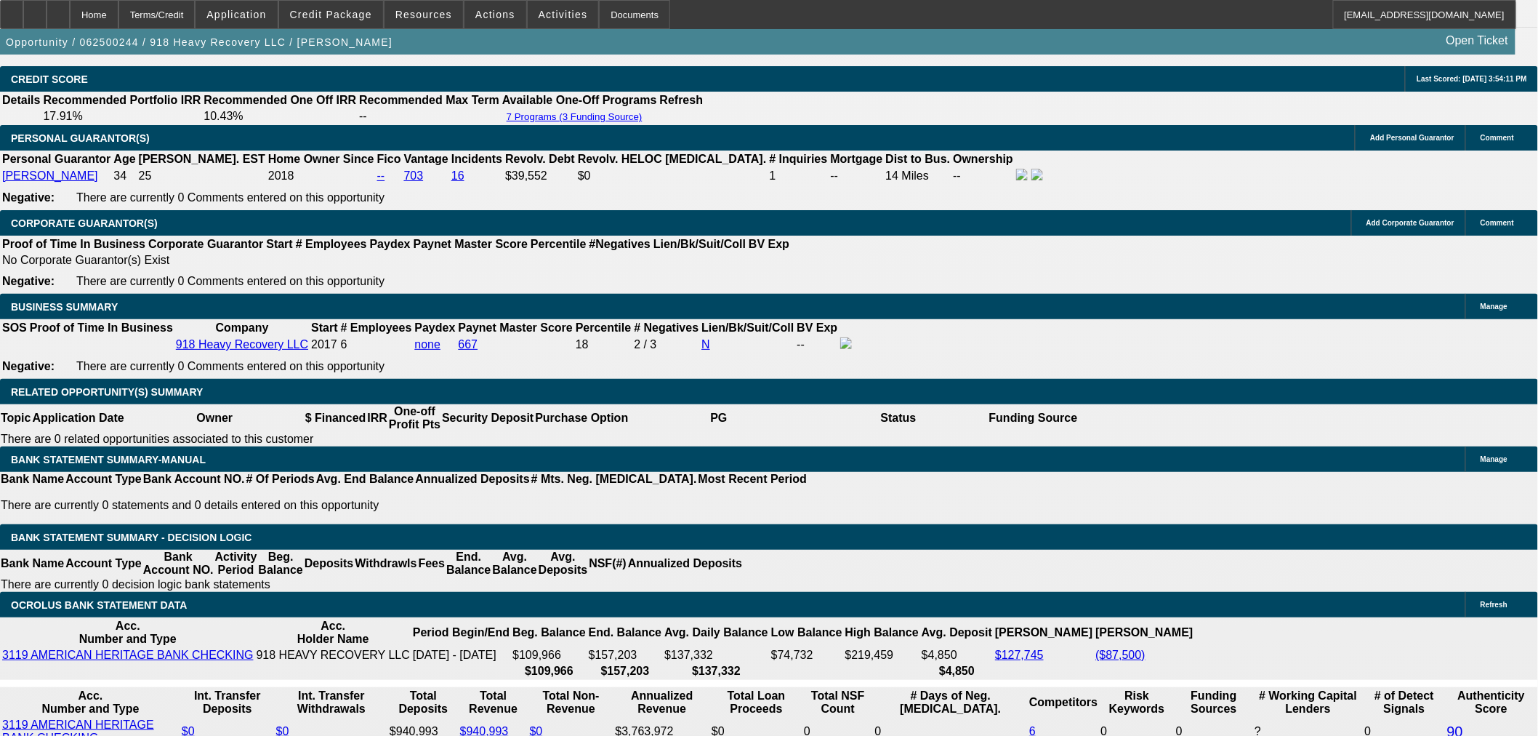
select select "0"
select select "2"
select select "0"
select select "6"
select select "0"
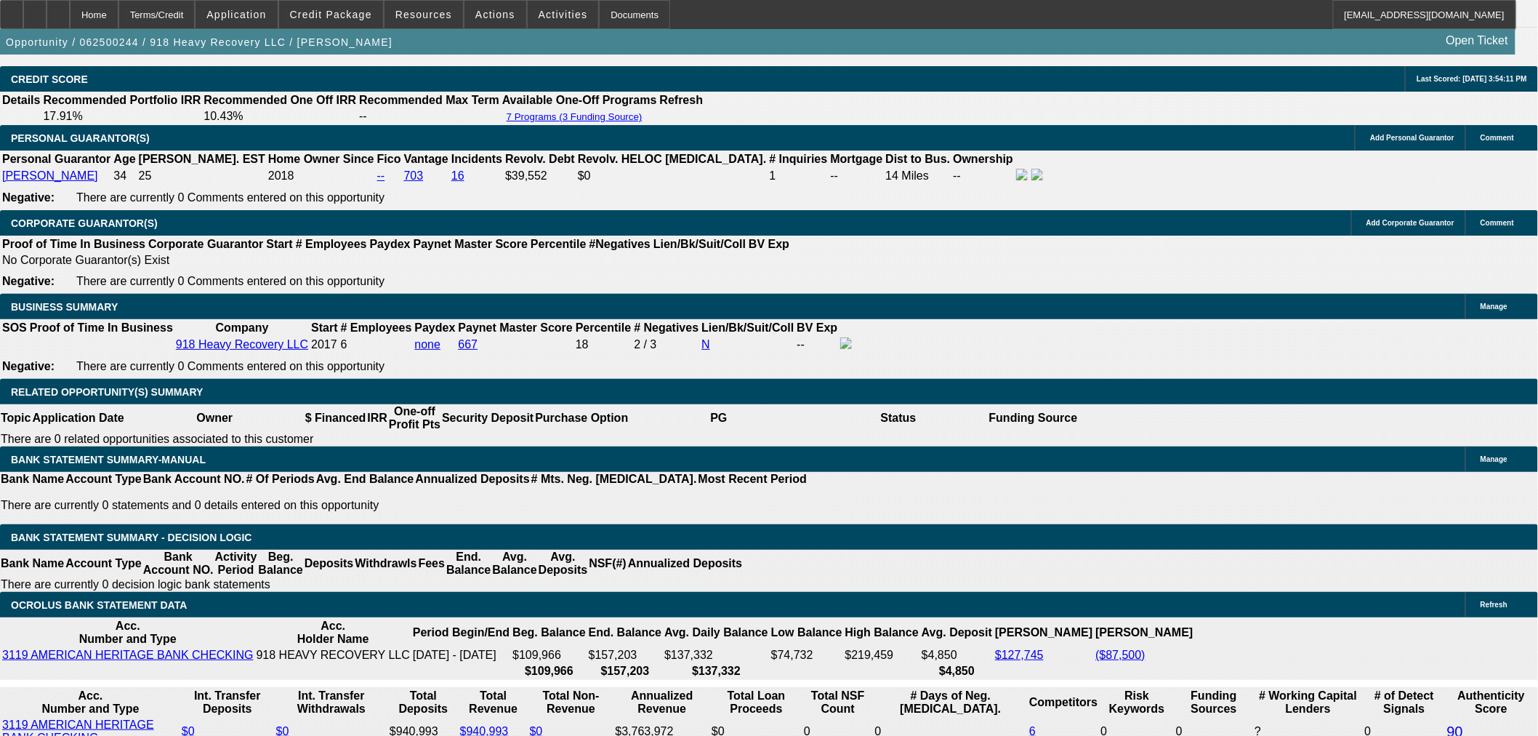
select select "2"
select select "0"
select select "6"
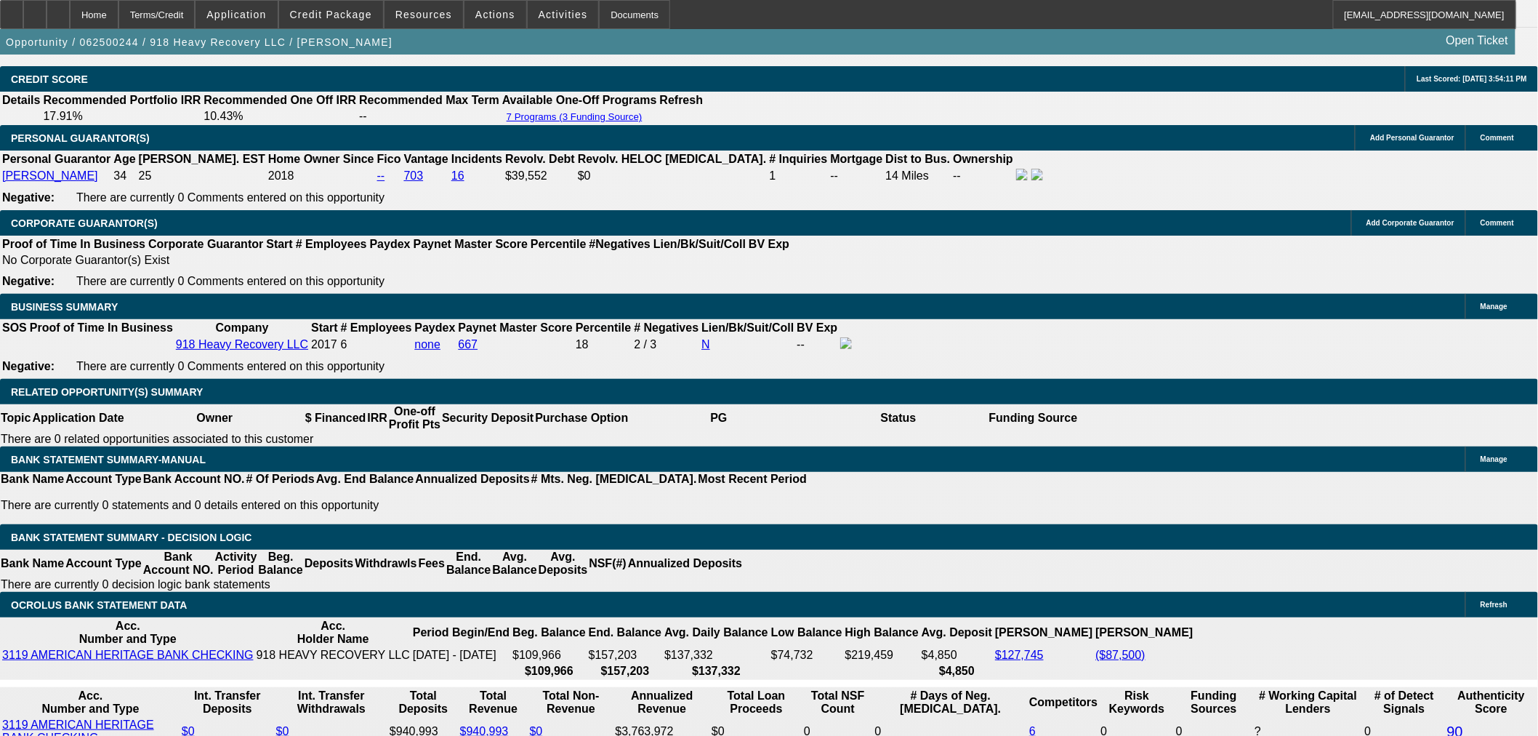
select select "0"
select select "2"
select select "0"
select select "6"
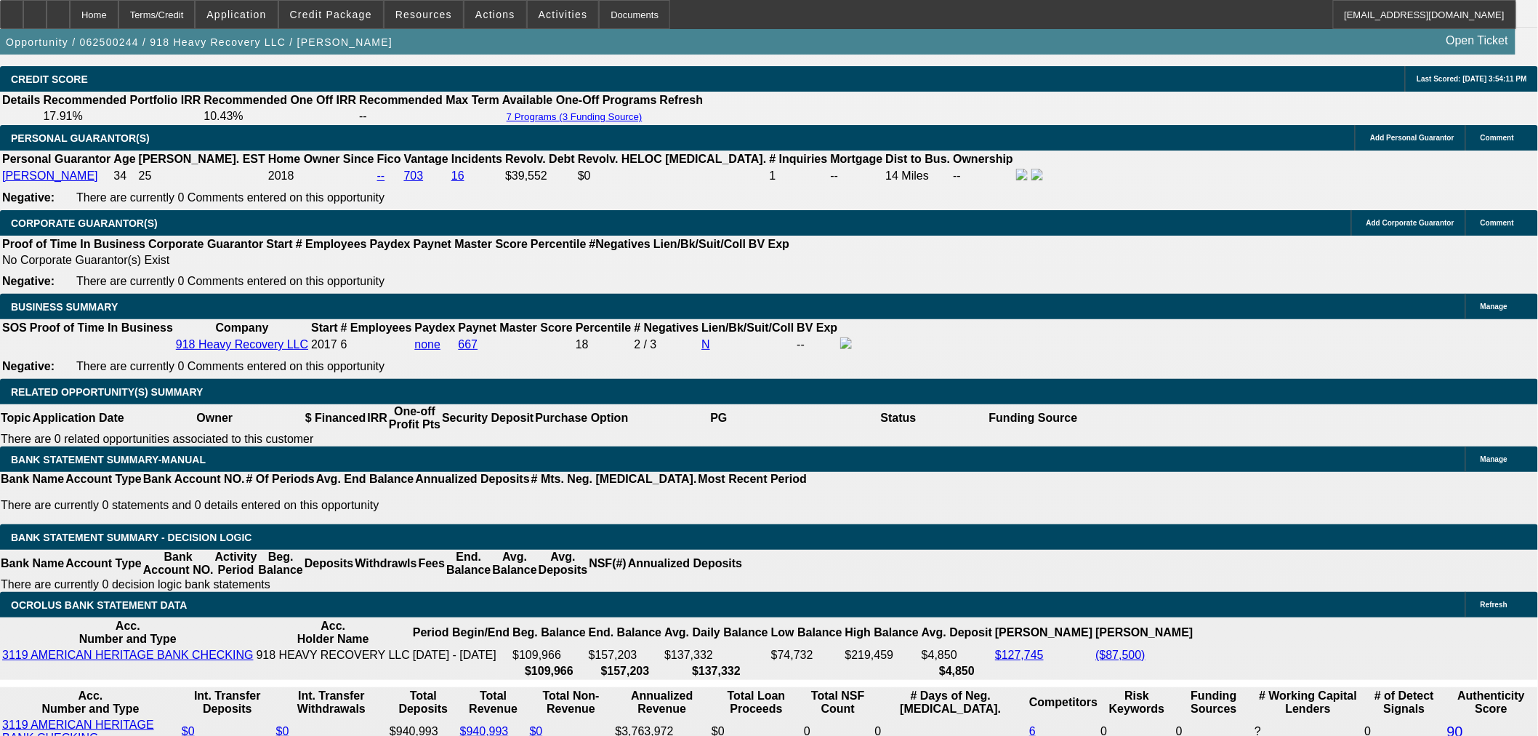
select select "0"
select select "2"
select select "0"
select select "6"
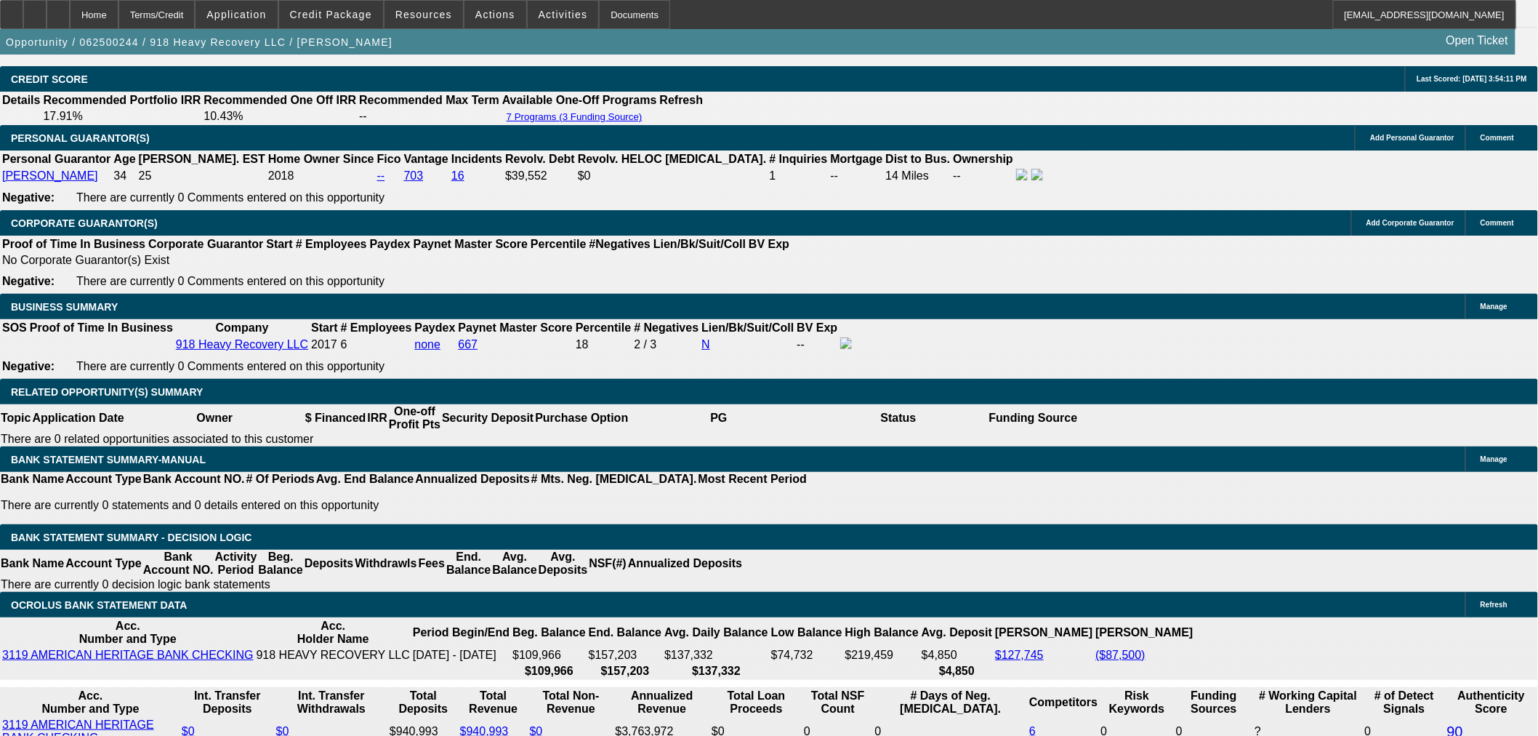
select select "0"
select select "2"
select select "0"
select select "6"
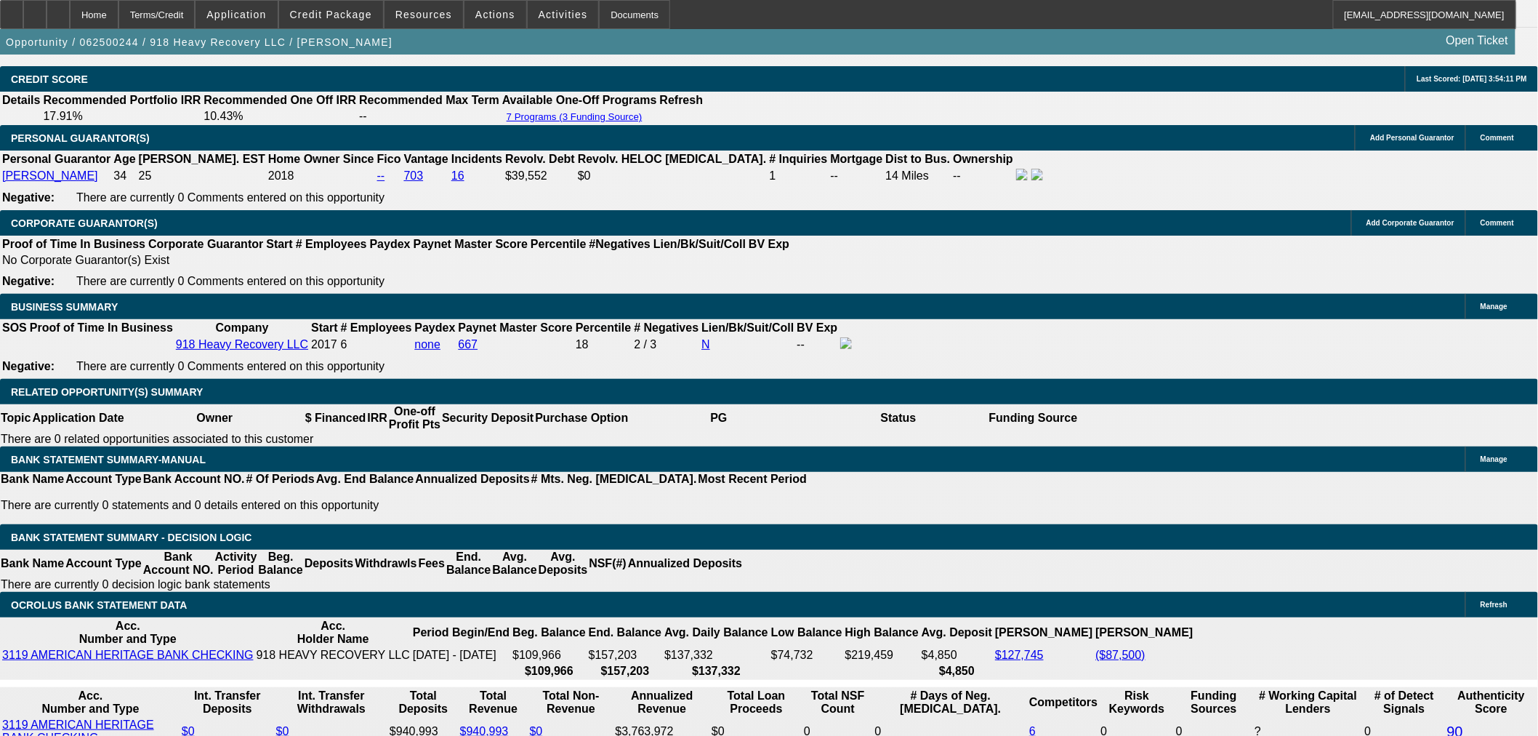
select select "0"
select select "2"
select select "0"
select select "6"
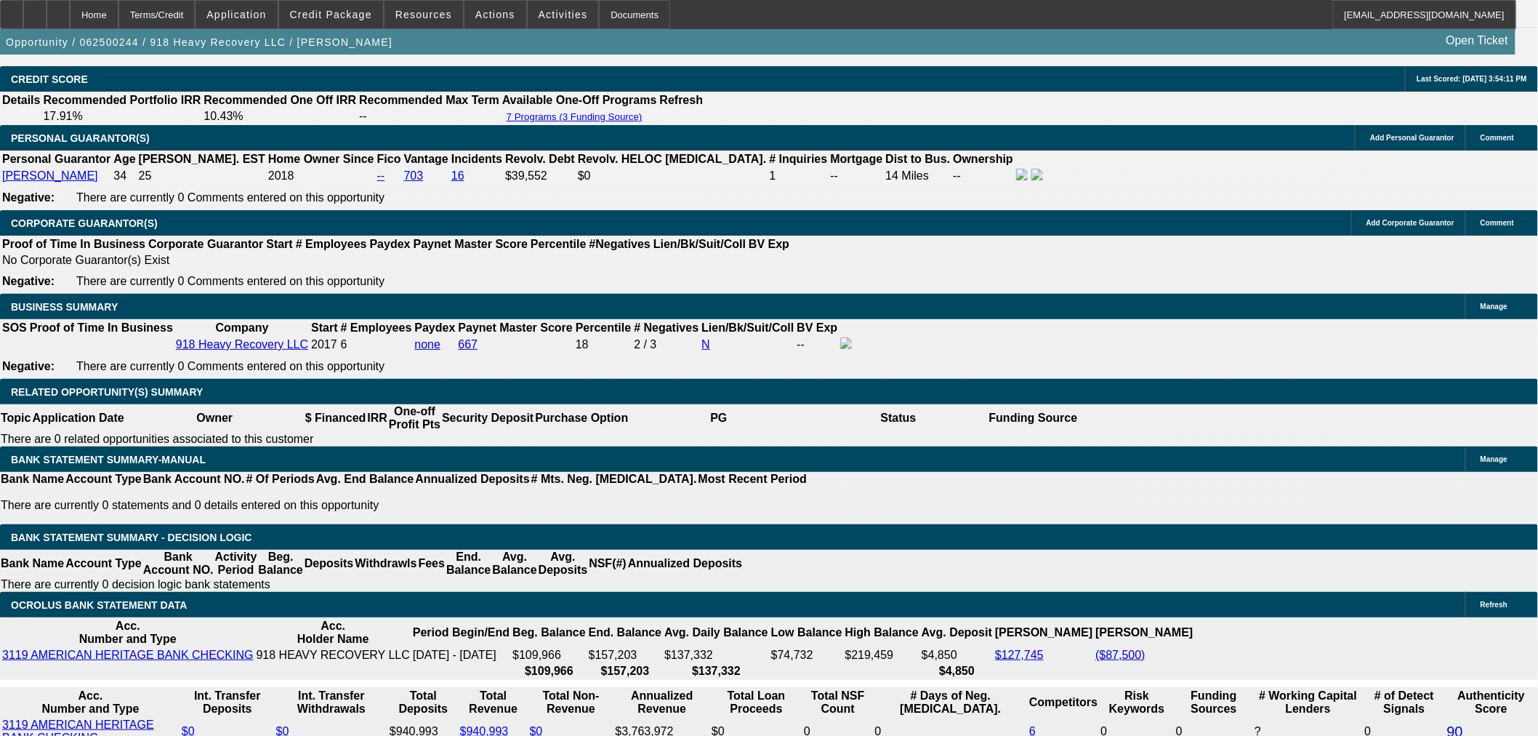
select select "0"
select select "2"
select select "0"
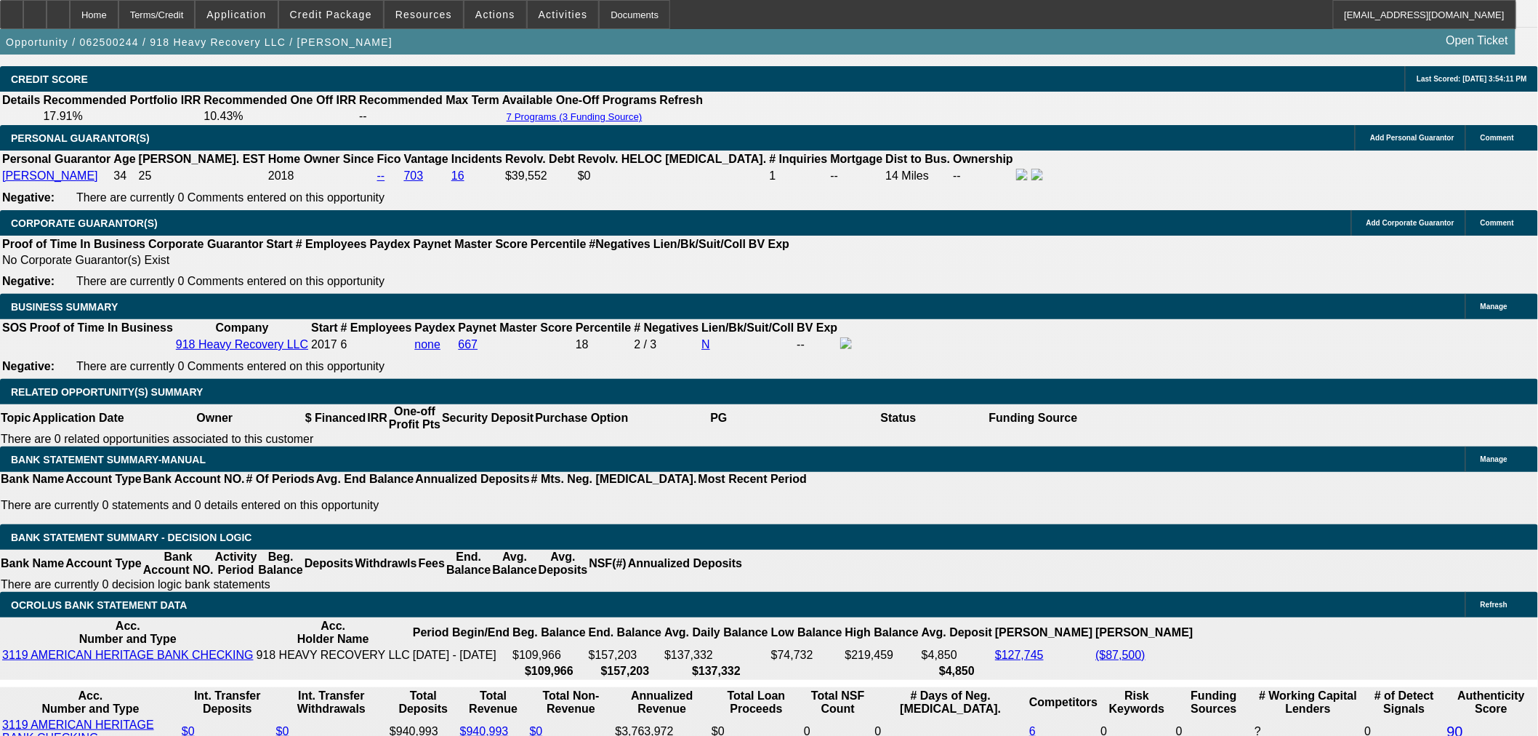
select select "6"
select select "0"
select select "2"
select select "0"
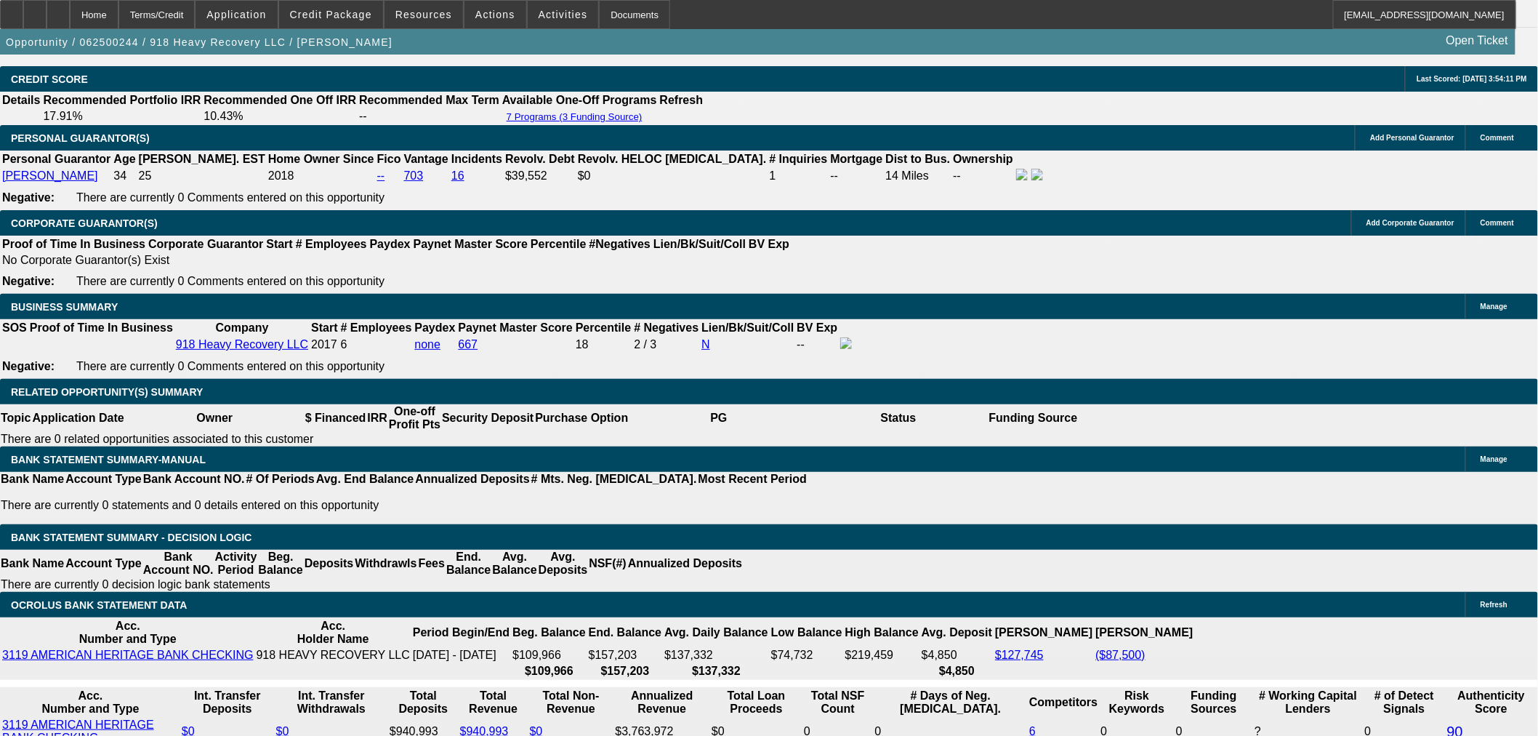
select select "6"
select select "0"
select select "2"
select select "0"
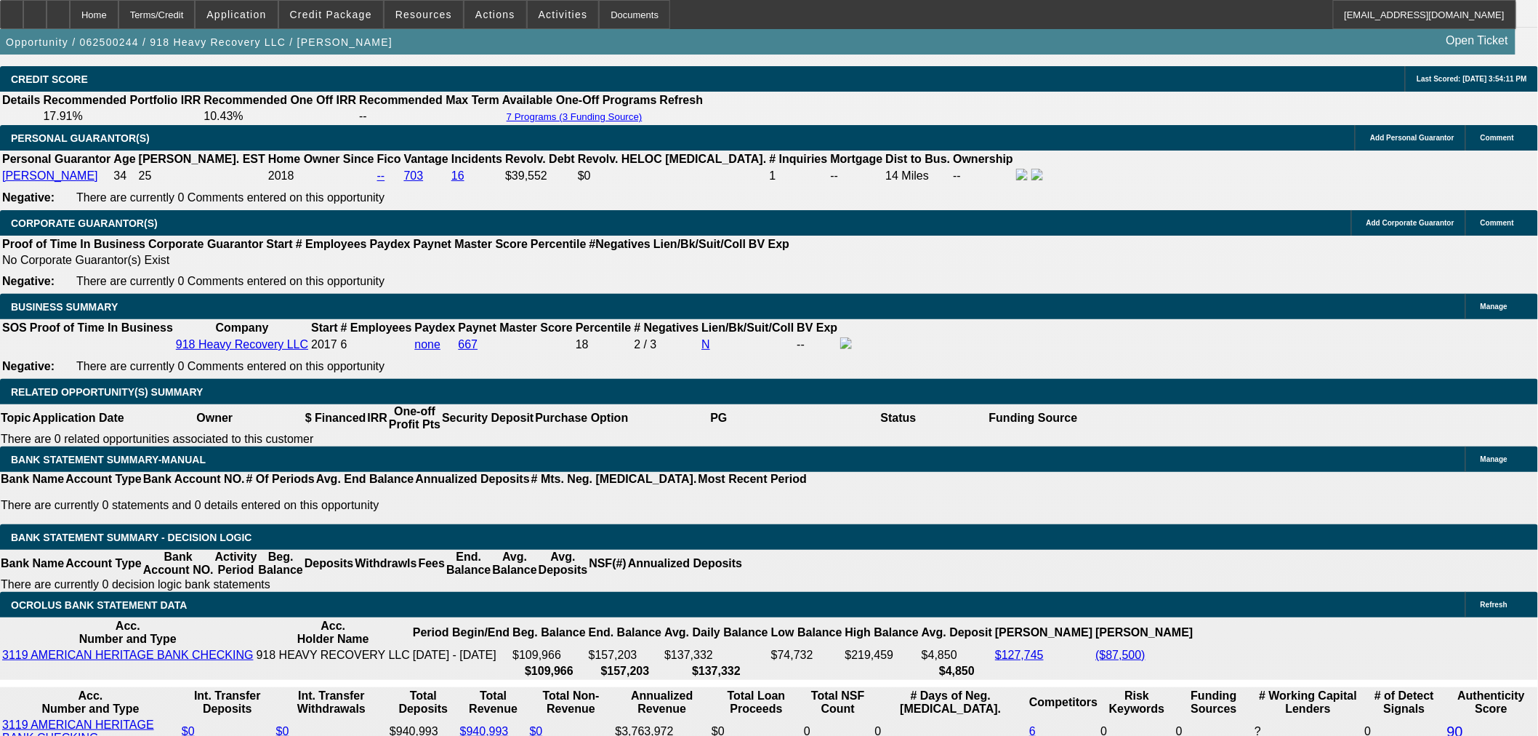
select select "6"
select select "0"
select select "2"
select select "0"
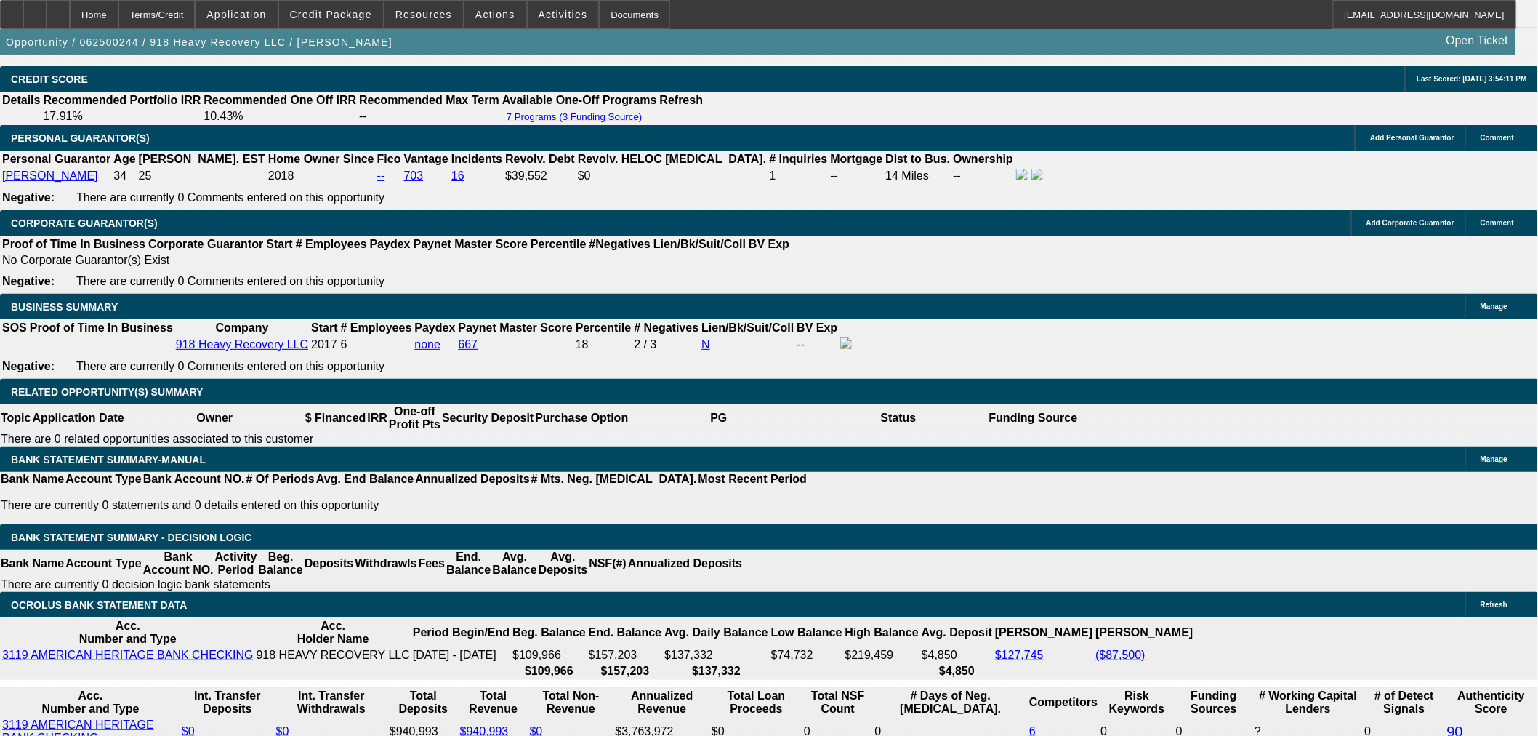
select select "6"
select select "0"
select select "2"
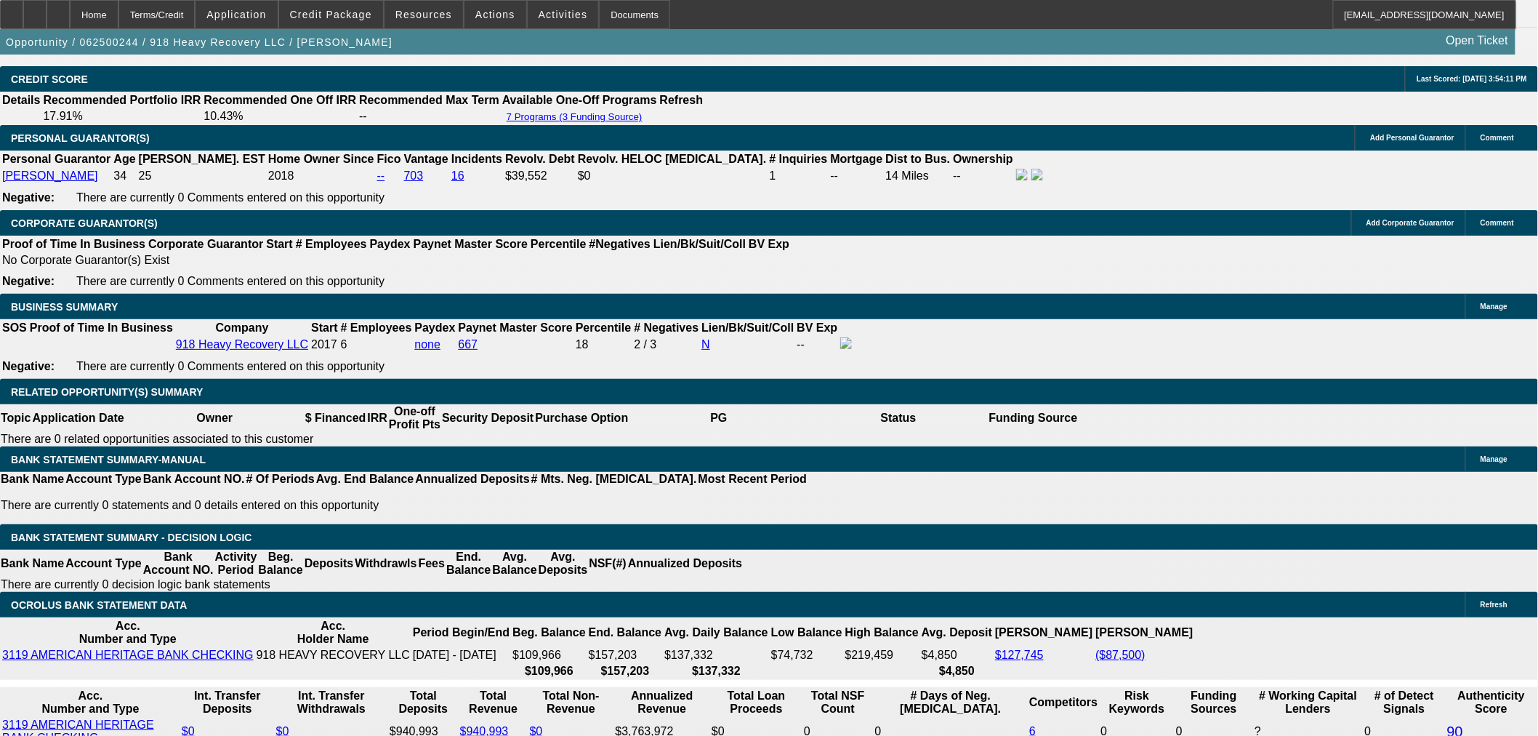
select select "0"
select select "6"
select select "0"
select select "2"
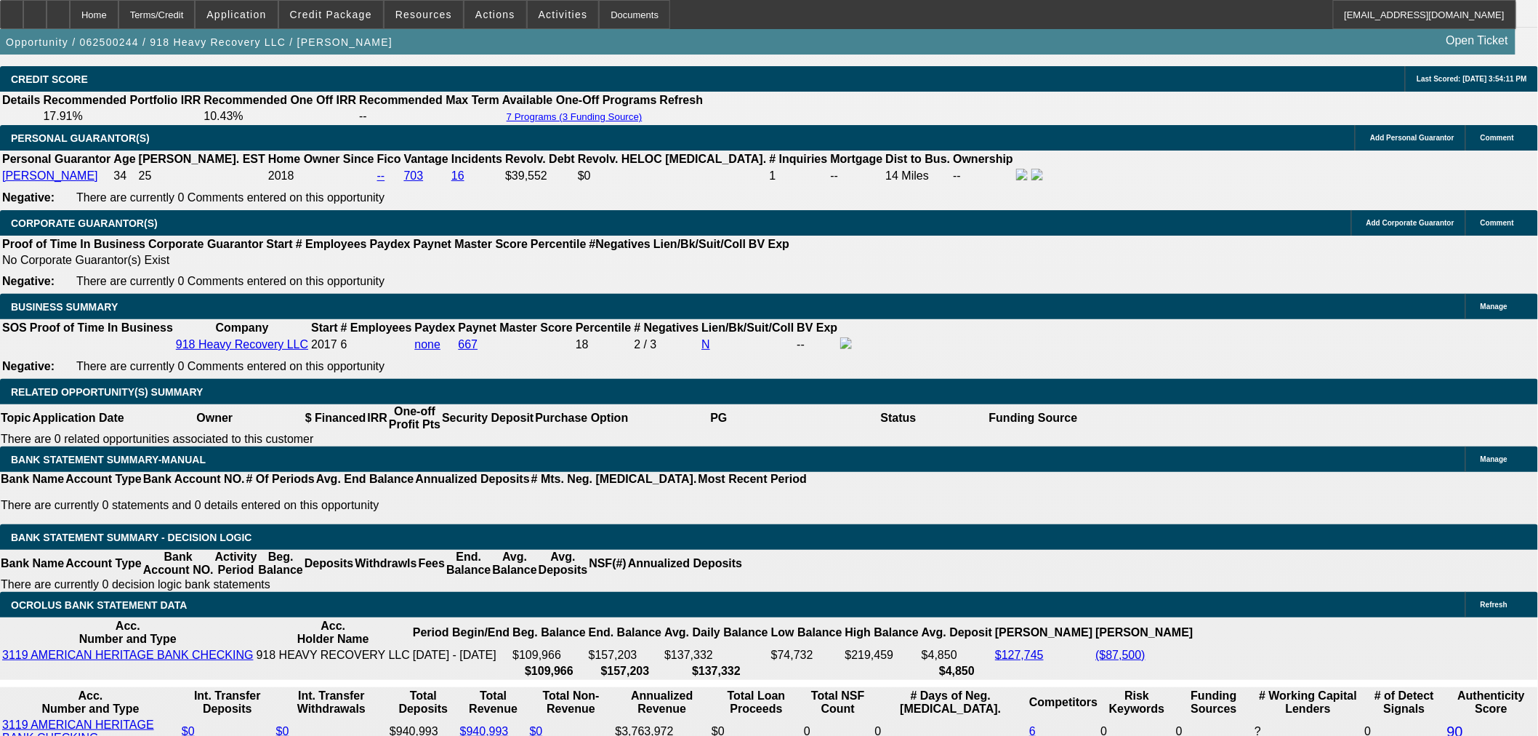
select select "0"
select select "6"
select select "0"
select select "2"
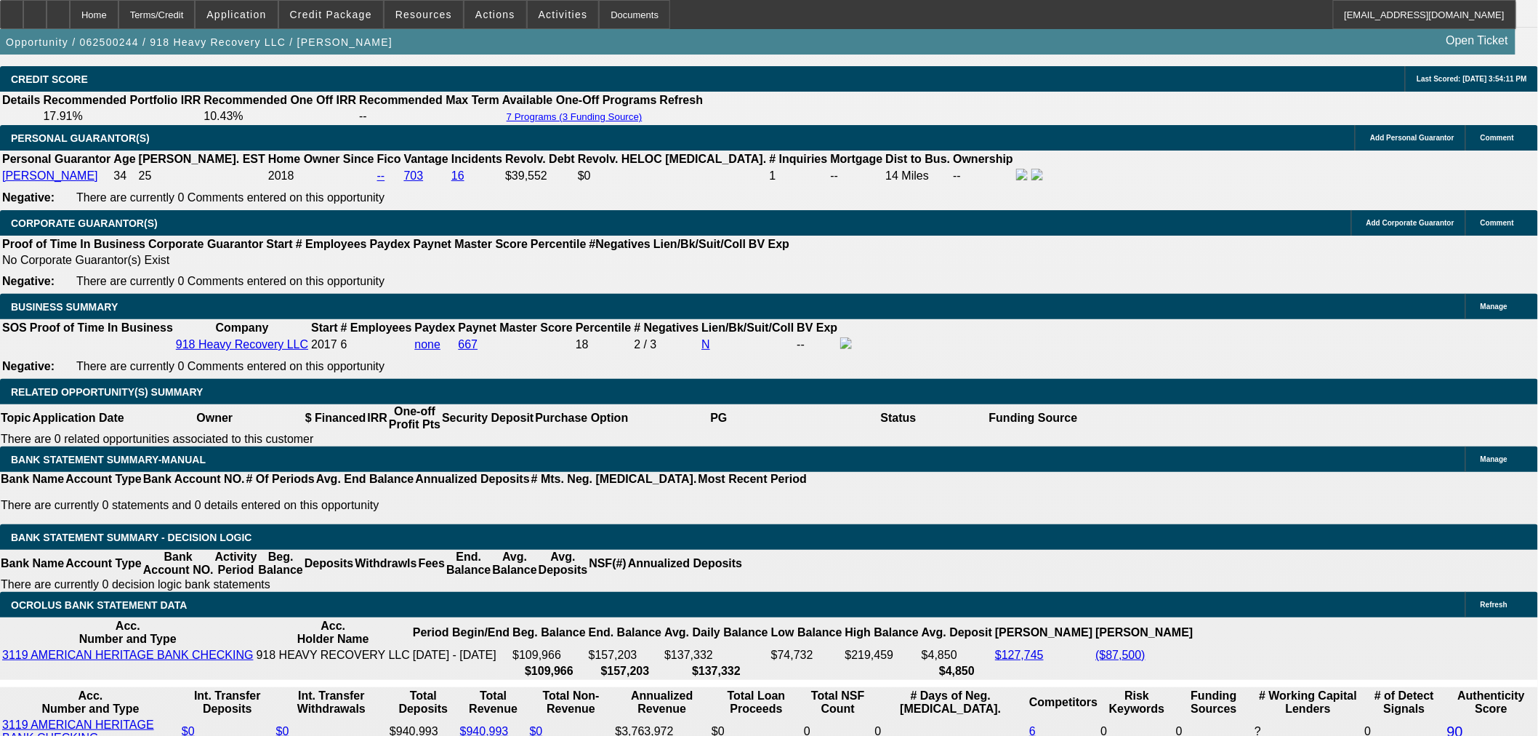
select select "0"
select select "6"
select select "0"
select select "2"
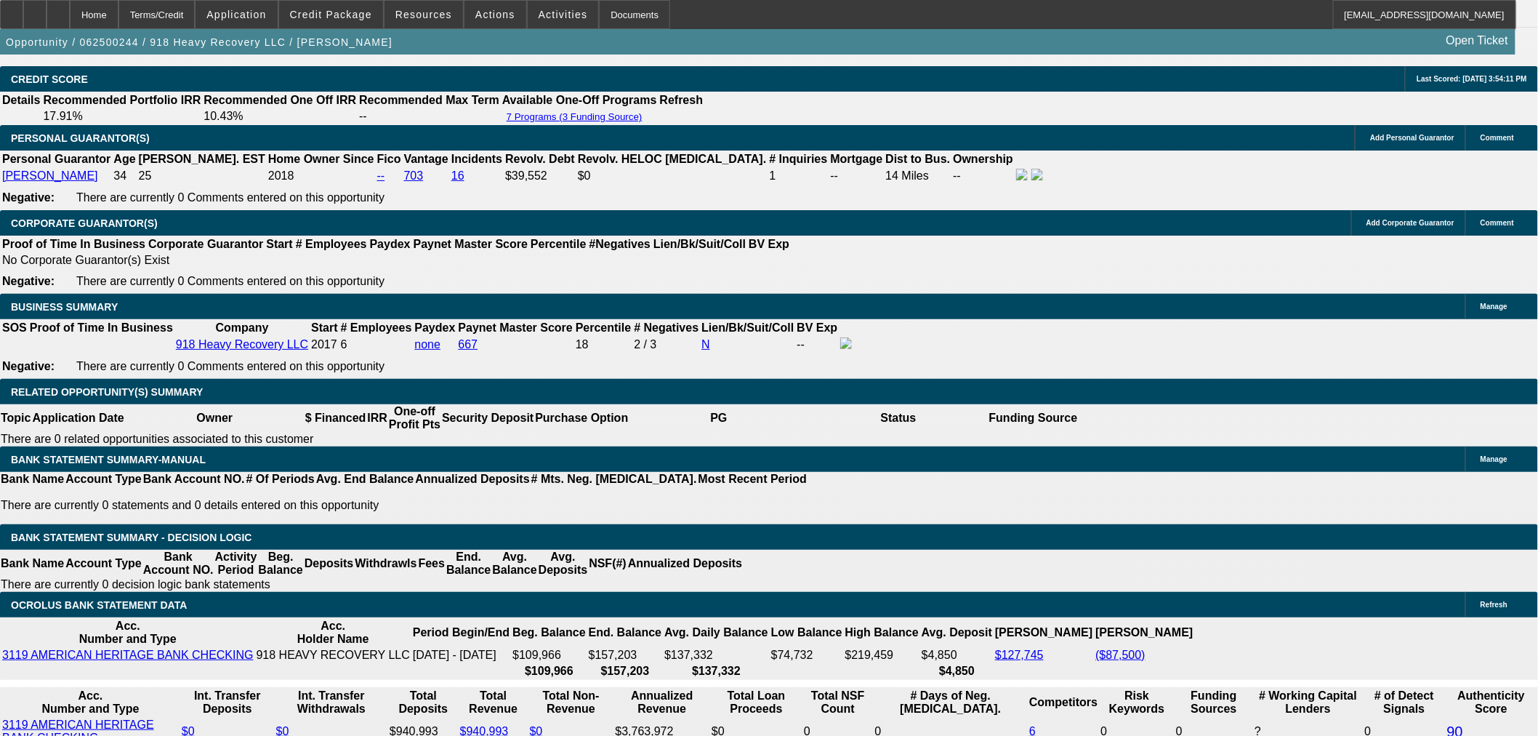
select select "0"
select select "6"
click at [367, 29] on div "Opportunity / 062500244 / 918 Heavy Recovery LLC / Rainbolt, Robert Open Ticket" at bounding box center [757, 41] width 1515 height 25
click at [369, 17] on span "Credit Package" at bounding box center [331, 15] width 82 height 12
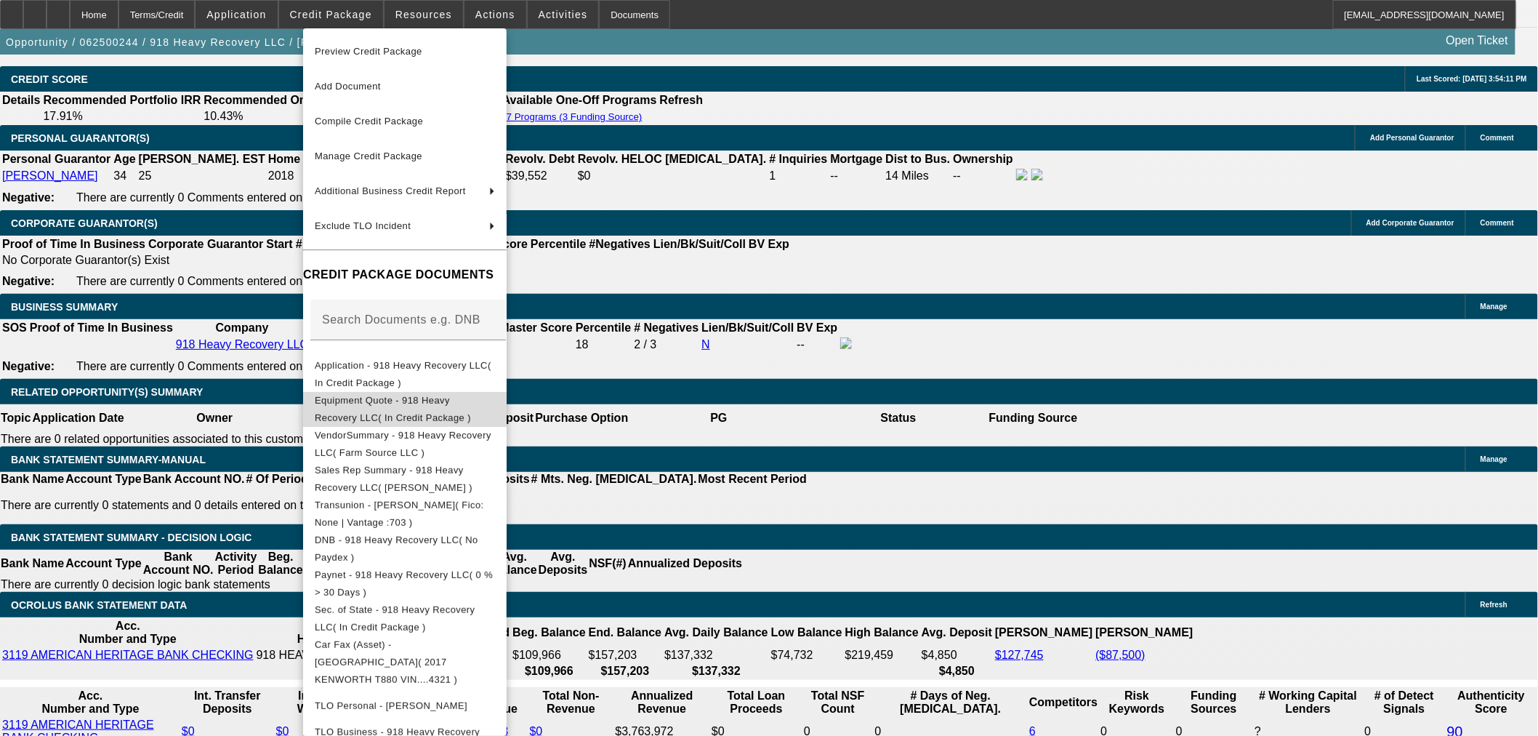
click at [386, 401] on span "Equipment Quote - 918 Heavy Recovery LLC( In Credit Package )" at bounding box center [393, 408] width 156 height 28
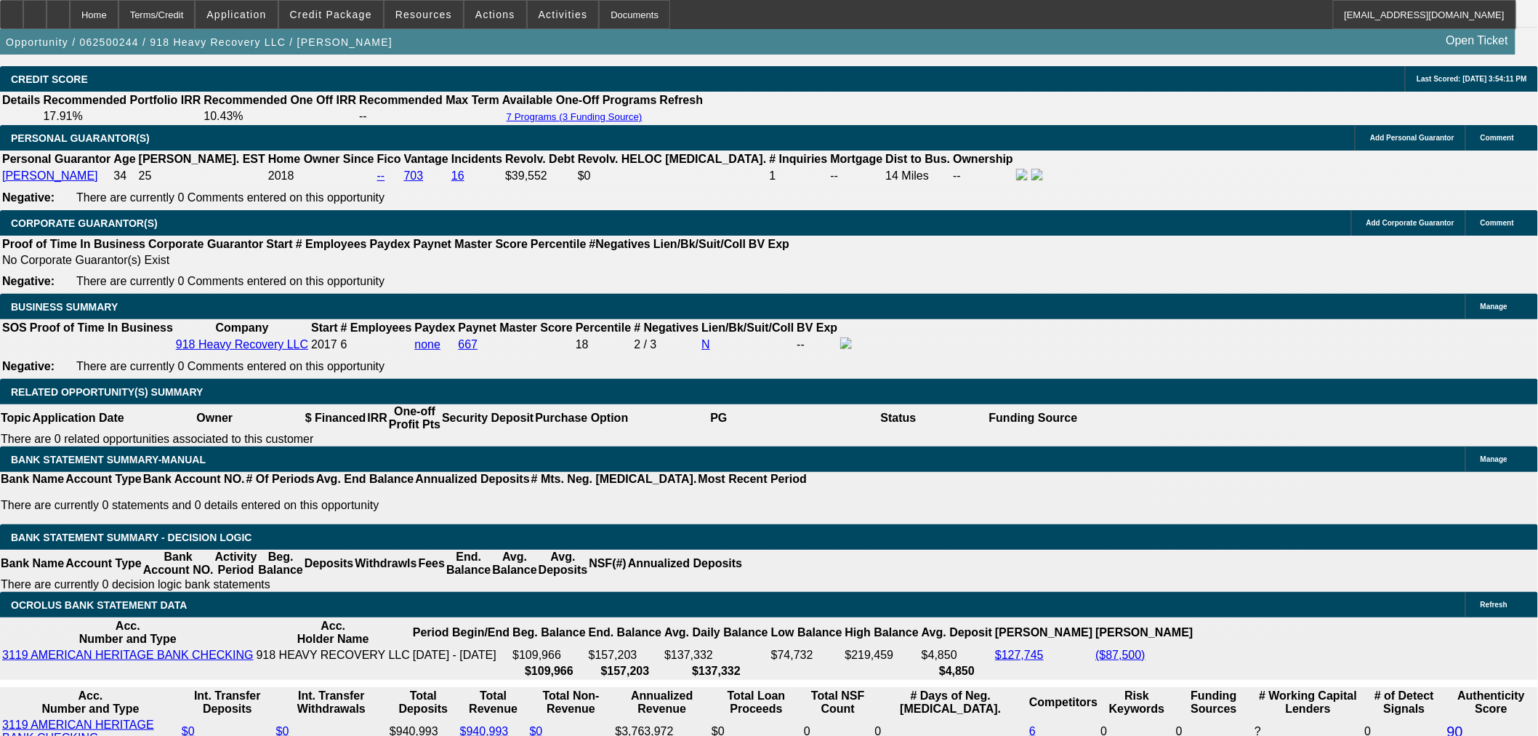
select select "0"
select select "2"
select select "0"
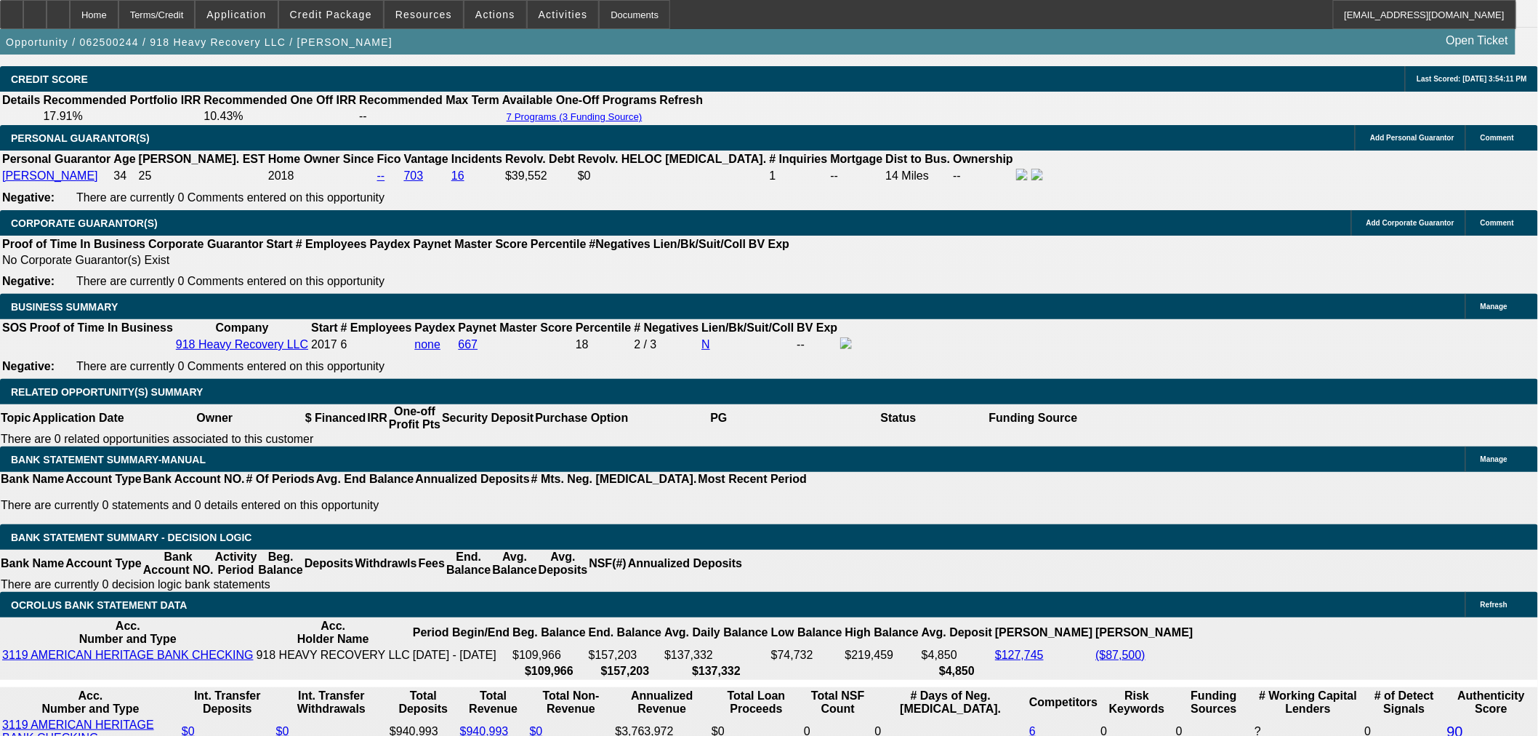
select select "6"
select select "0"
select select "2"
select select "0"
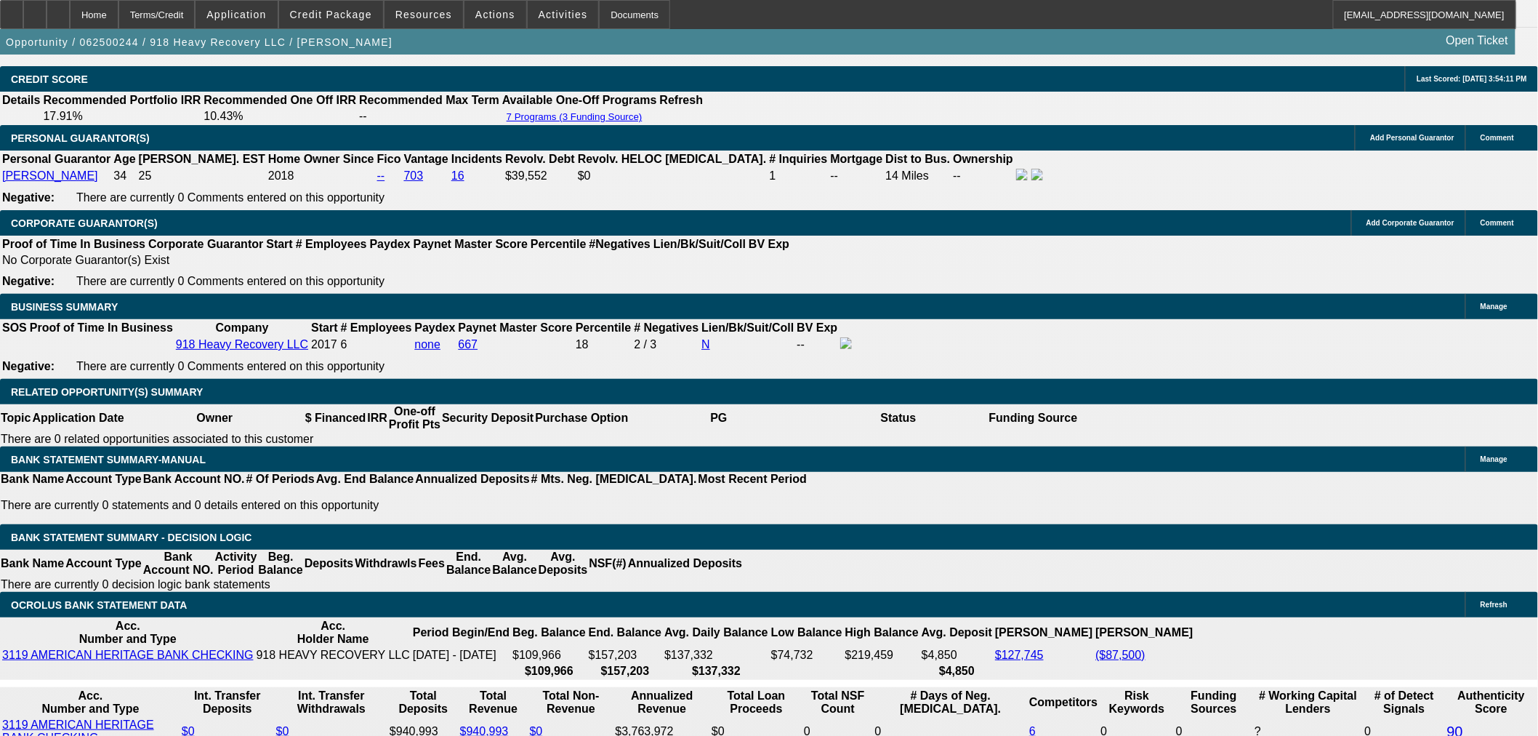
select select "6"
select select "0"
select select "2"
select select "0"
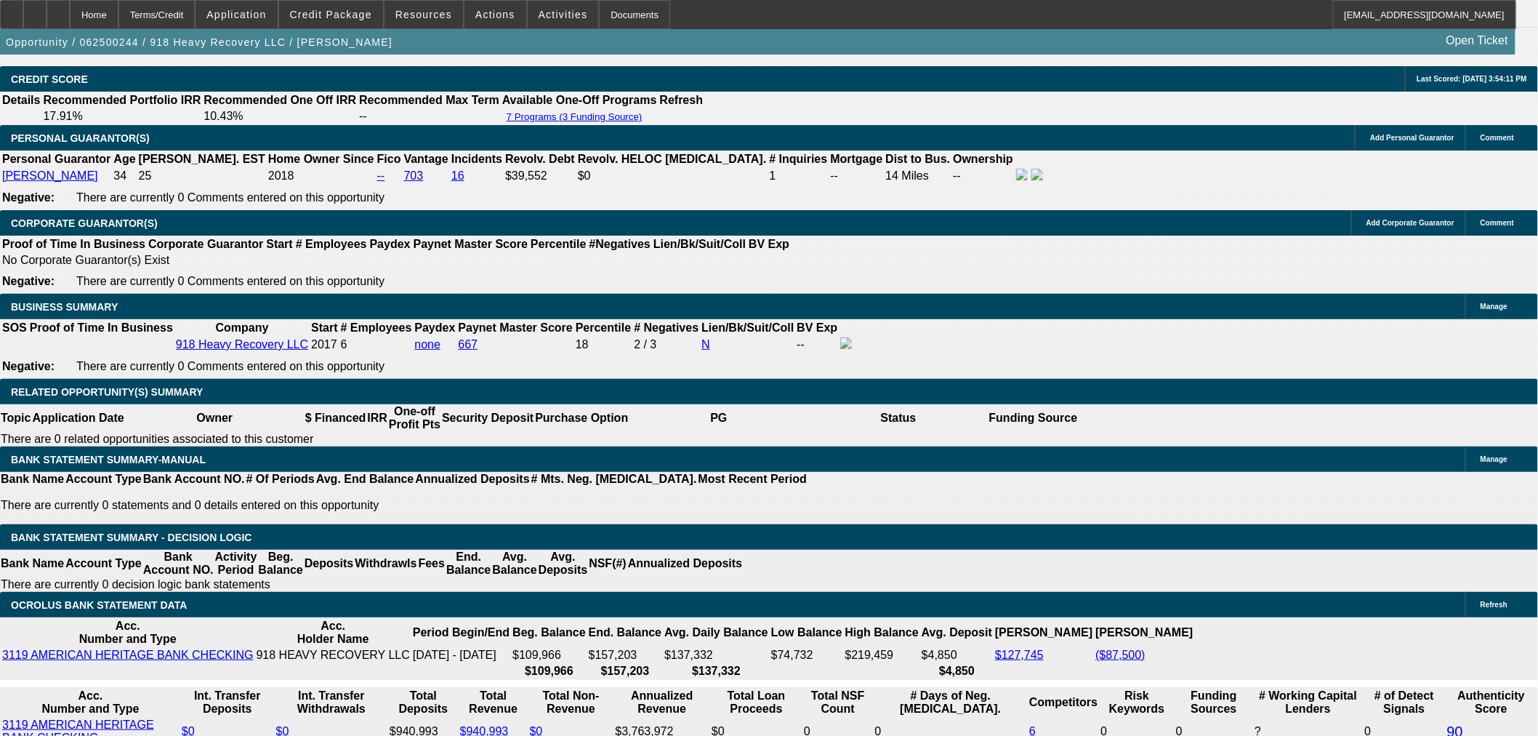
select select "6"
select select "0"
select select "2"
select select "0"
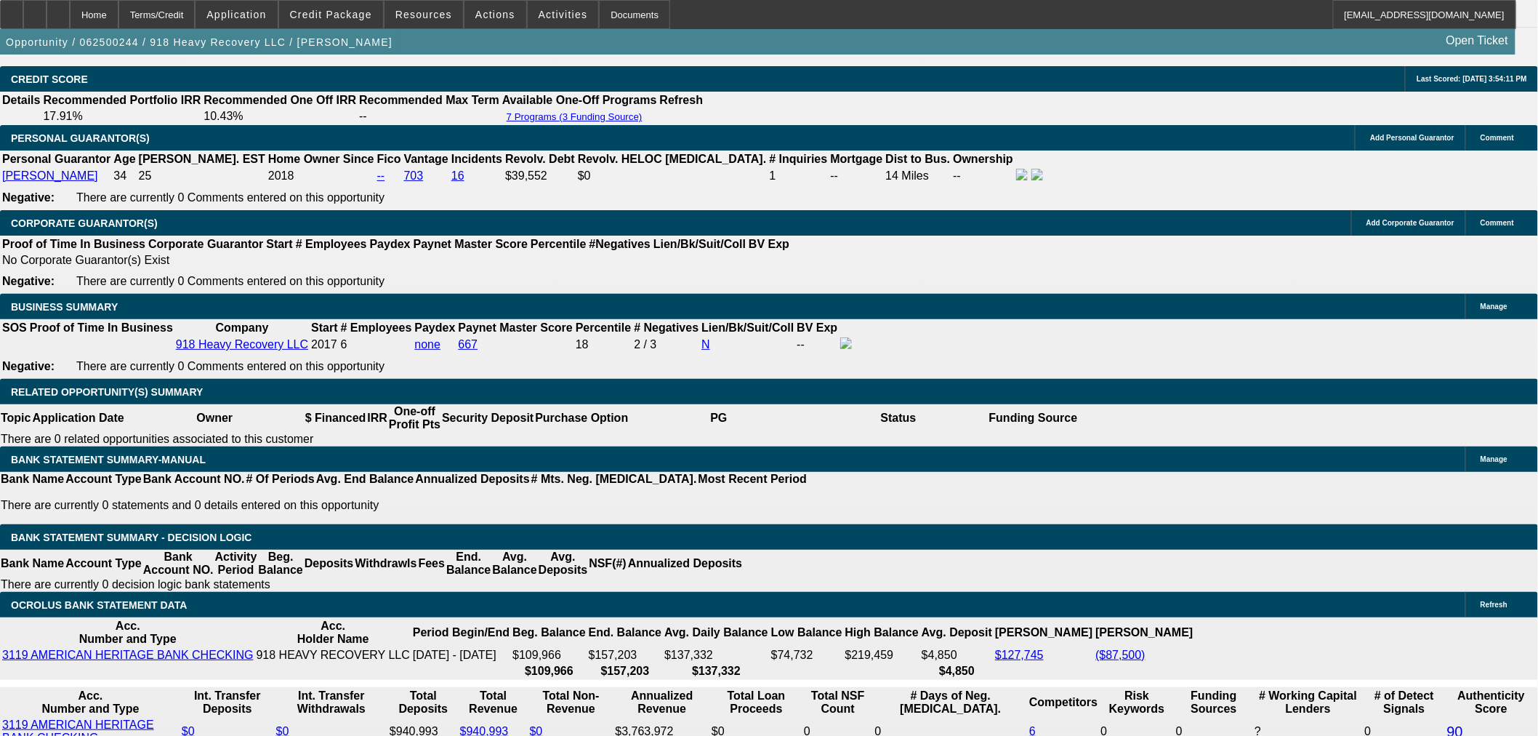
select select "6"
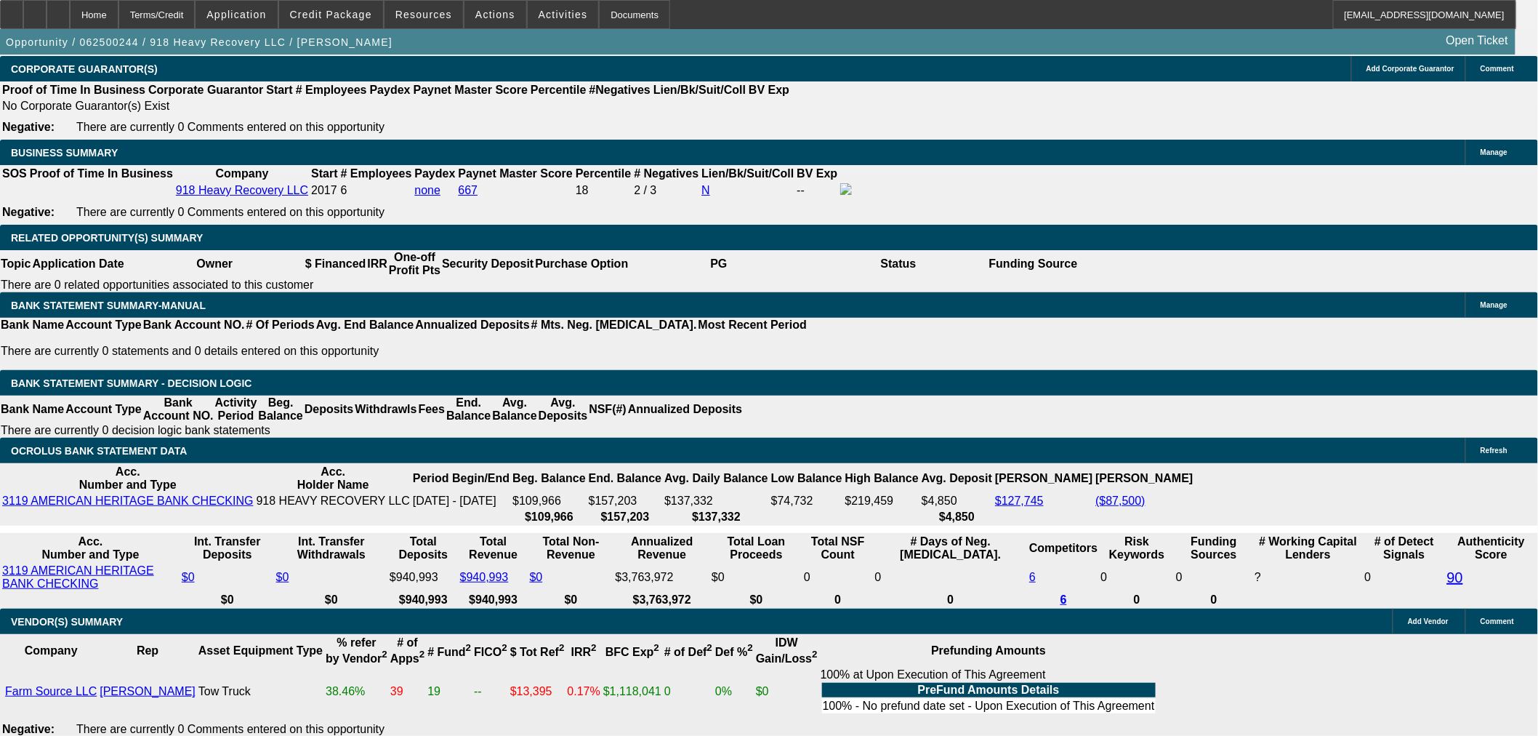
scroll to position [2489, 0]
